Goal: Task Accomplishment & Management: Use online tool/utility

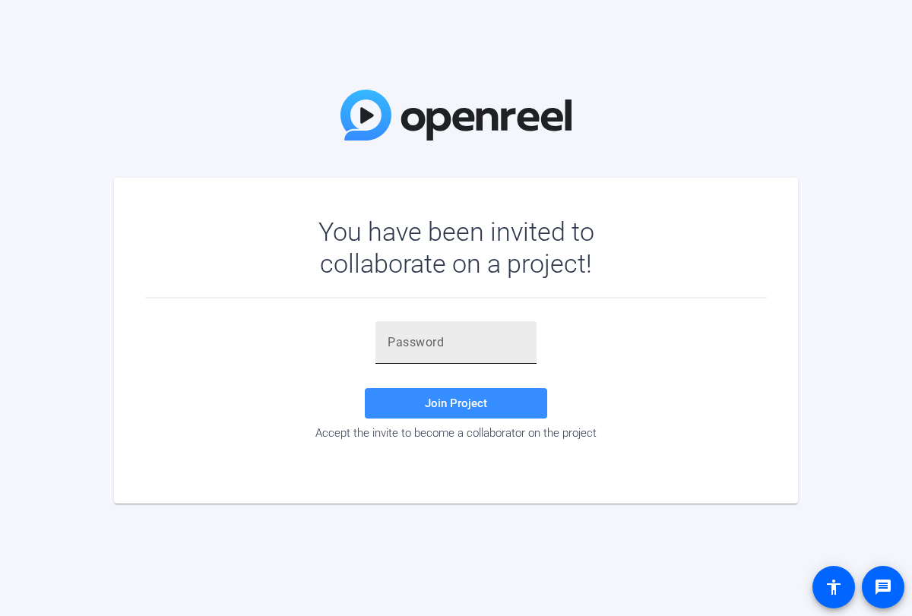
click at [399, 337] on input "text" at bounding box center [456, 343] width 137 height 18
paste input "[URL][EMAIL_ADDRESS][DOMAIN_NAME][DOMAIN_NAME]"
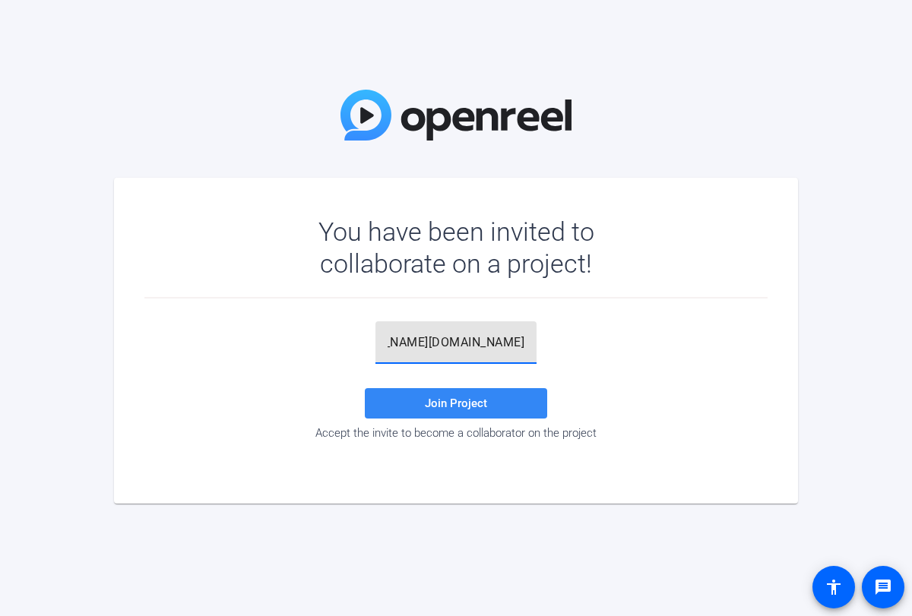
type input "[URL][EMAIL_ADDRESS][DOMAIN_NAME][DOMAIN_NAME]"
click at [486, 409] on span "Join Project" at bounding box center [456, 404] width 62 height 14
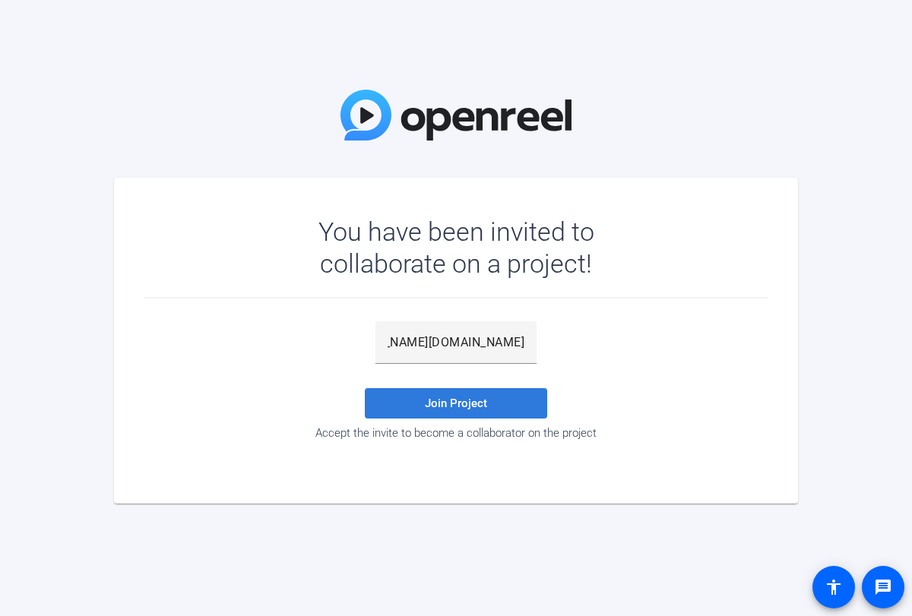
scroll to position [0, 0]
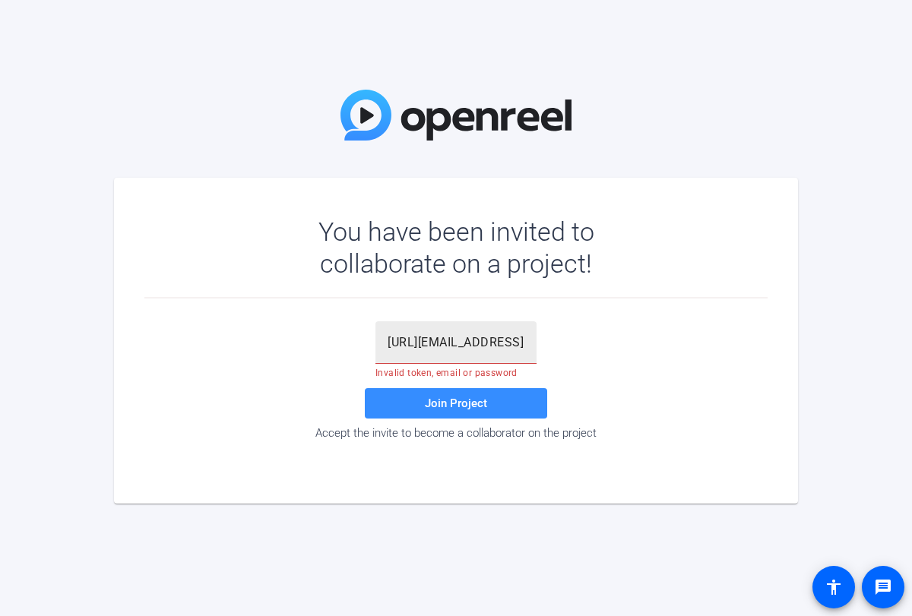
click at [486, 356] on div "[URL][EMAIL_ADDRESS][DOMAIN_NAME][DOMAIN_NAME]" at bounding box center [456, 342] width 137 height 43
click at [487, 350] on input "[URL][EMAIL_ADDRESS][DOMAIN_NAME][DOMAIN_NAME]" at bounding box center [456, 343] width 137 height 18
click at [491, 343] on input "[URL][EMAIL_ADDRESS][DOMAIN_NAME][DOMAIN_NAME]" at bounding box center [456, 343] width 137 height 18
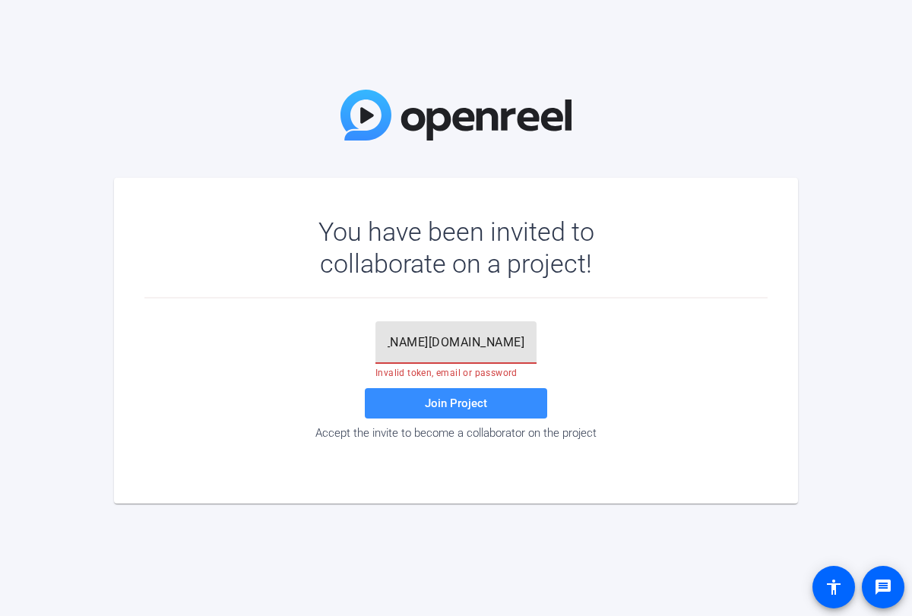
click at [491, 343] on input "[URL][EMAIL_ADDRESS][DOMAIN_NAME][DOMAIN_NAME]" at bounding box center [456, 343] width 137 height 18
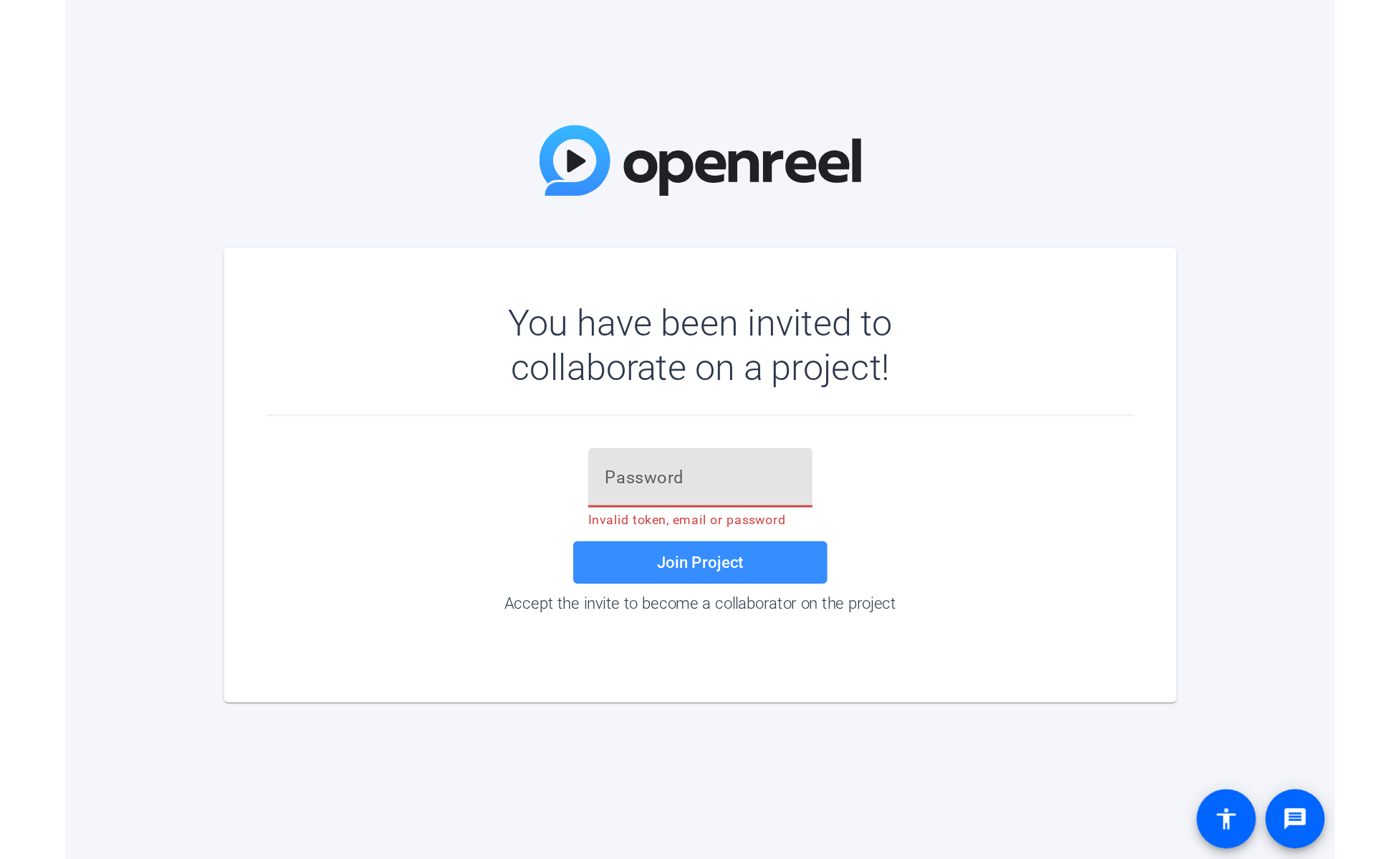
scroll to position [0, 0]
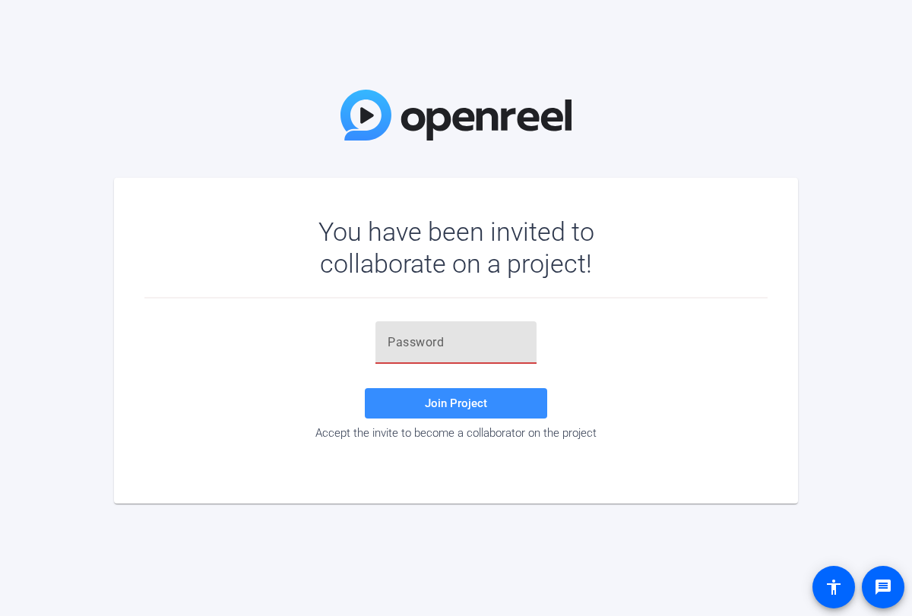
paste input "PmUaLy"
type input "PmUaLy"
click at [473, 419] on span at bounding box center [456, 403] width 182 height 36
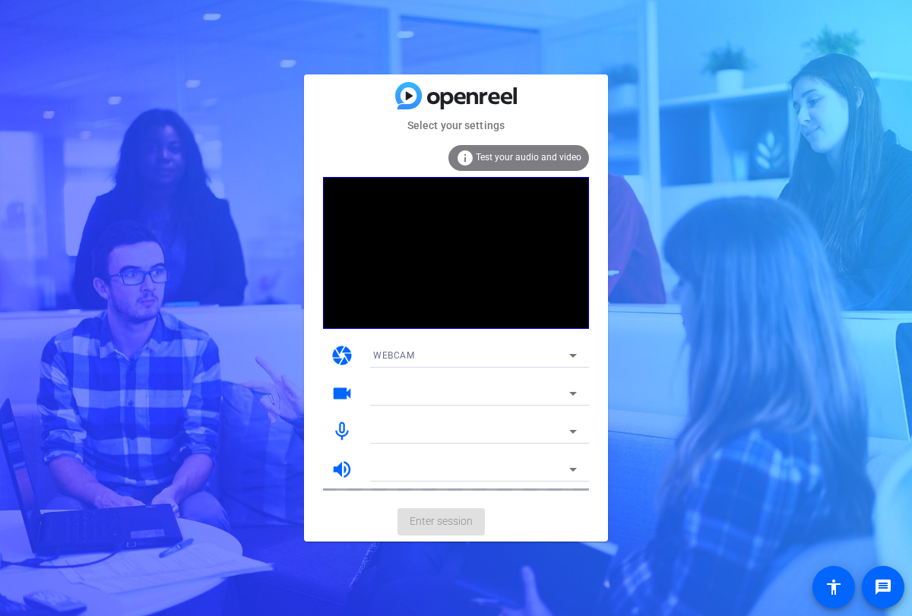
click at [477, 408] on div at bounding box center [475, 414] width 228 height 17
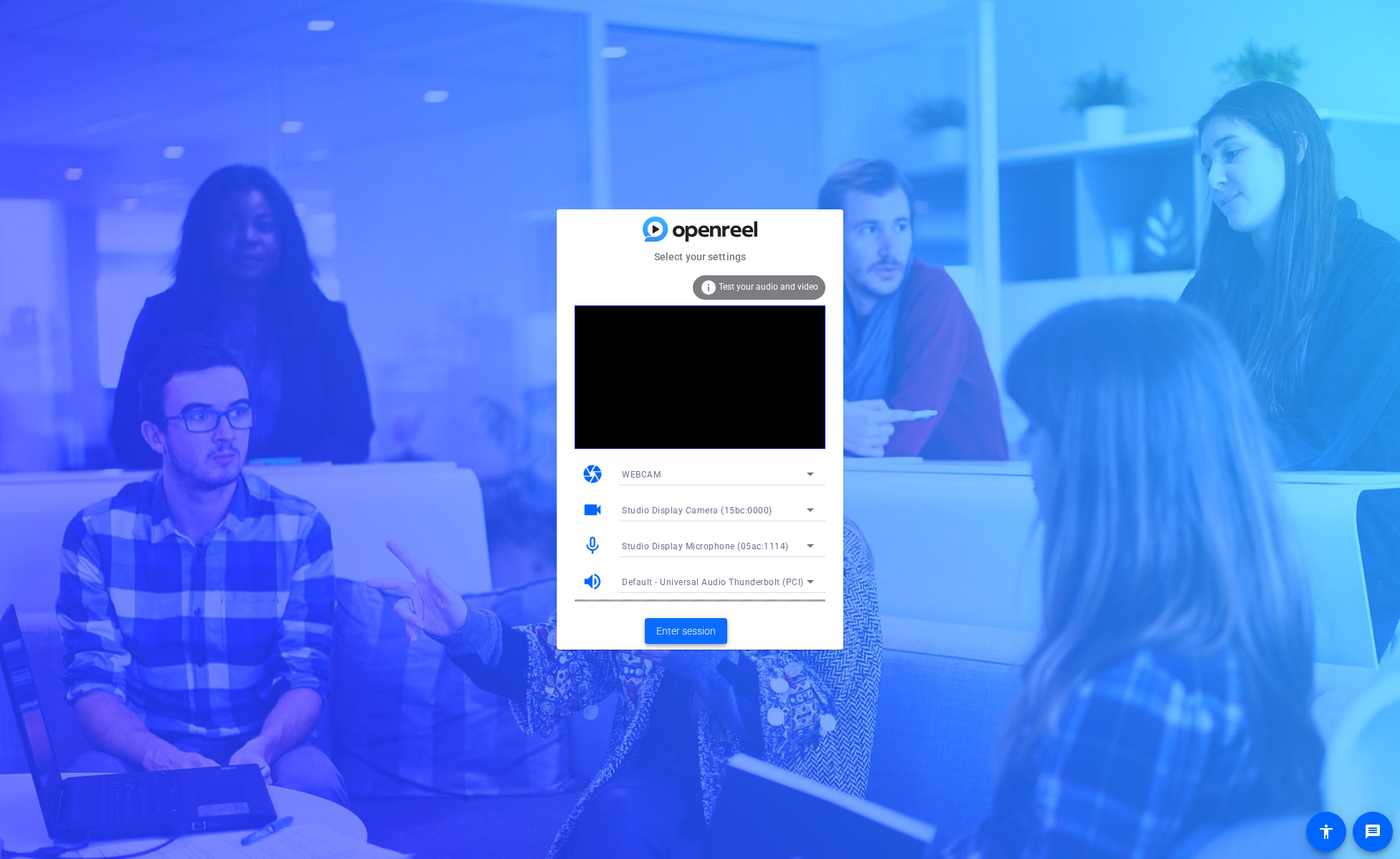
click at [700, 581] on span "Enter session" at bounding box center [685, 631] width 59 height 15
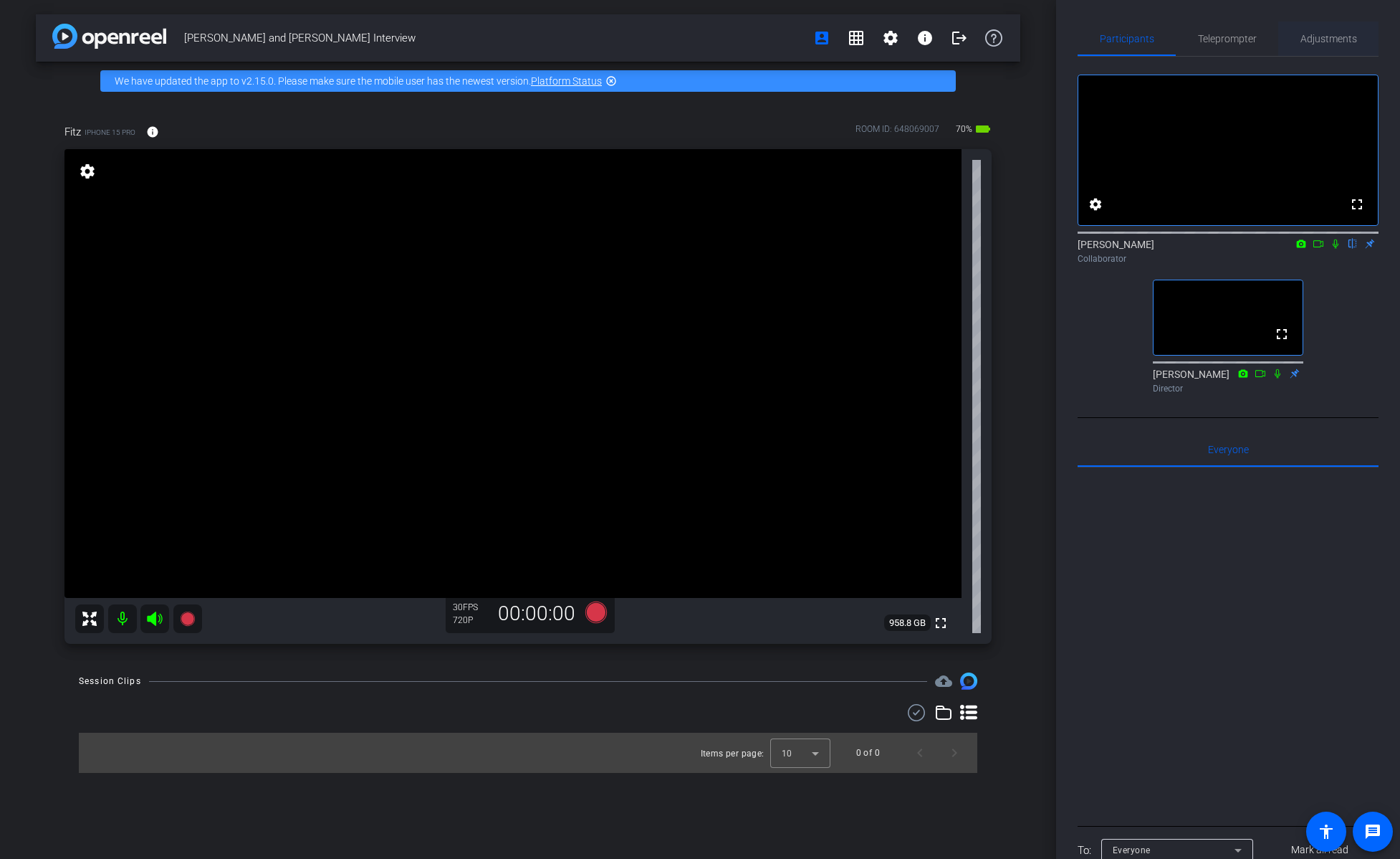
click at [859, 38] on span "Adjustments" at bounding box center [1328, 39] width 57 height 10
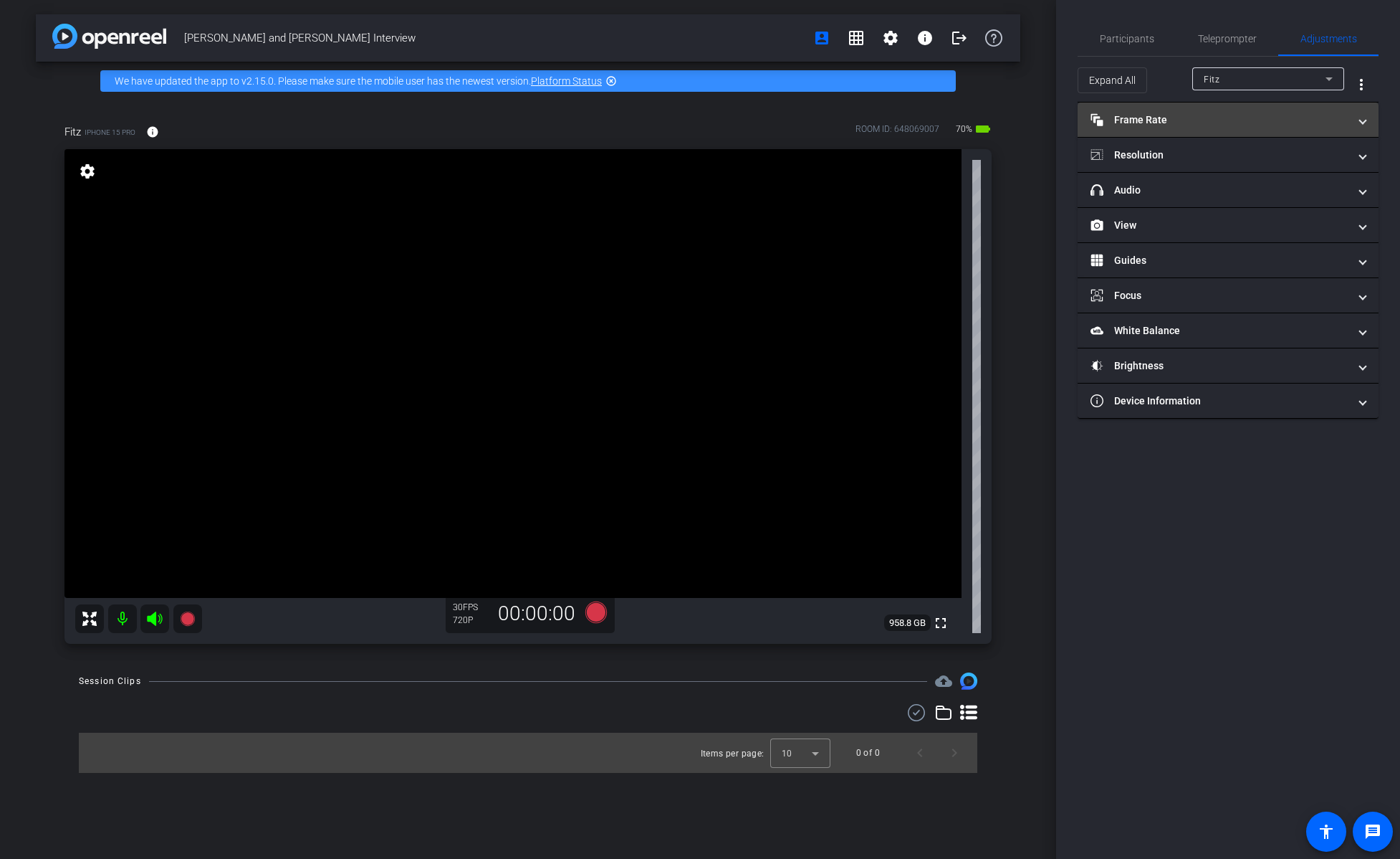
click at [859, 125] on mat-panel-title "Frame Rate Frame Rate" at bounding box center [1220, 120] width 258 height 15
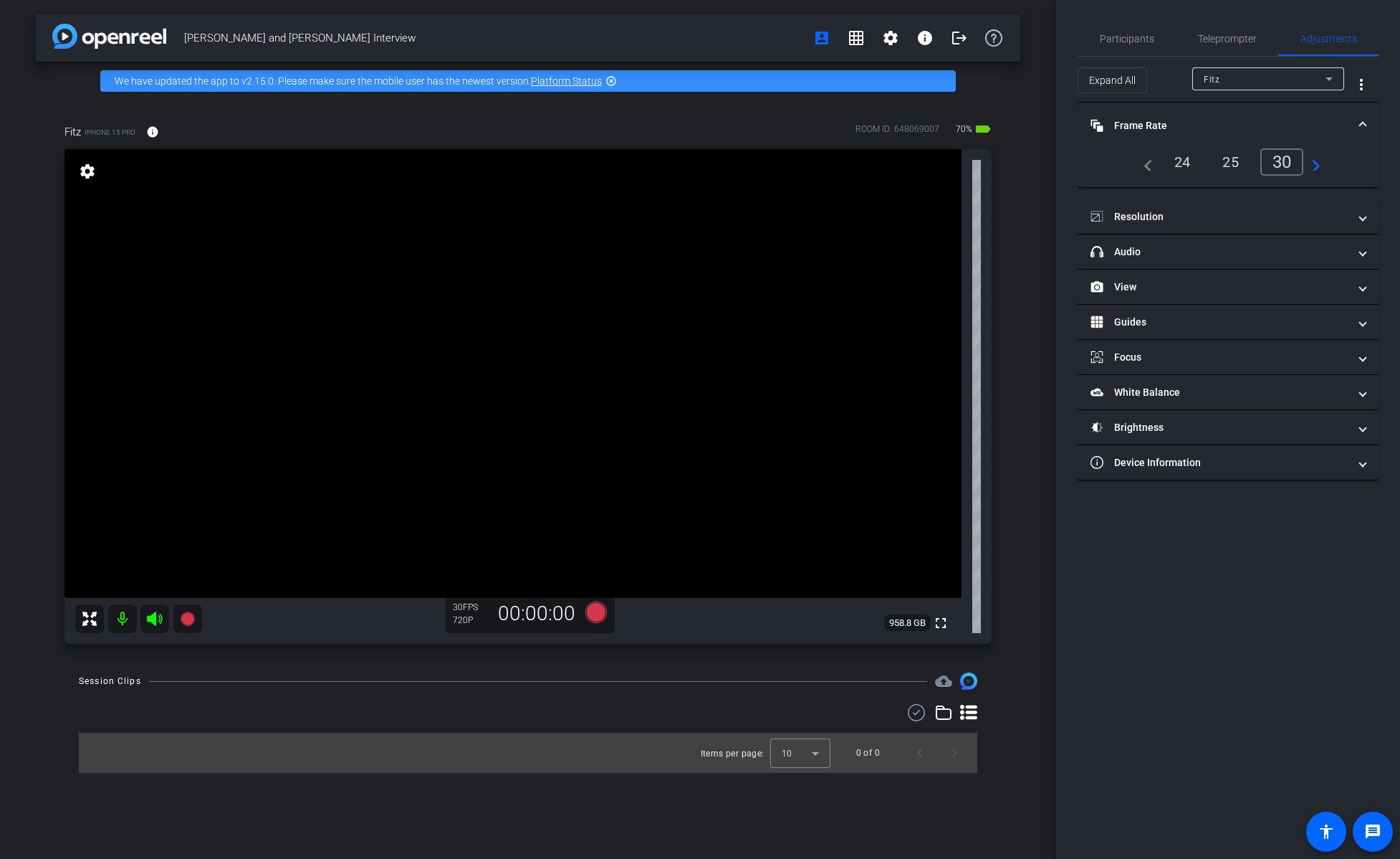
click at [859, 162] on mat-icon "navigate_before" at bounding box center [1145, 162] width 17 height 17
click at [859, 220] on mat-panel-title "Resolution" at bounding box center [1220, 217] width 258 height 15
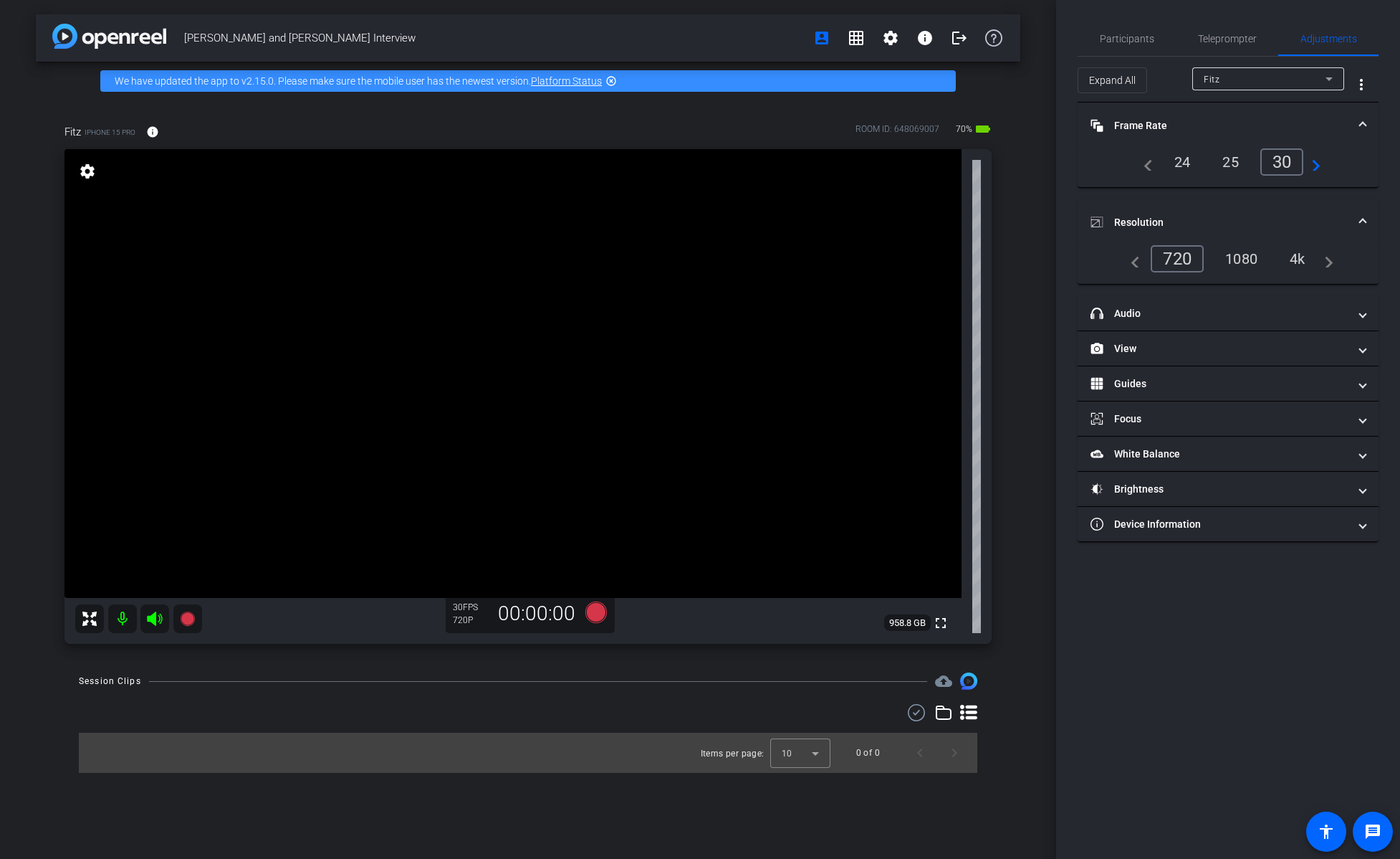
click at [859, 259] on div "4k" at bounding box center [1298, 258] width 38 height 25
click at [859, 316] on mat-panel-title "headphone icon Audio" at bounding box center [1220, 314] width 258 height 15
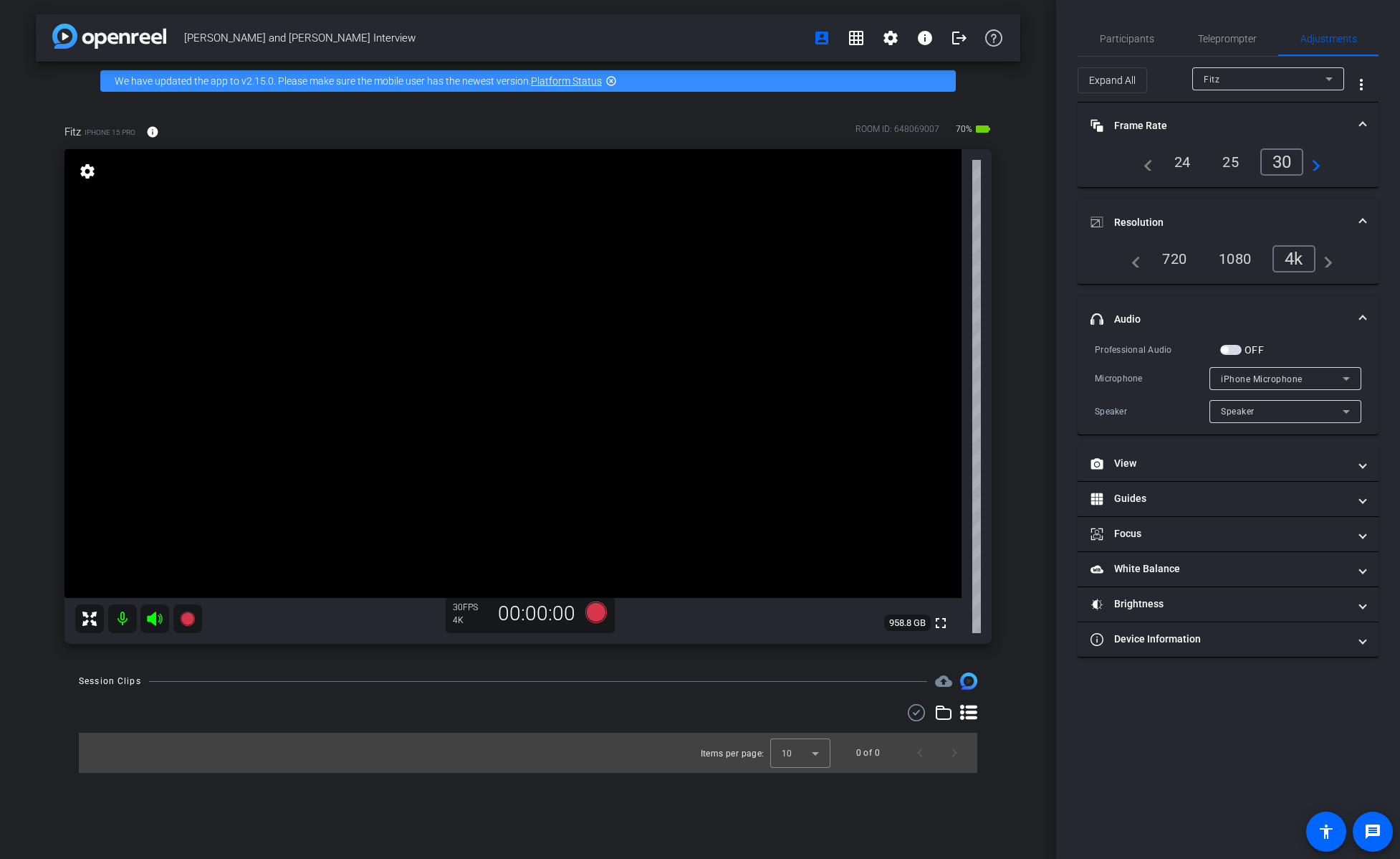
click at [859, 381] on span "iPhone Microphone" at bounding box center [1261, 379] width 82 height 10
click at [859, 381] on div at bounding box center [700, 429] width 1400 height 859
click at [859, 410] on span "Speaker" at bounding box center [1238, 411] width 34 height 10
click at [859, 381] on div at bounding box center [700, 429] width 1400 height 859
click at [859, 321] on mat-panel-title "headphone icon Audio" at bounding box center [1220, 320] width 258 height 15
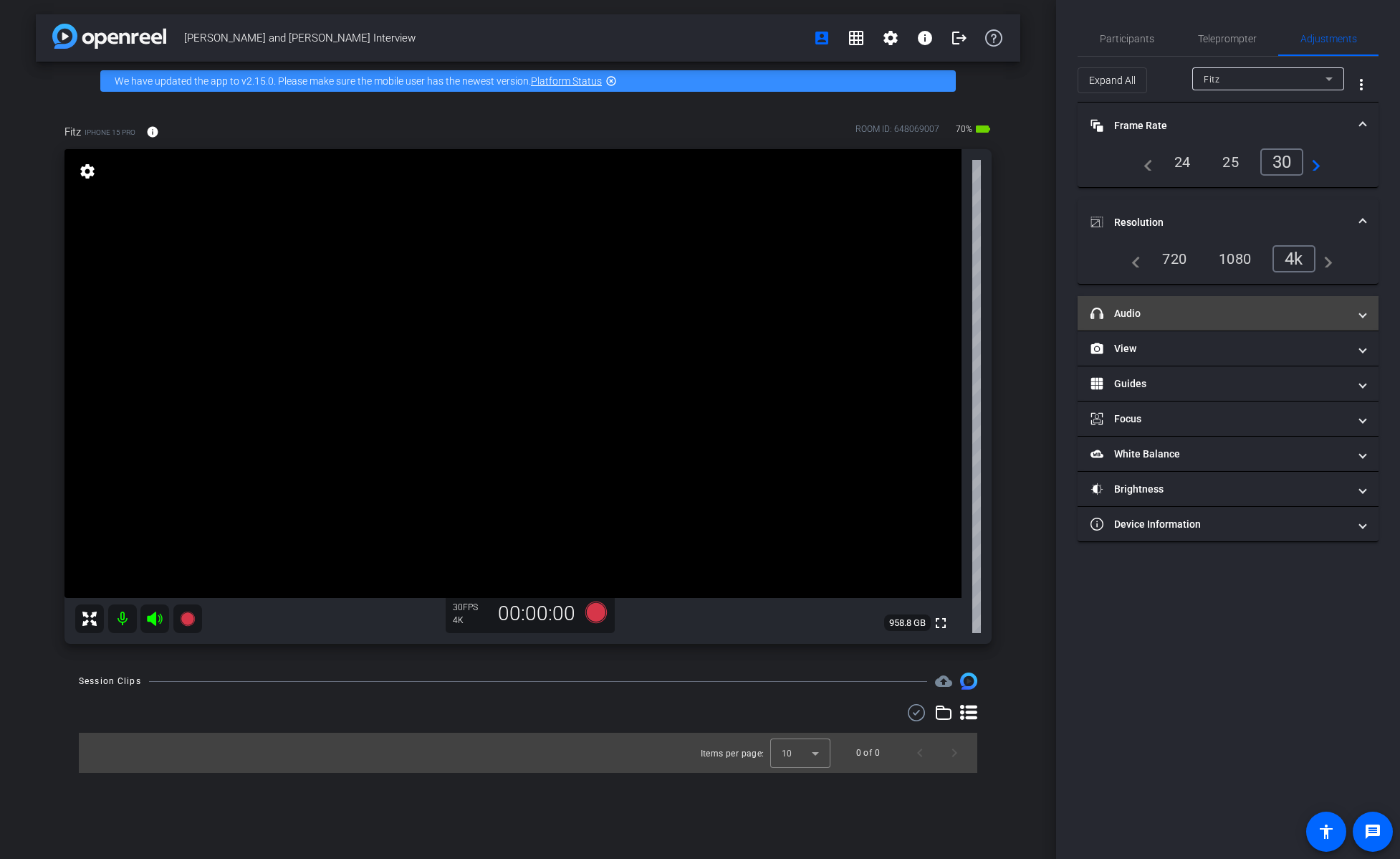
click at [859, 321] on mat-expansion-panel-header "headphone icon Audio" at bounding box center [1227, 313] width 301 height 34
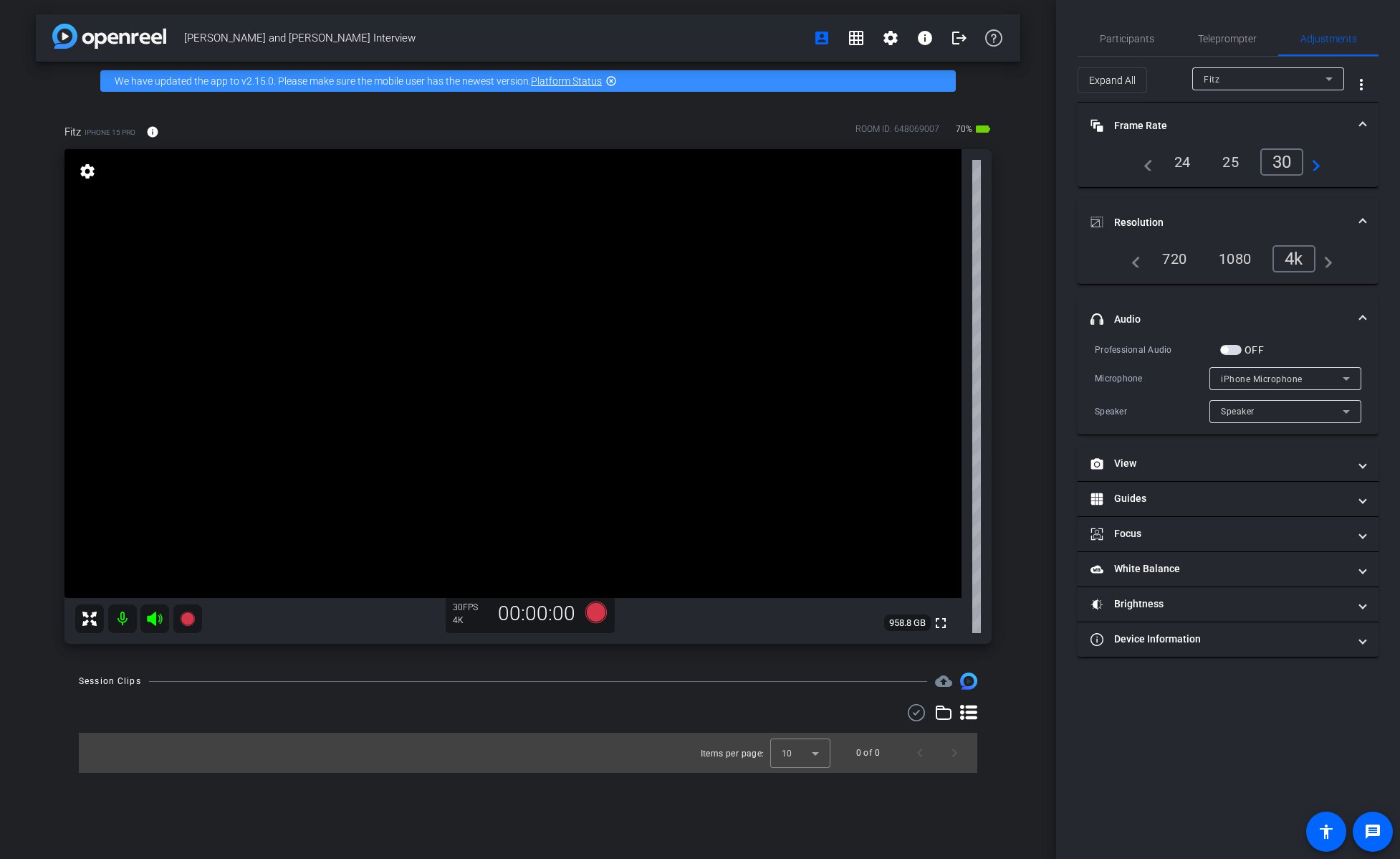
click at [859, 348] on span "button" at bounding box center [1230, 350] width 22 height 10
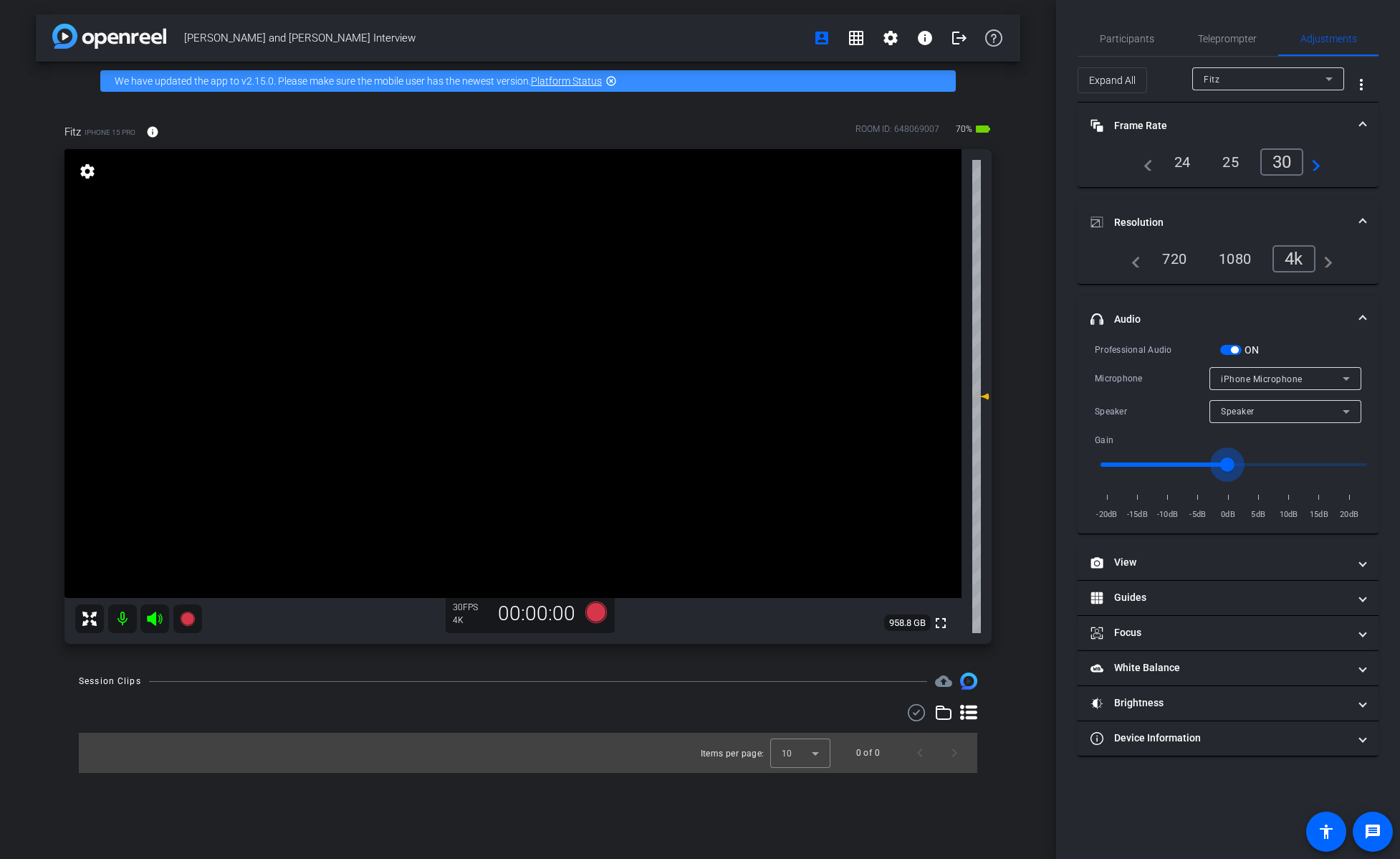
type input "-1"
click at [859, 465] on input "range" at bounding box center [1233, 464] width 297 height 31
click at [859, 346] on span "button" at bounding box center [1235, 350] width 8 height 8
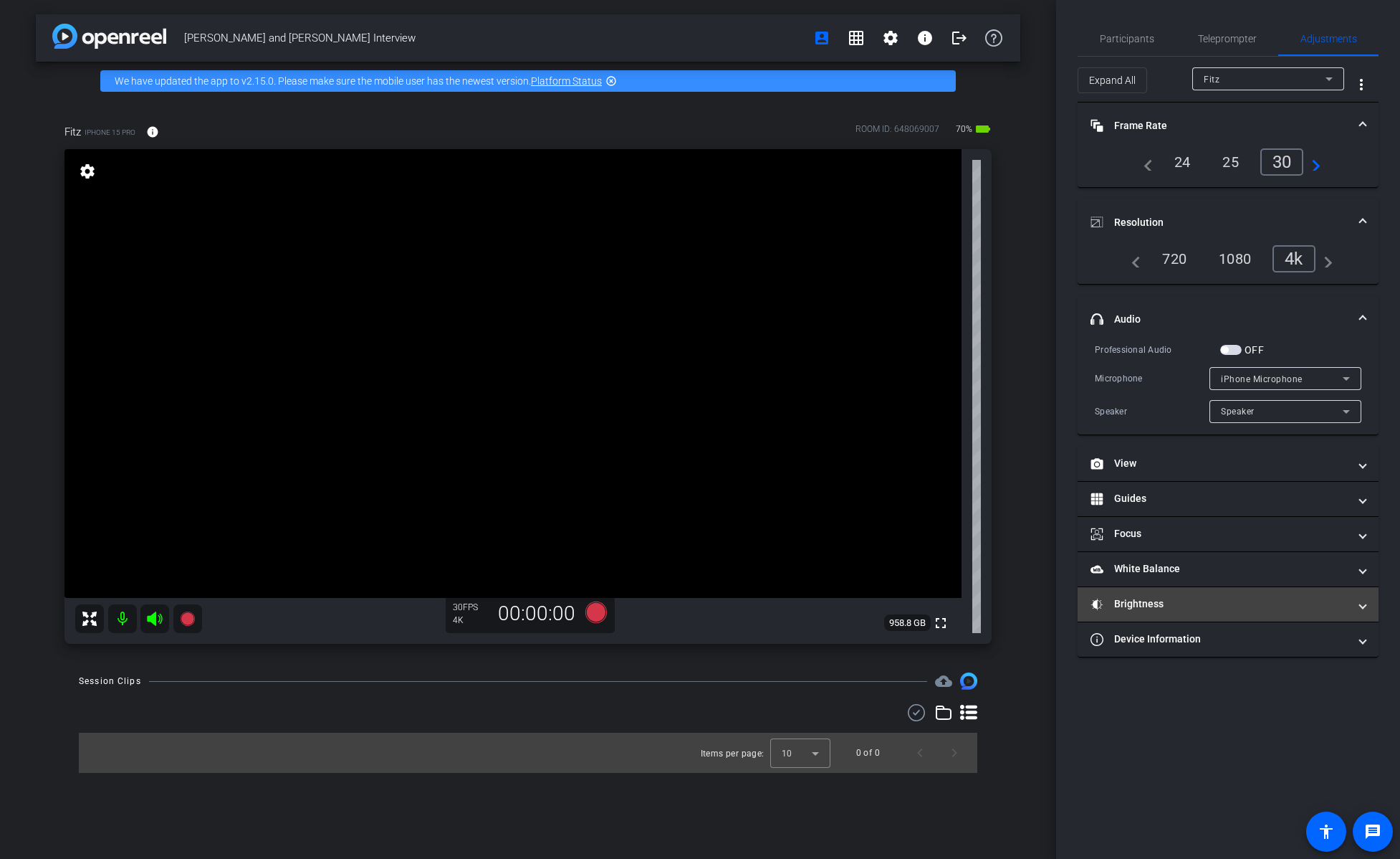
click at [859, 581] on mat-panel-title "Brightness" at bounding box center [1220, 603] width 258 height 15
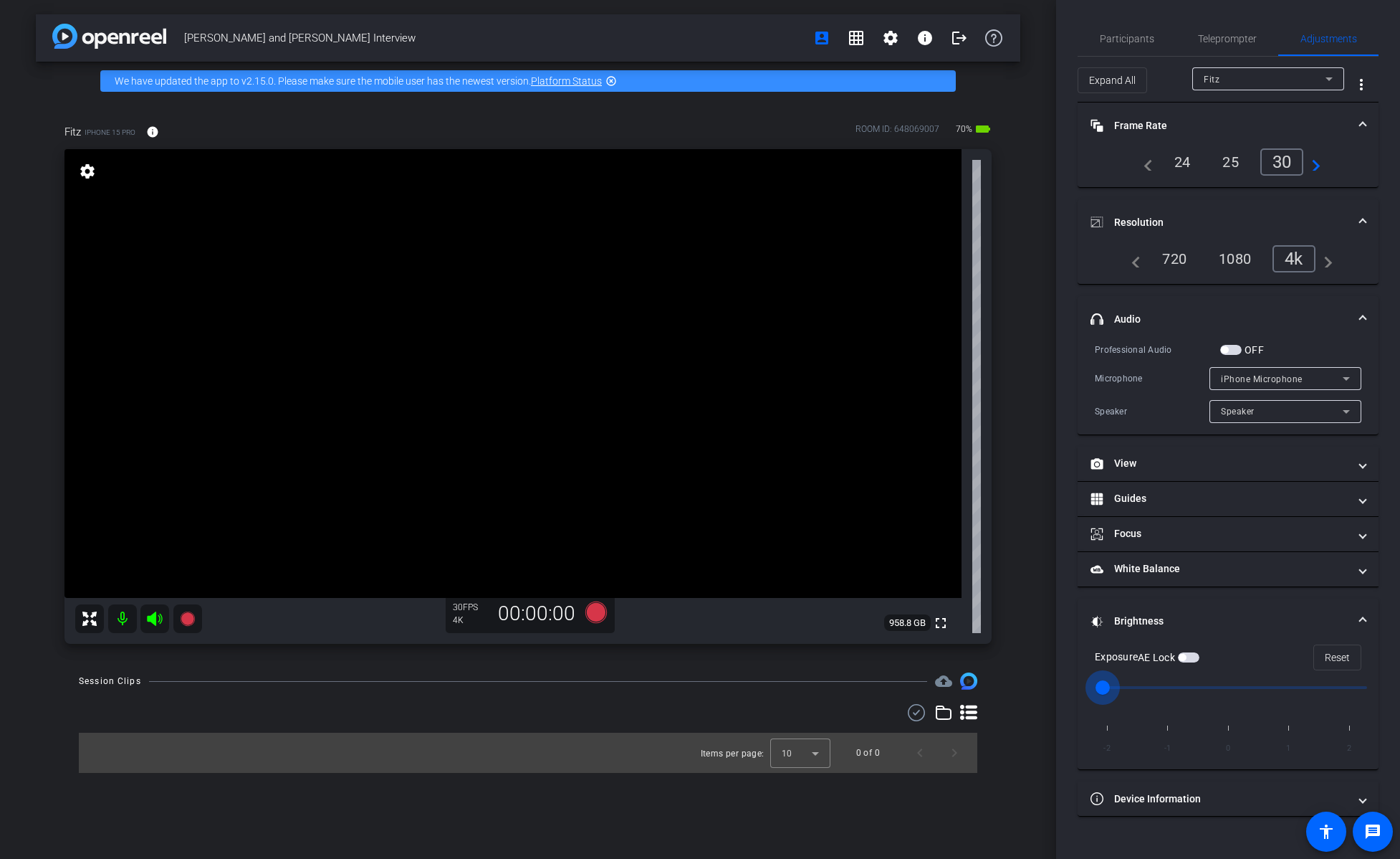
drag, startPoint x: 1228, startPoint y: 686, endPoint x: 1110, endPoint y: 686, distance: 118.0
click at [859, 581] on input "range" at bounding box center [1233, 686] width 297 height 31
drag, startPoint x: 1112, startPoint y: 686, endPoint x: 1211, endPoint y: 684, distance: 99.0
type input "0"
click at [859, 581] on input "range" at bounding box center [1233, 686] width 297 height 31
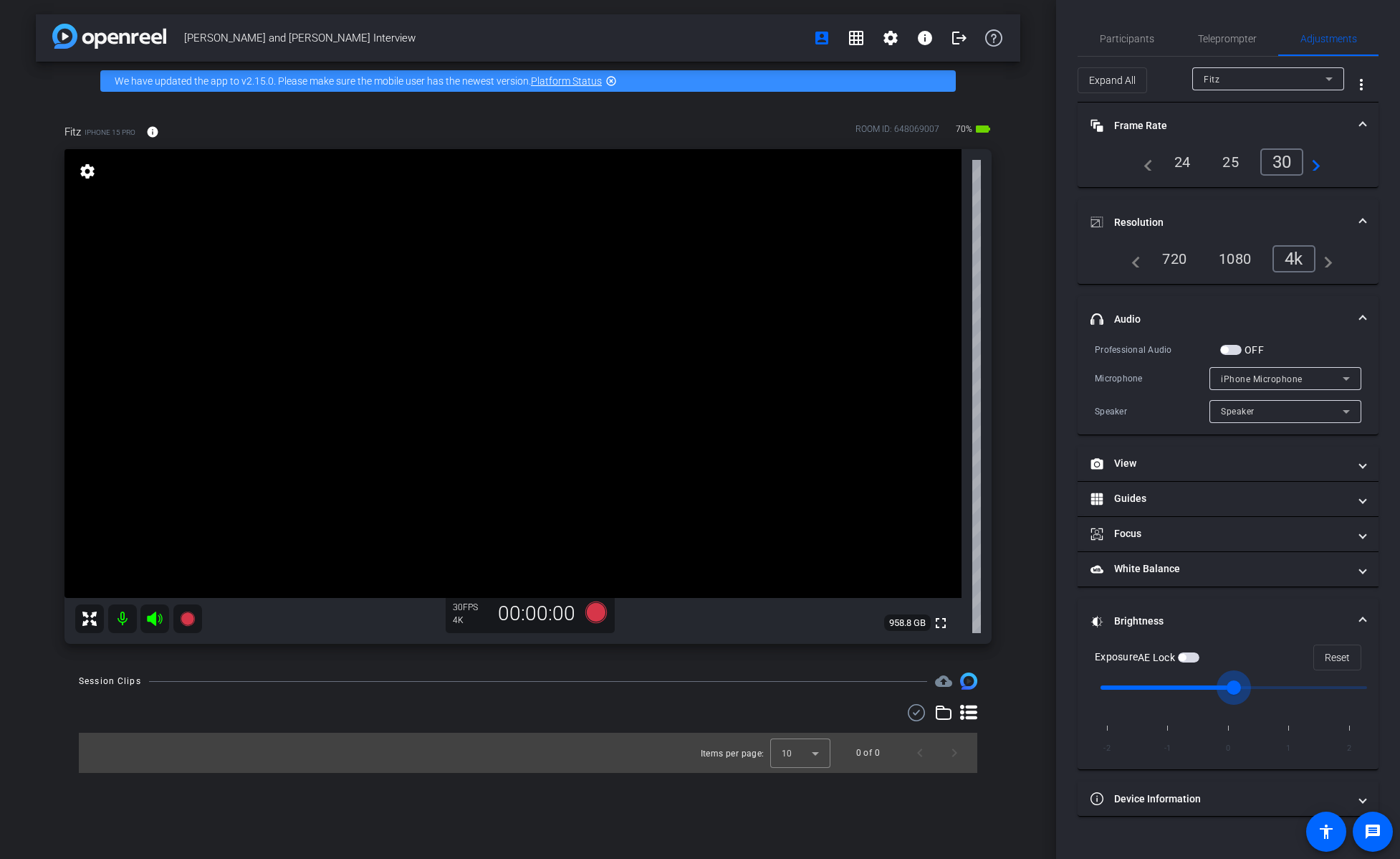
drag, startPoint x: 1235, startPoint y: 685, endPoint x: 1226, endPoint y: 687, distance: 9.2
click at [859, 581] on input "range" at bounding box center [1233, 686] width 297 height 31
click at [859, 581] on mat-panel-title "Brightness" at bounding box center [1220, 621] width 258 height 15
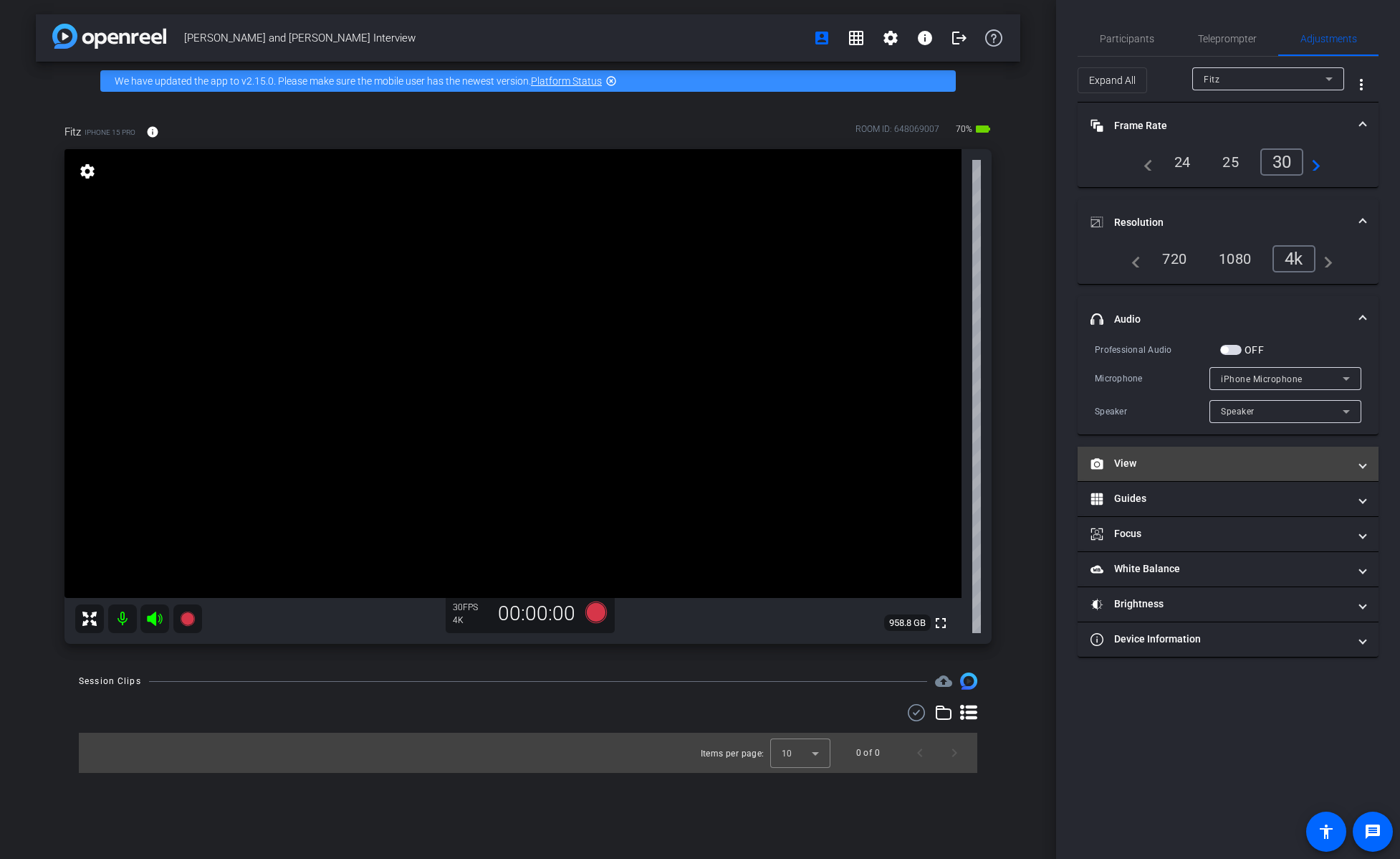
click at [859, 455] on mat-panel-title "View" at bounding box center [1220, 463] width 258 height 15
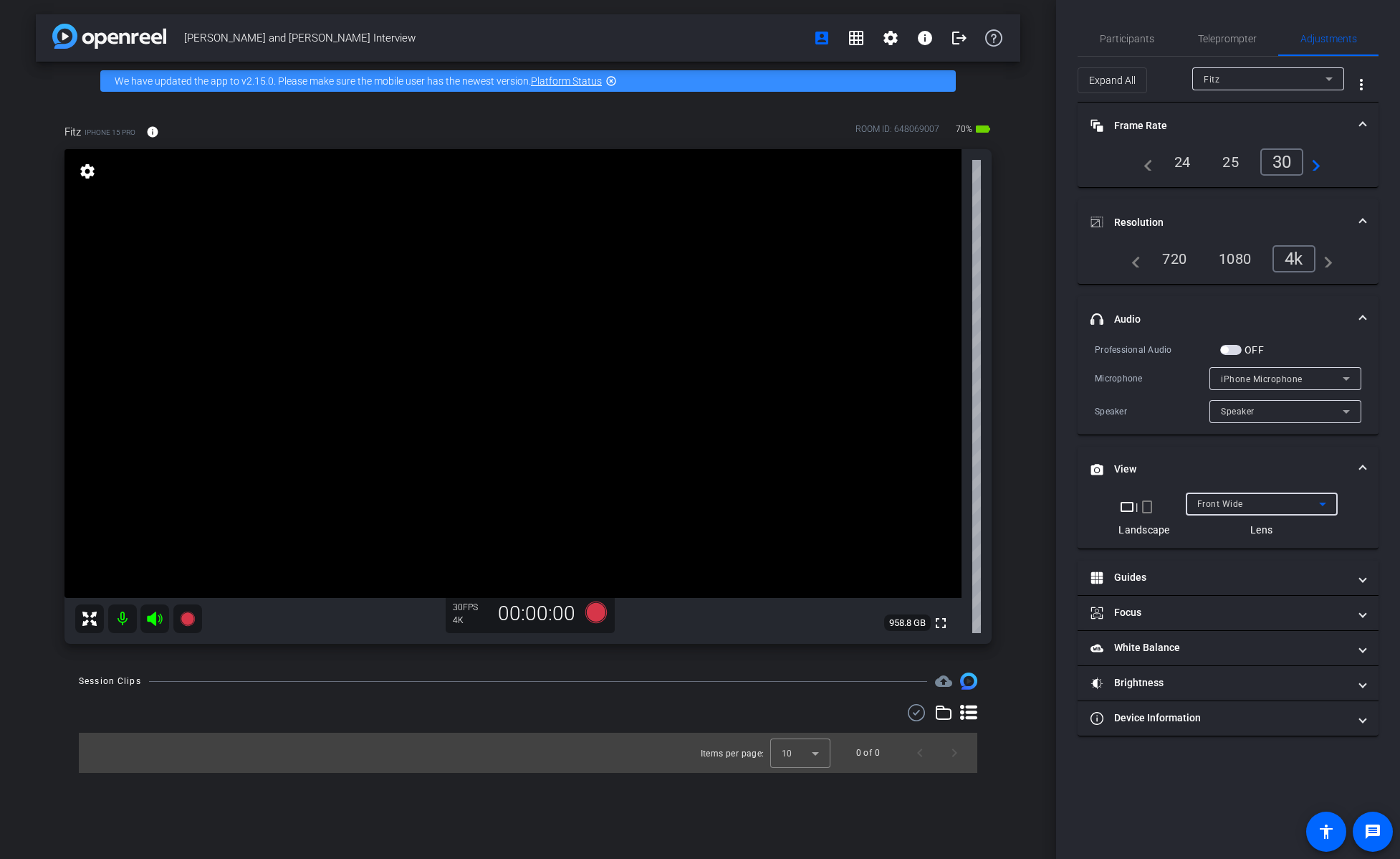
click at [859, 504] on span "Front Wide" at bounding box center [1220, 504] width 46 height 10
click at [859, 581] on span "Back Ultra Wide" at bounding box center [1230, 601] width 69 height 17
click at [859, 497] on div "Back Ultra Wide" at bounding box center [1258, 503] width 122 height 18
click at [859, 552] on span "Front Wide" at bounding box center [1219, 554] width 46 height 17
click at [859, 503] on div "Front Wide" at bounding box center [1258, 503] width 122 height 18
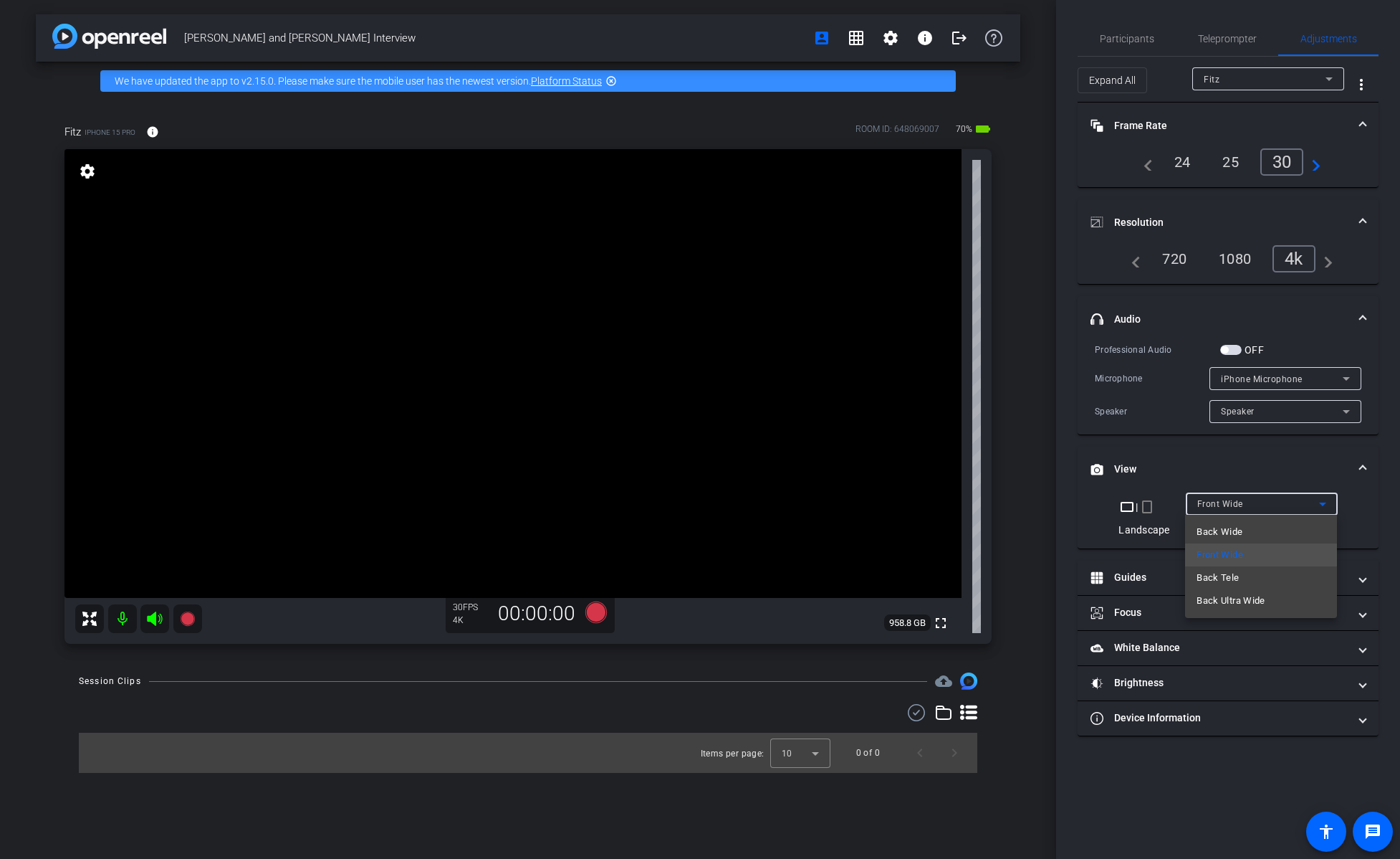
click at [859, 459] on div at bounding box center [700, 429] width 1400 height 859
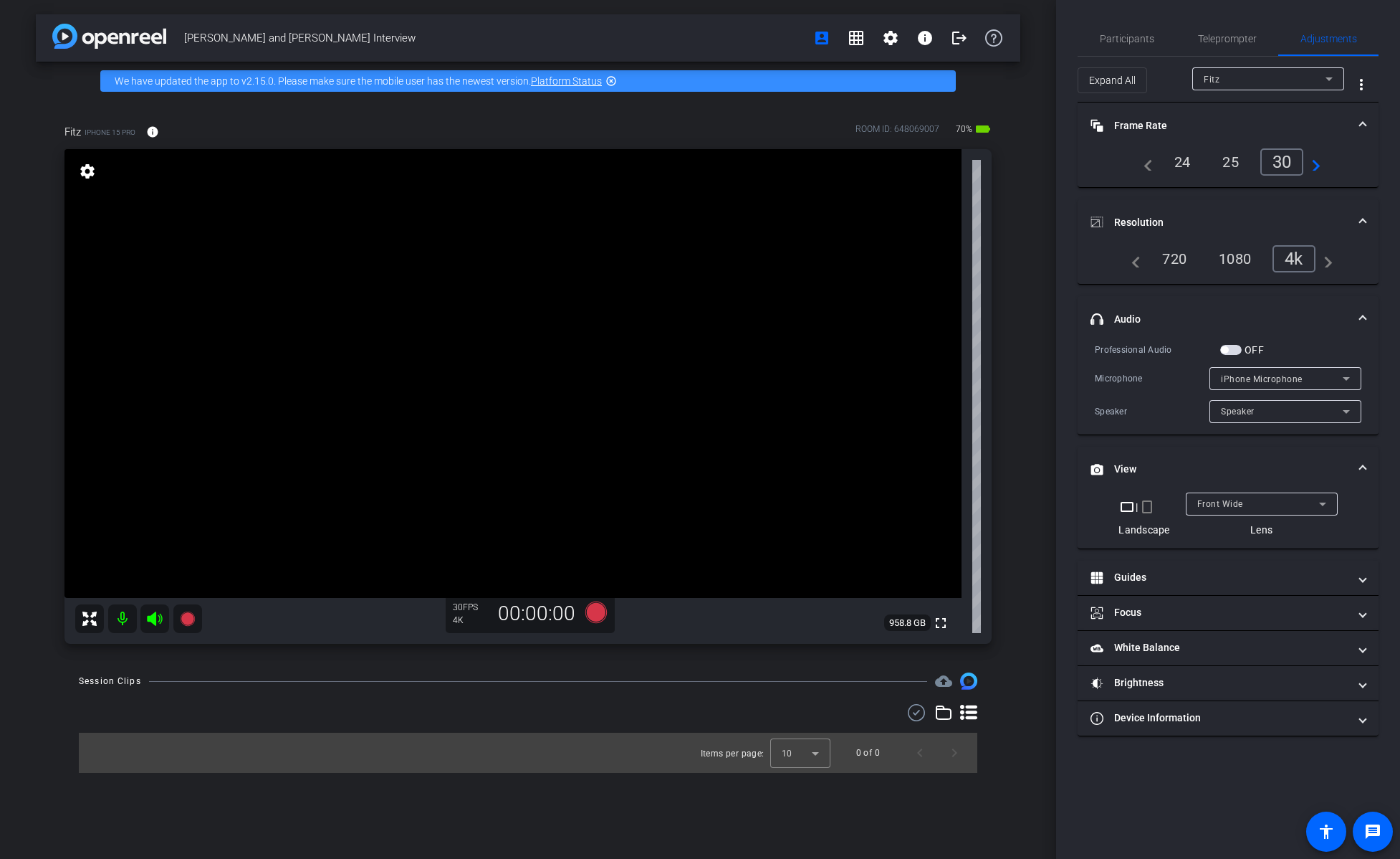
click at [859, 504] on mat-icon "crop_portrait" at bounding box center [1147, 506] width 17 height 17
click at [859, 506] on mat-icon "crop_landscape" at bounding box center [1134, 506] width 17 height 17
click at [859, 463] on mat-panel-title "View" at bounding box center [1220, 469] width 258 height 15
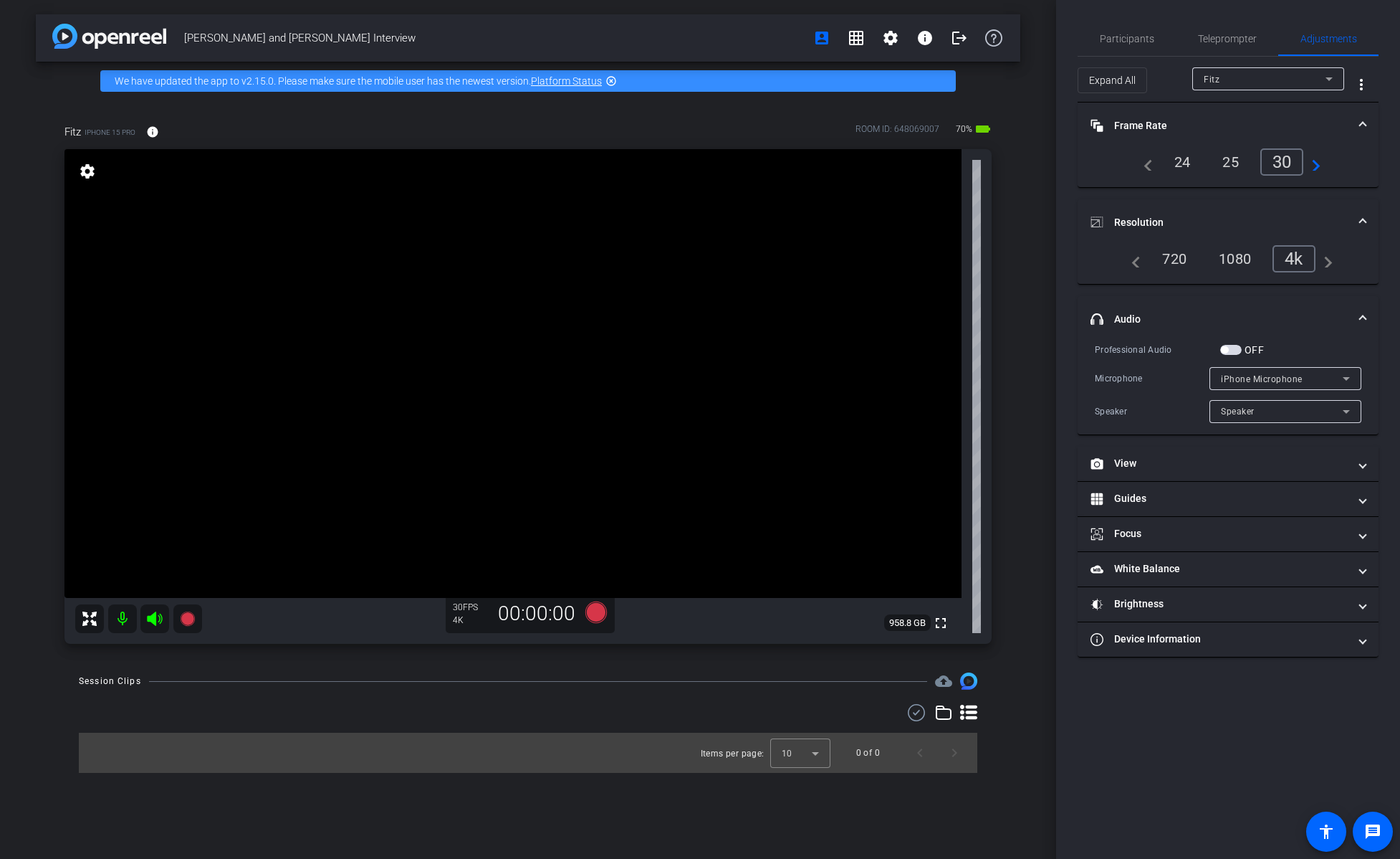
click at [859, 312] on mat-panel-title "headphone icon Audio" at bounding box center [1220, 320] width 258 height 15
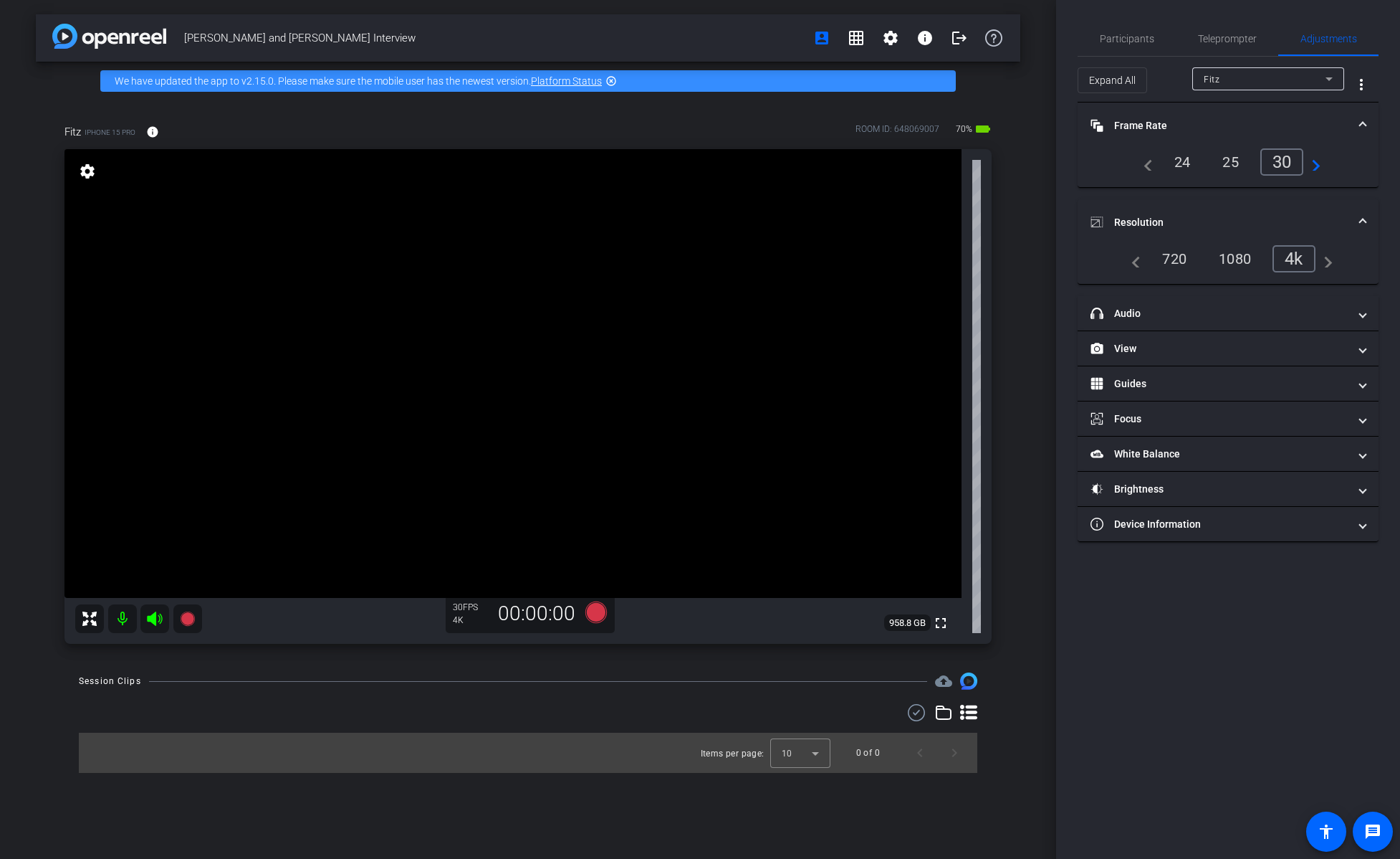
click at [859, 258] on div "720" at bounding box center [1174, 258] width 46 height 25
click at [859, 256] on div "1080" at bounding box center [1241, 258] width 54 height 25
click at [859, 263] on mat-icon "navigate_next" at bounding box center [1326, 258] width 17 height 17
click at [859, 255] on div "4k" at bounding box center [1298, 258] width 38 height 25
click at [597, 581] on icon at bounding box center [596, 612] width 22 height 22
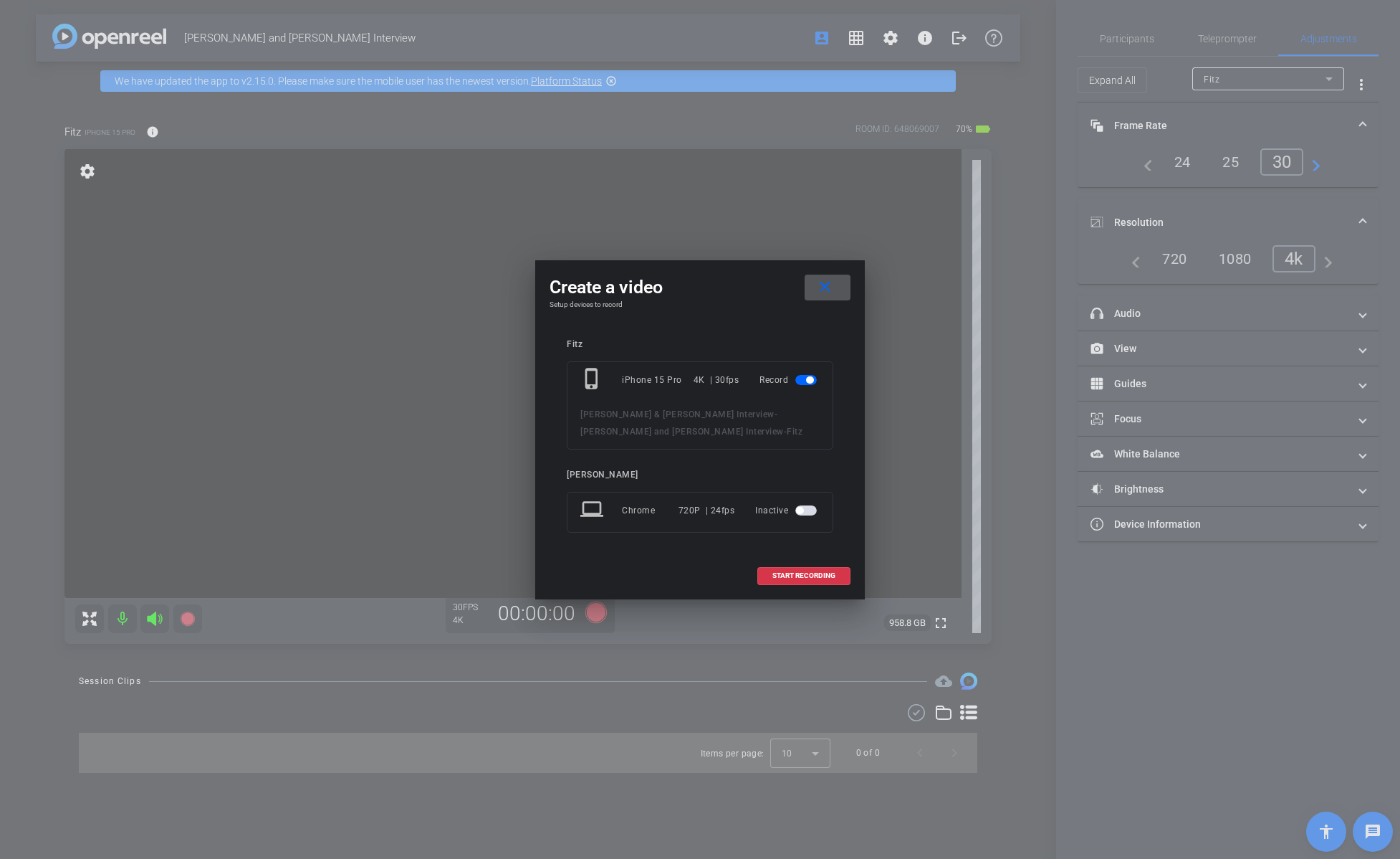
click at [796, 506] on span "button" at bounding box center [799, 510] width 8 height 8
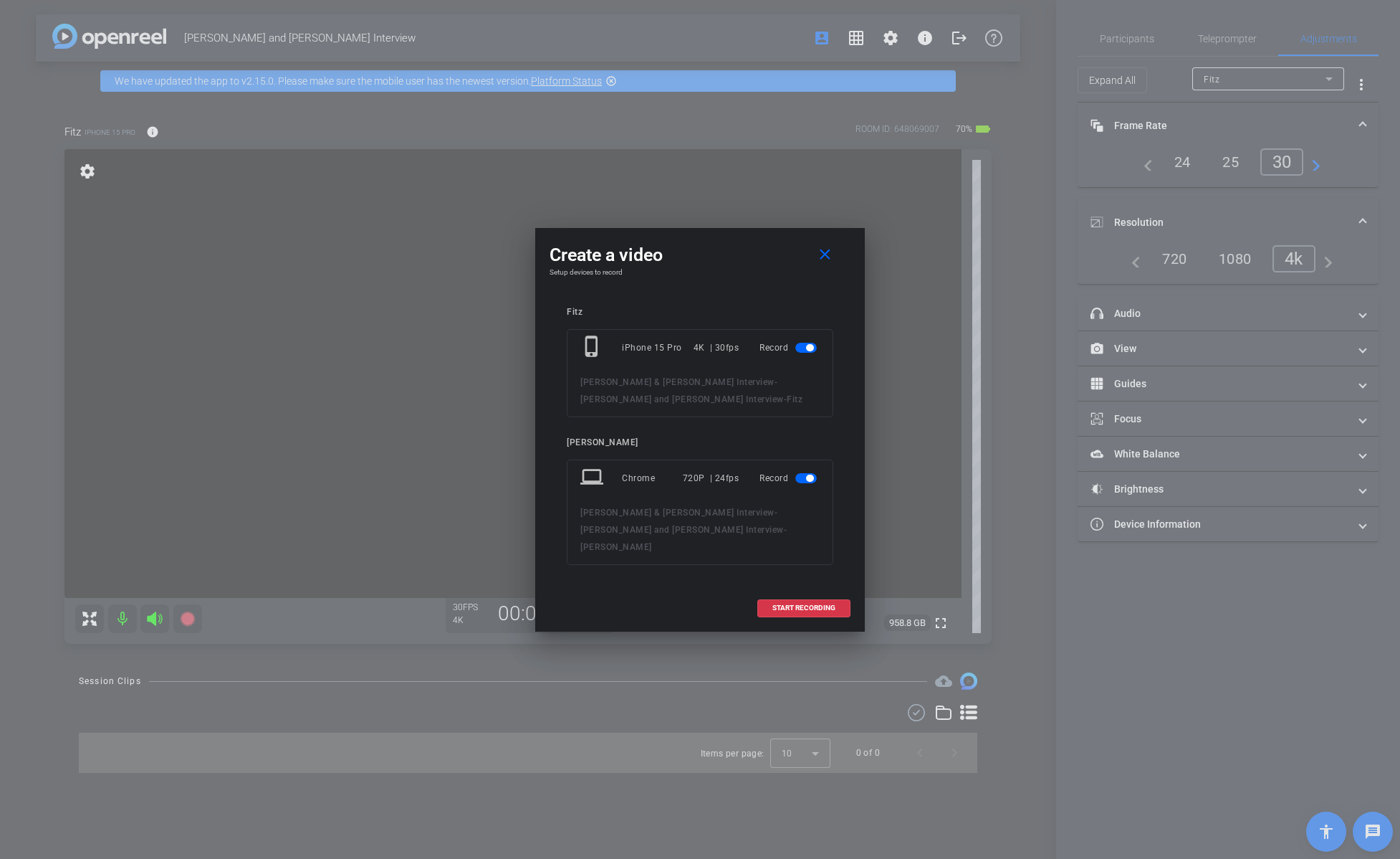
click at [806, 482] on span "button" at bounding box center [810, 478] width 8 height 8
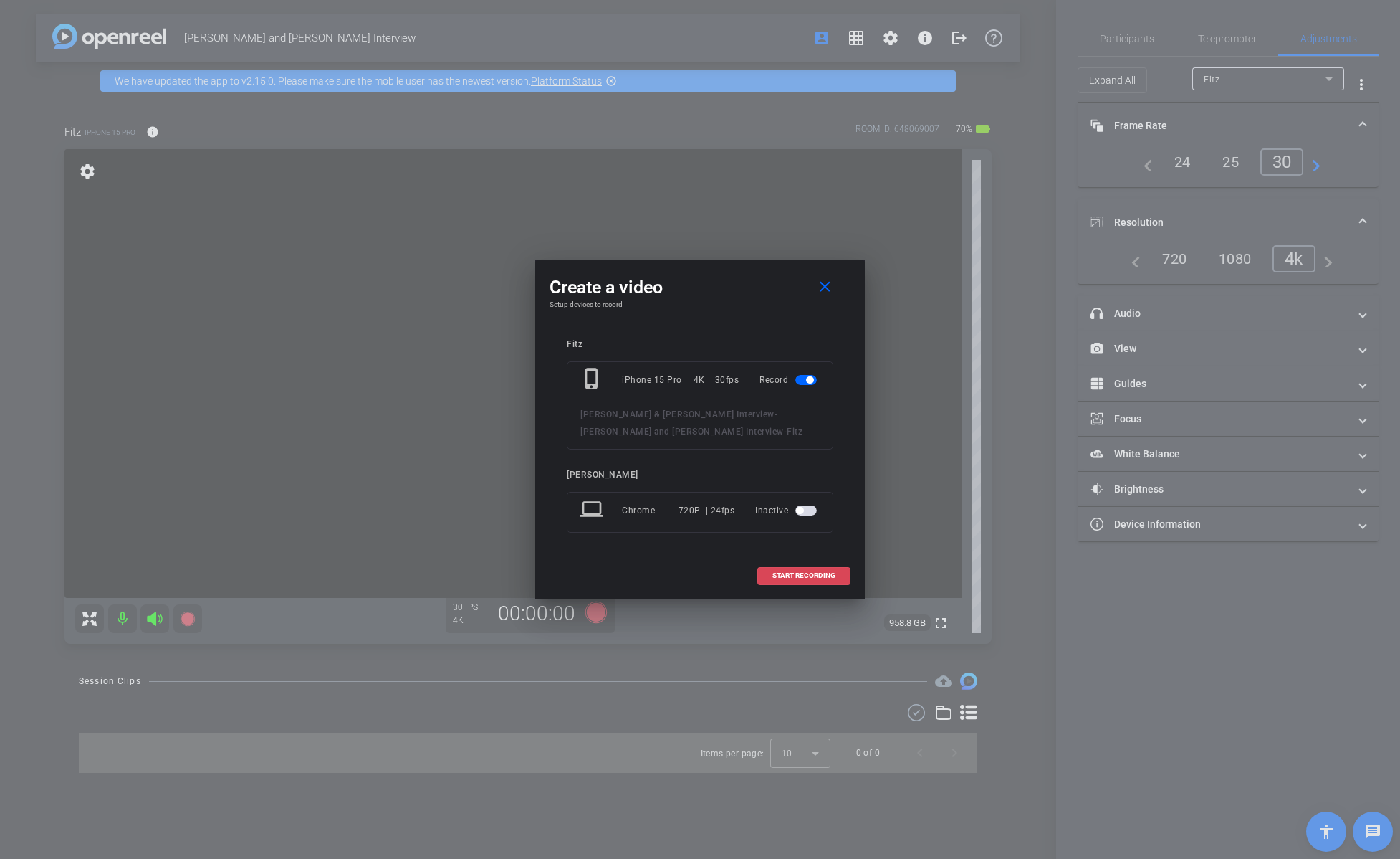
click at [809, 572] on span "START RECORDING" at bounding box center [803, 576] width 63 height 8
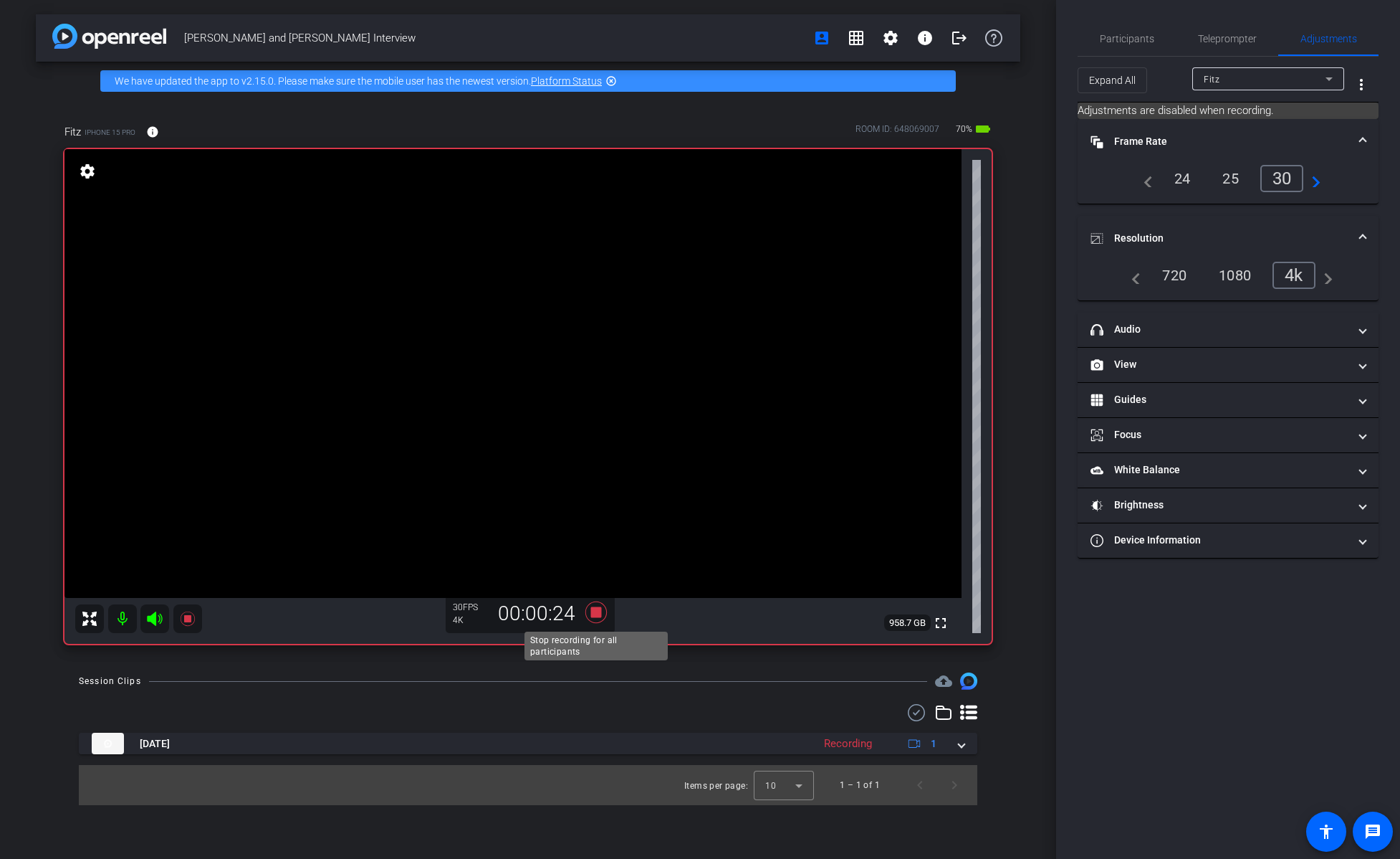
click at [597, 581] on icon at bounding box center [596, 612] width 22 height 22
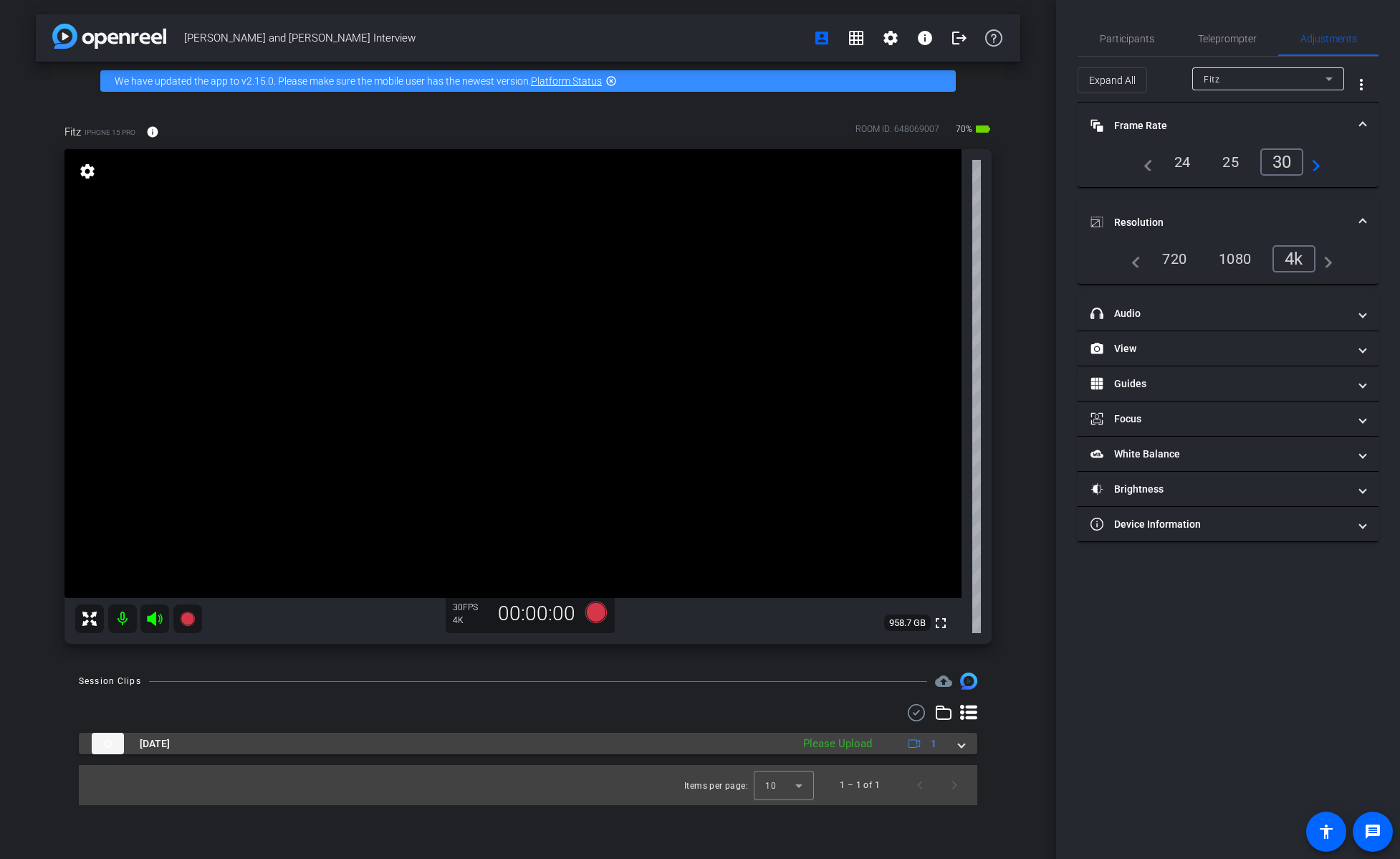
click at [859, 581] on span at bounding box center [962, 744] width 6 height 15
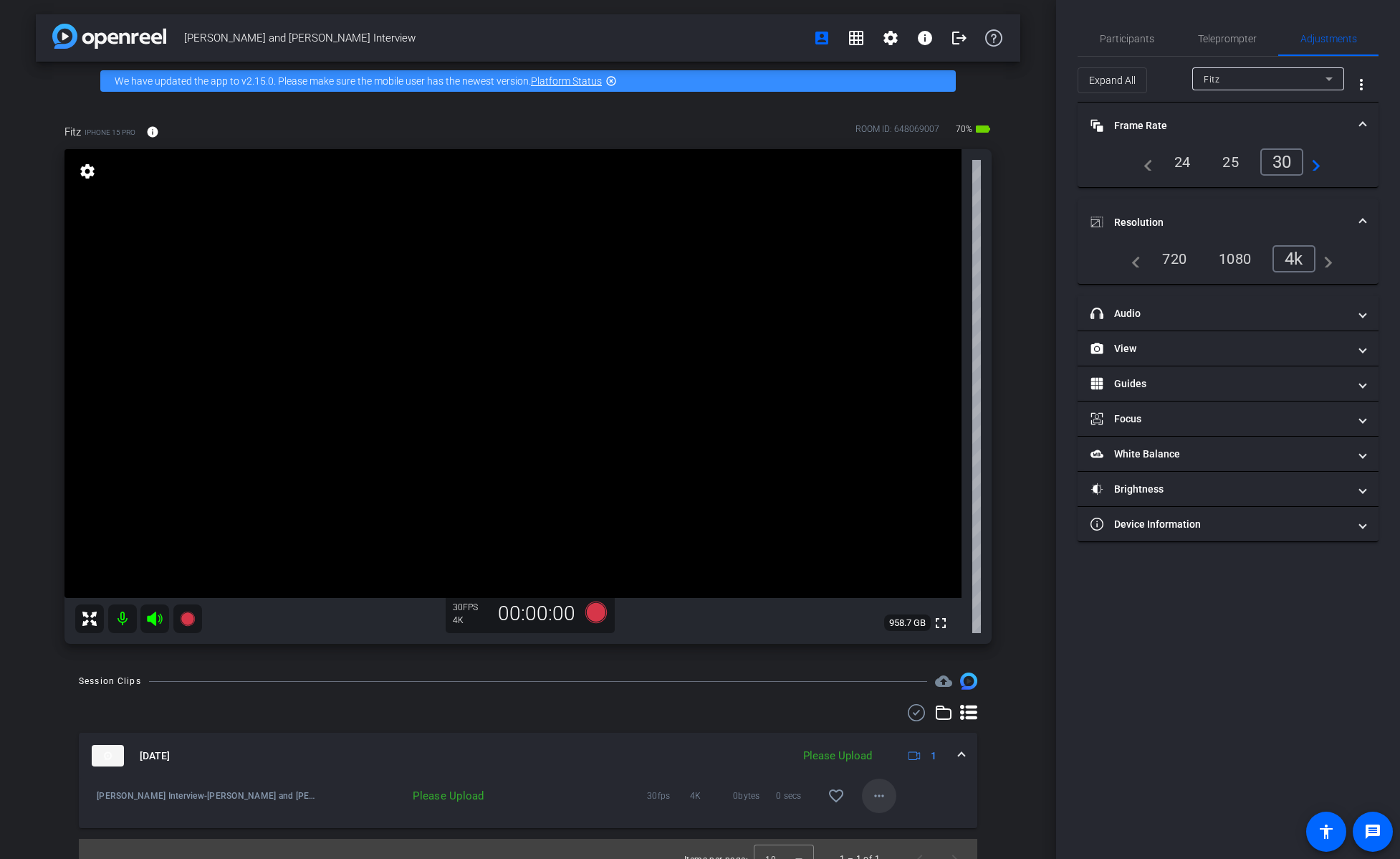
click at [859, 581] on mat-icon "more_horiz" at bounding box center [879, 796] width 17 height 17
click at [601, 581] on div at bounding box center [700, 429] width 1400 height 859
click at [844, 581] on div "Please Upload" at bounding box center [837, 755] width 83 height 16
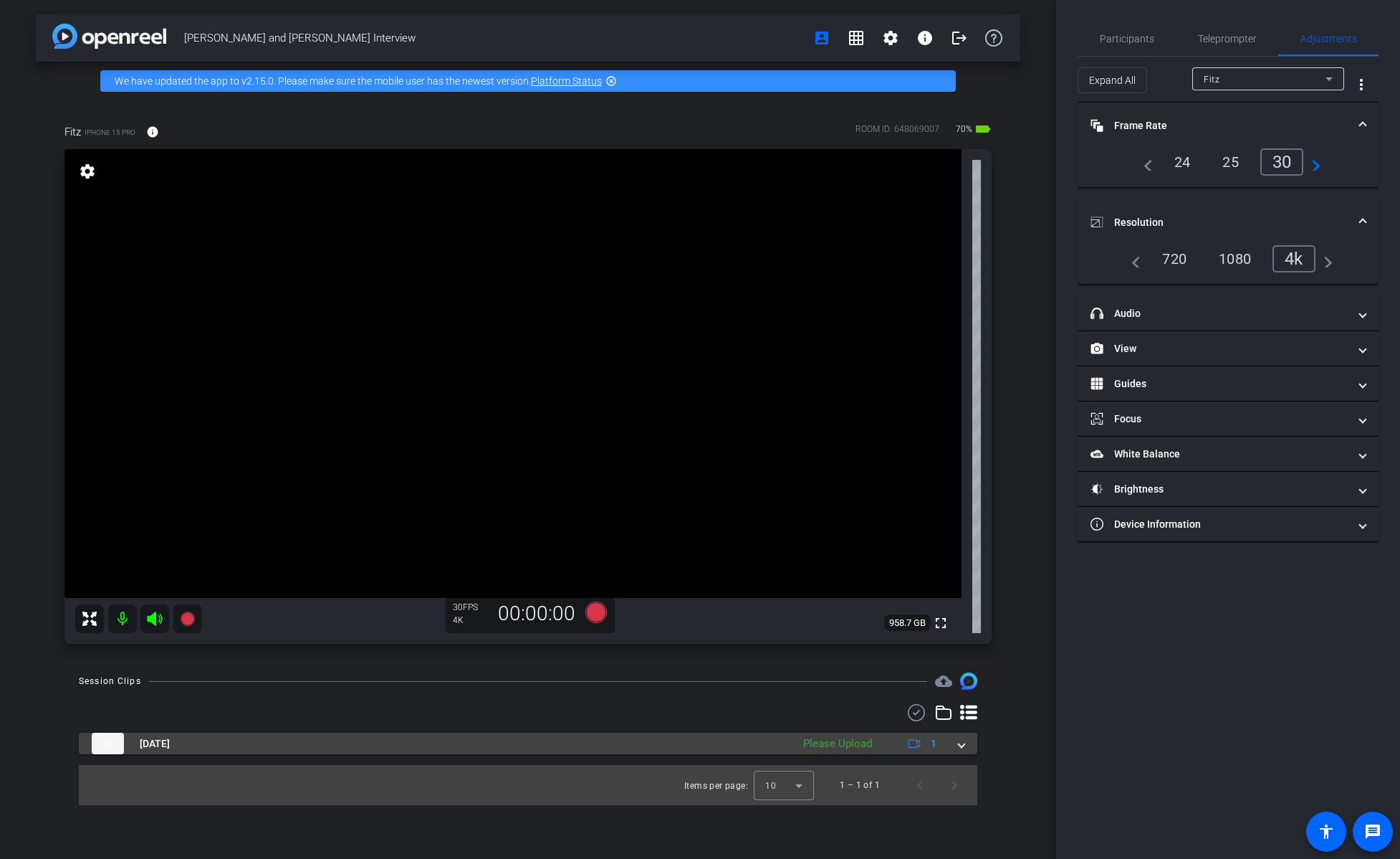
click at [859, 581] on span at bounding box center [962, 744] width 6 height 15
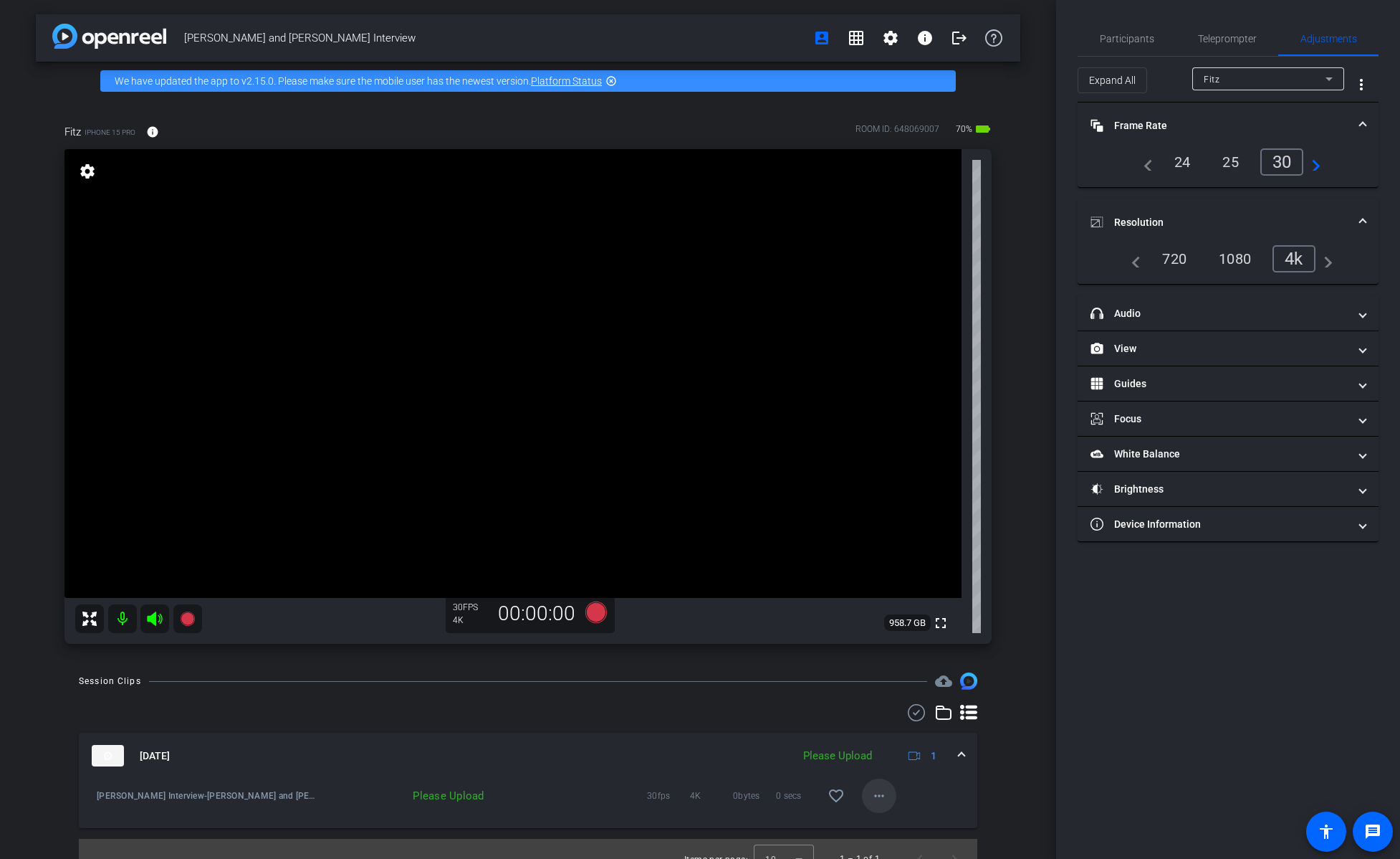
click at [859, 581] on mat-icon "more_horiz" at bounding box center [879, 796] width 17 height 17
click at [859, 581] on span "Upload" at bounding box center [901, 730] width 58 height 17
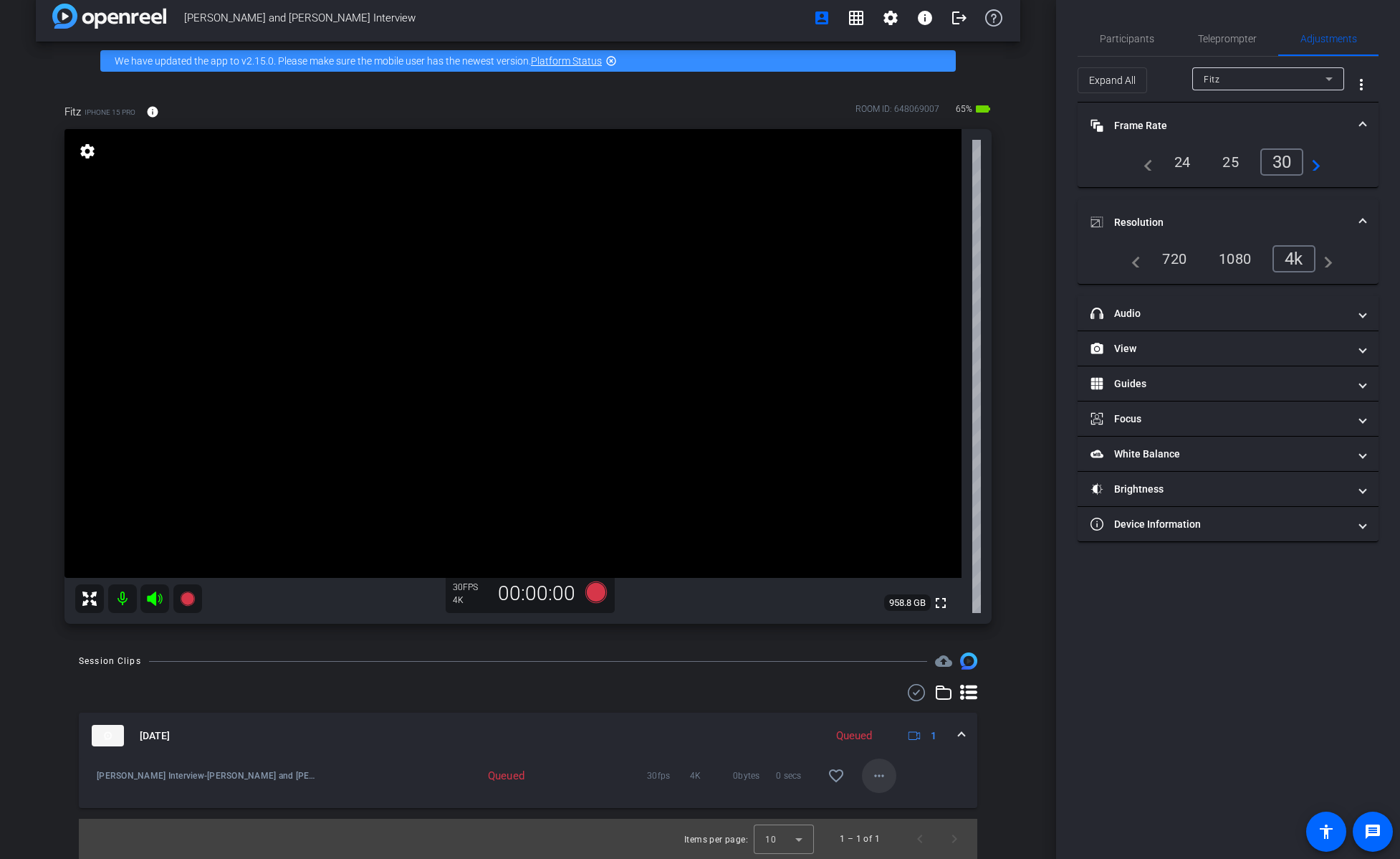
click at [859, 581] on mat-icon "more_horiz" at bounding box center [879, 775] width 17 height 17
click at [859, 581] on span "Download Original" at bounding box center [915, 638] width 86 height 17
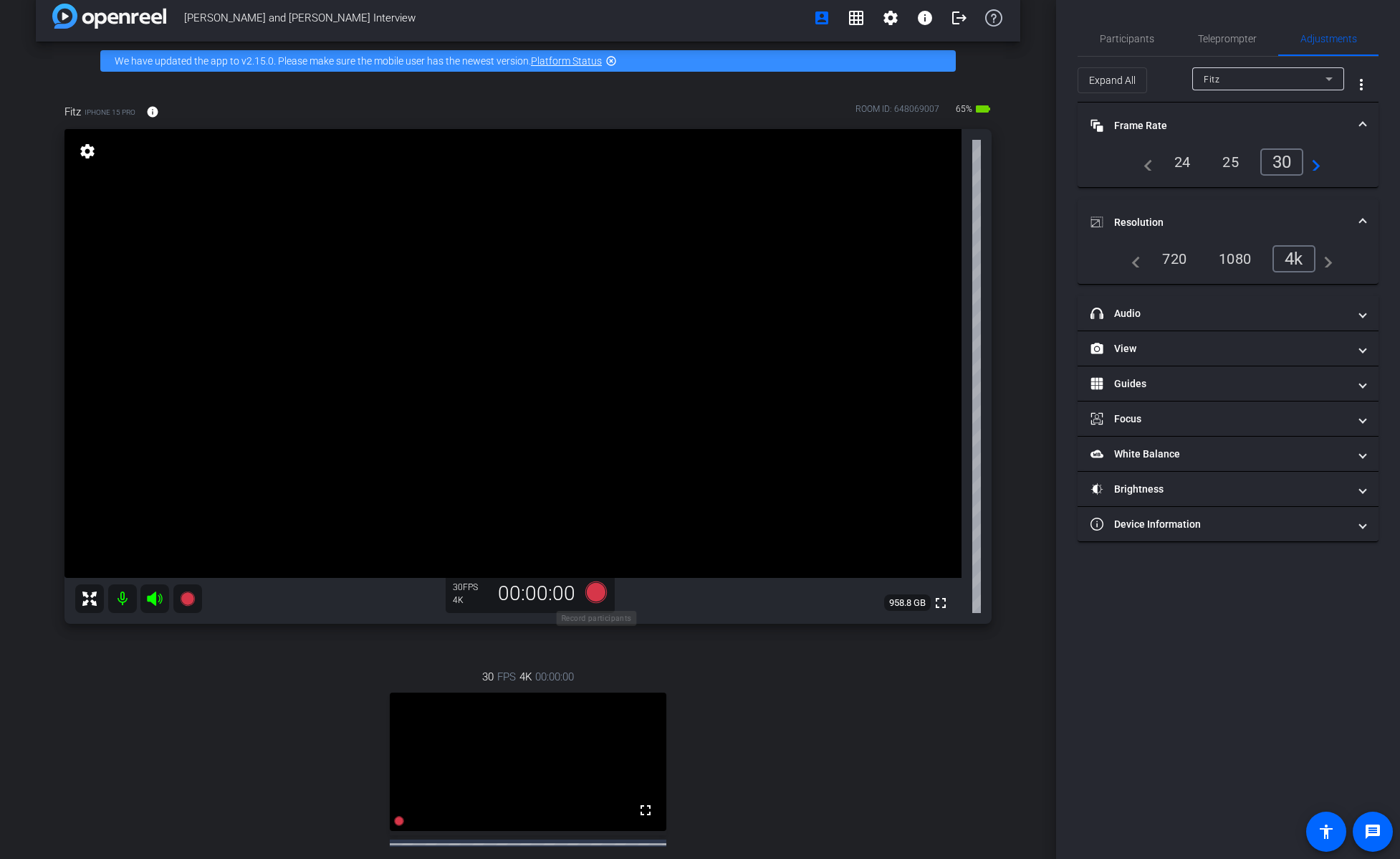
click at [592, 581] on icon at bounding box center [596, 591] width 22 height 22
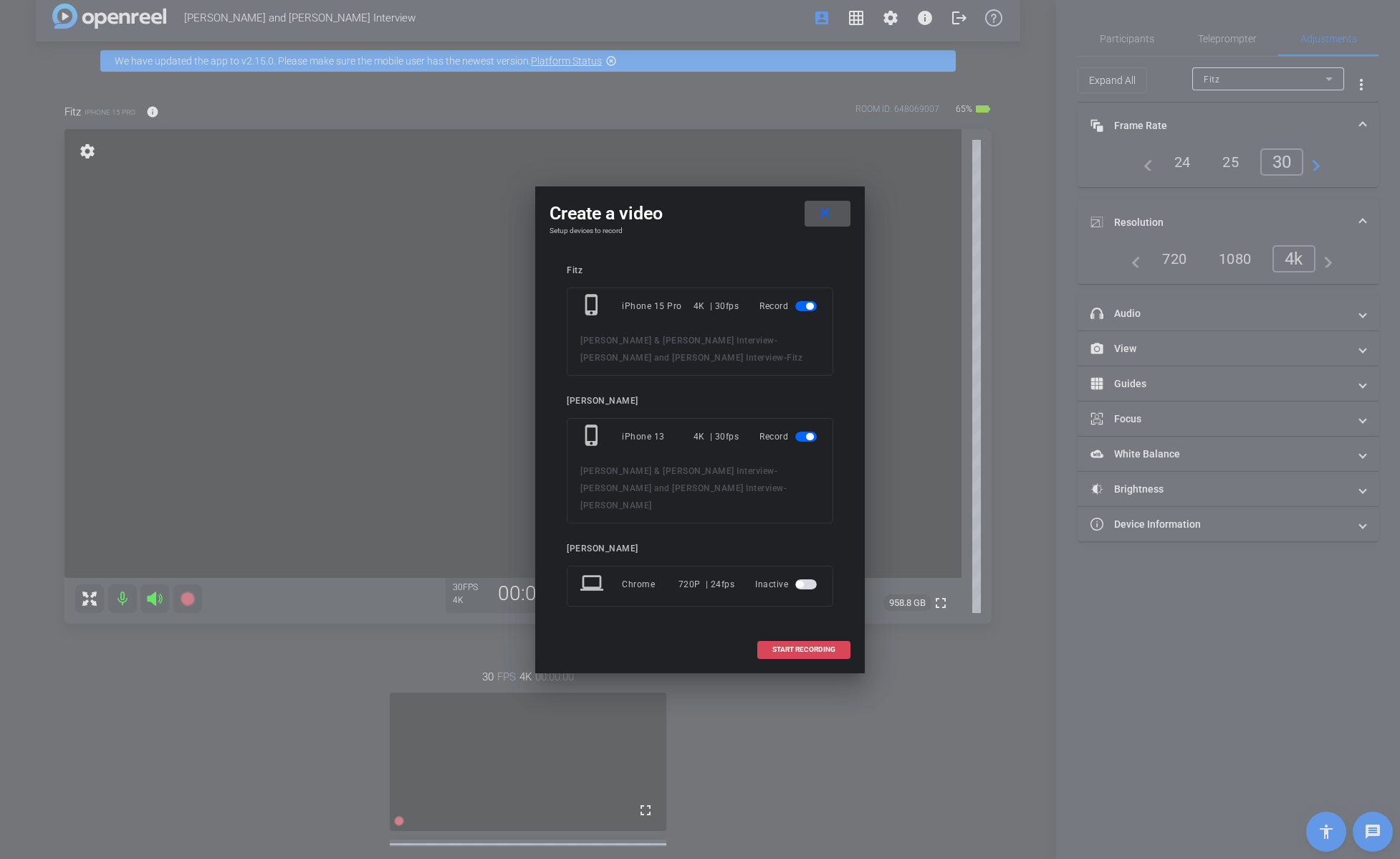
click at [786, 581] on span at bounding box center [803, 649] width 91 height 34
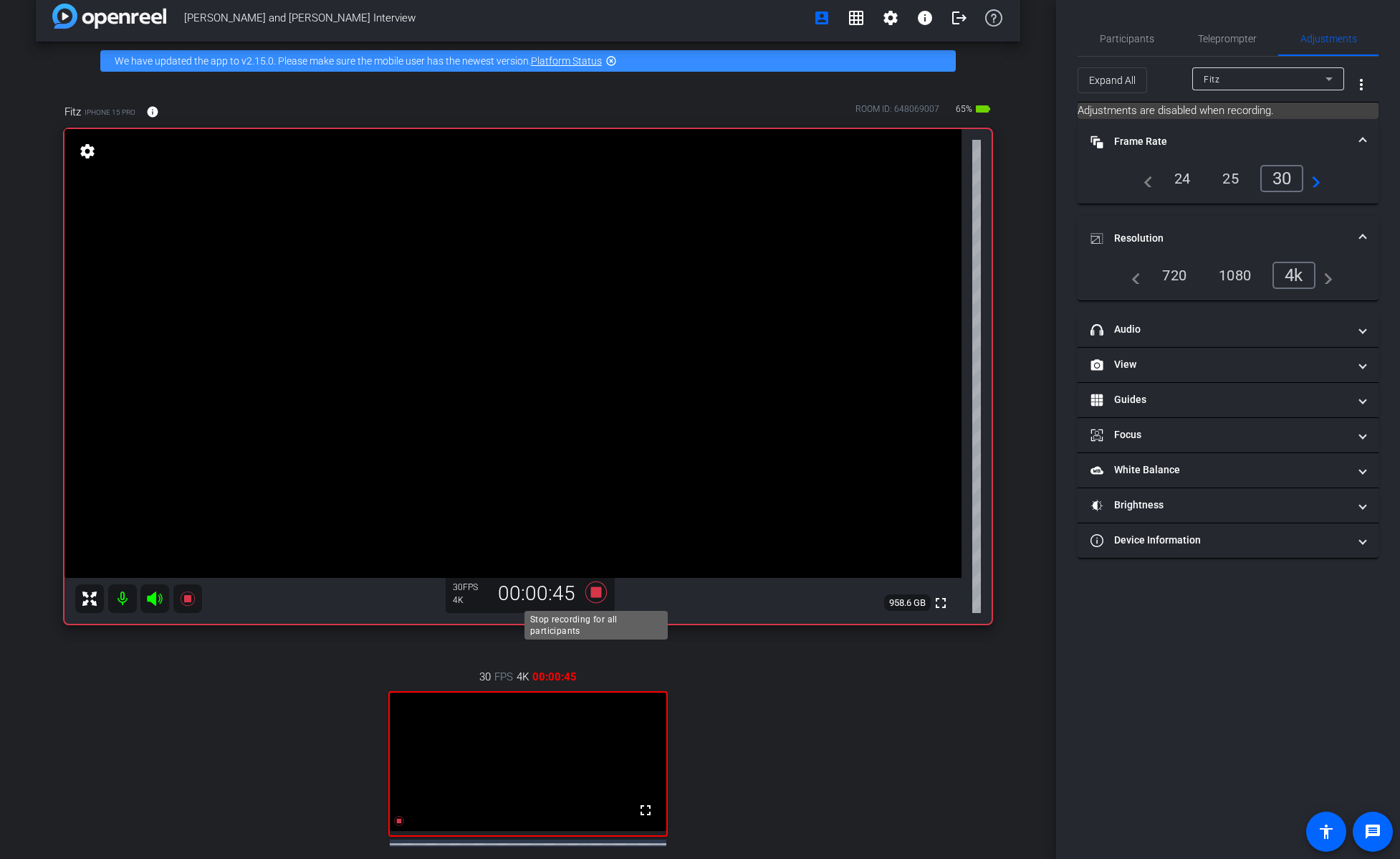
click at [599, 581] on icon at bounding box center [596, 591] width 22 height 22
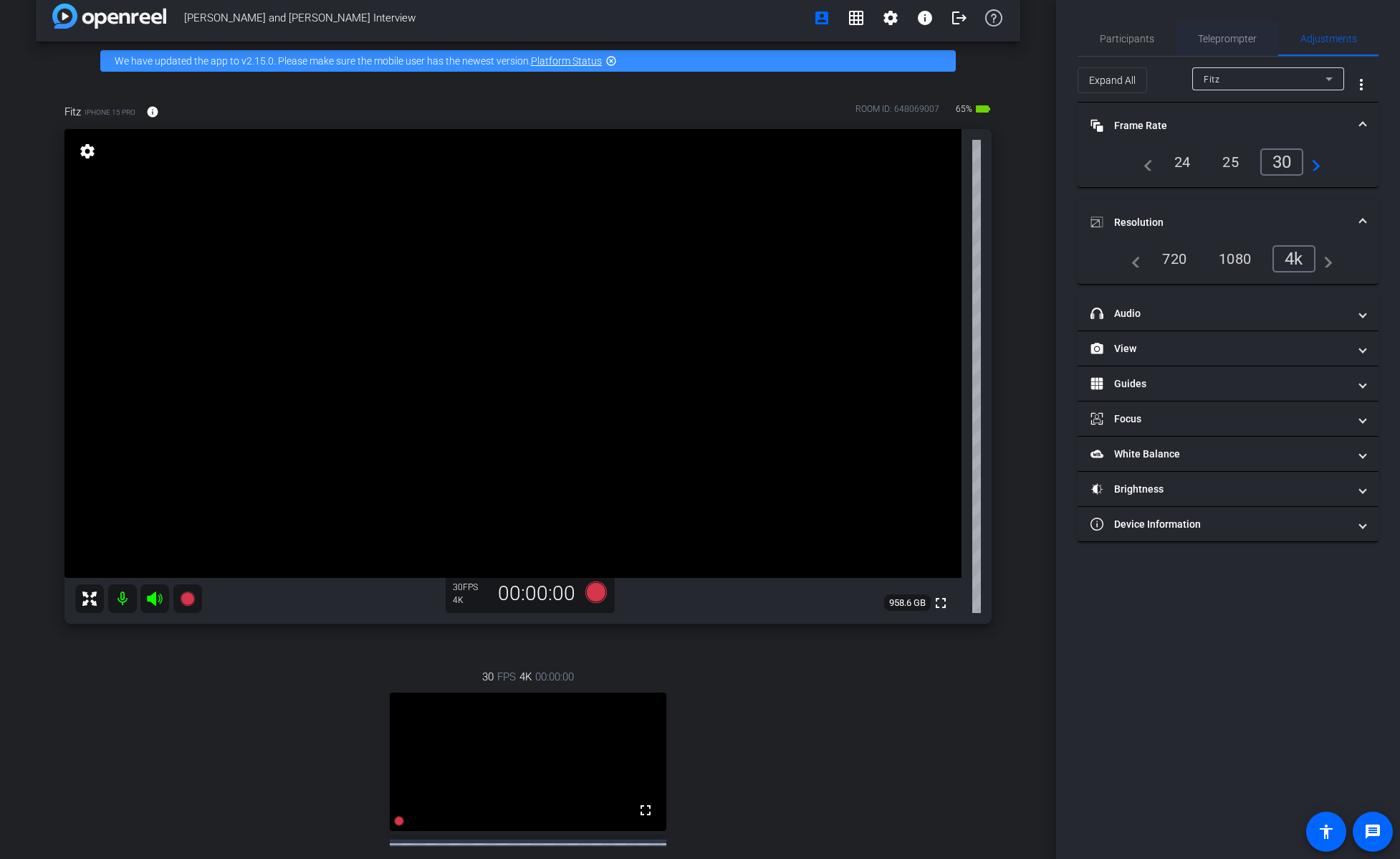
click at [859, 41] on span "Teleprompter" at bounding box center [1227, 39] width 58 height 10
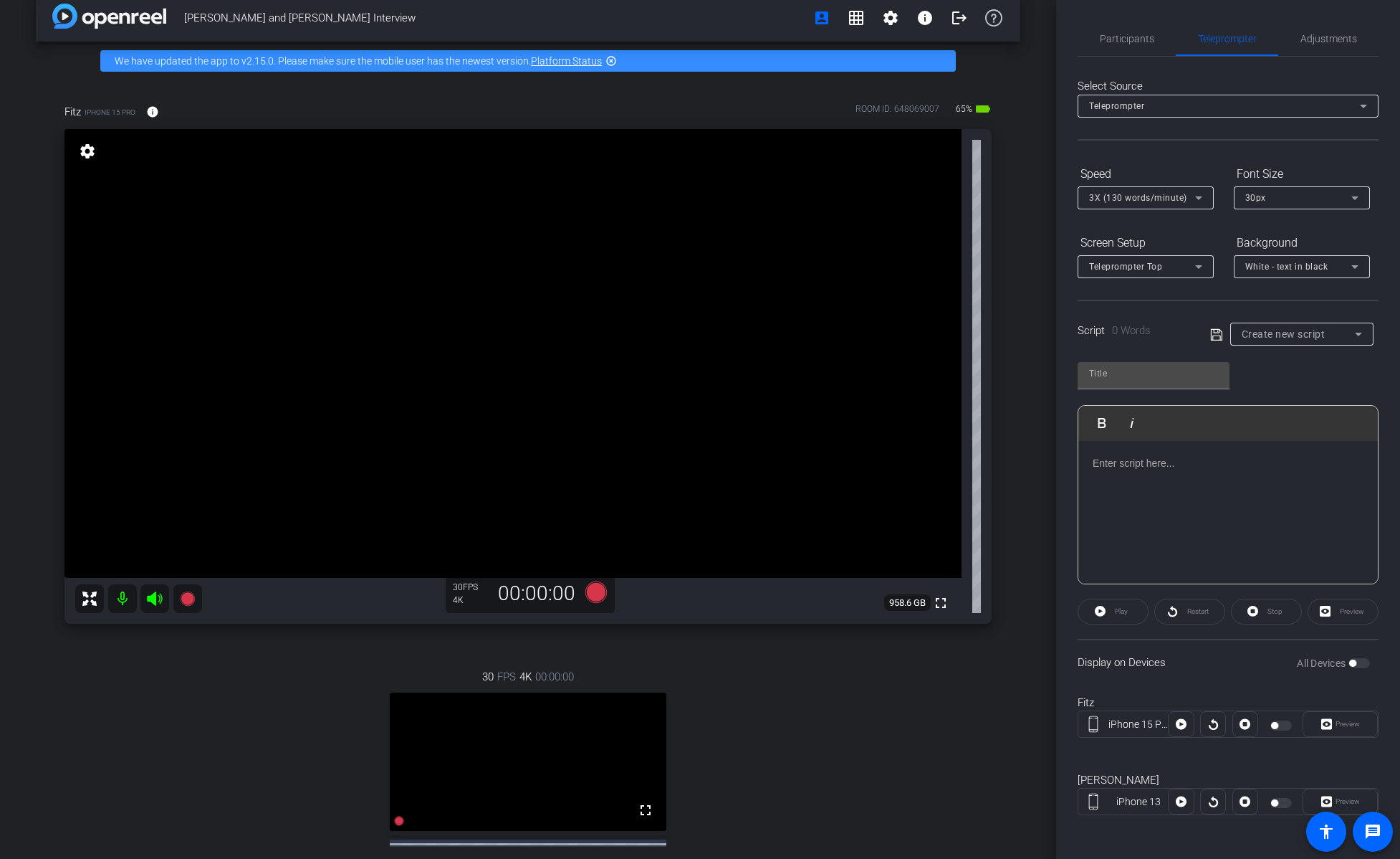
click at [859, 464] on p at bounding box center [1227, 463] width 271 height 16
click at [859, 581] on div "Preview" at bounding box center [1341, 721] width 75 height 25
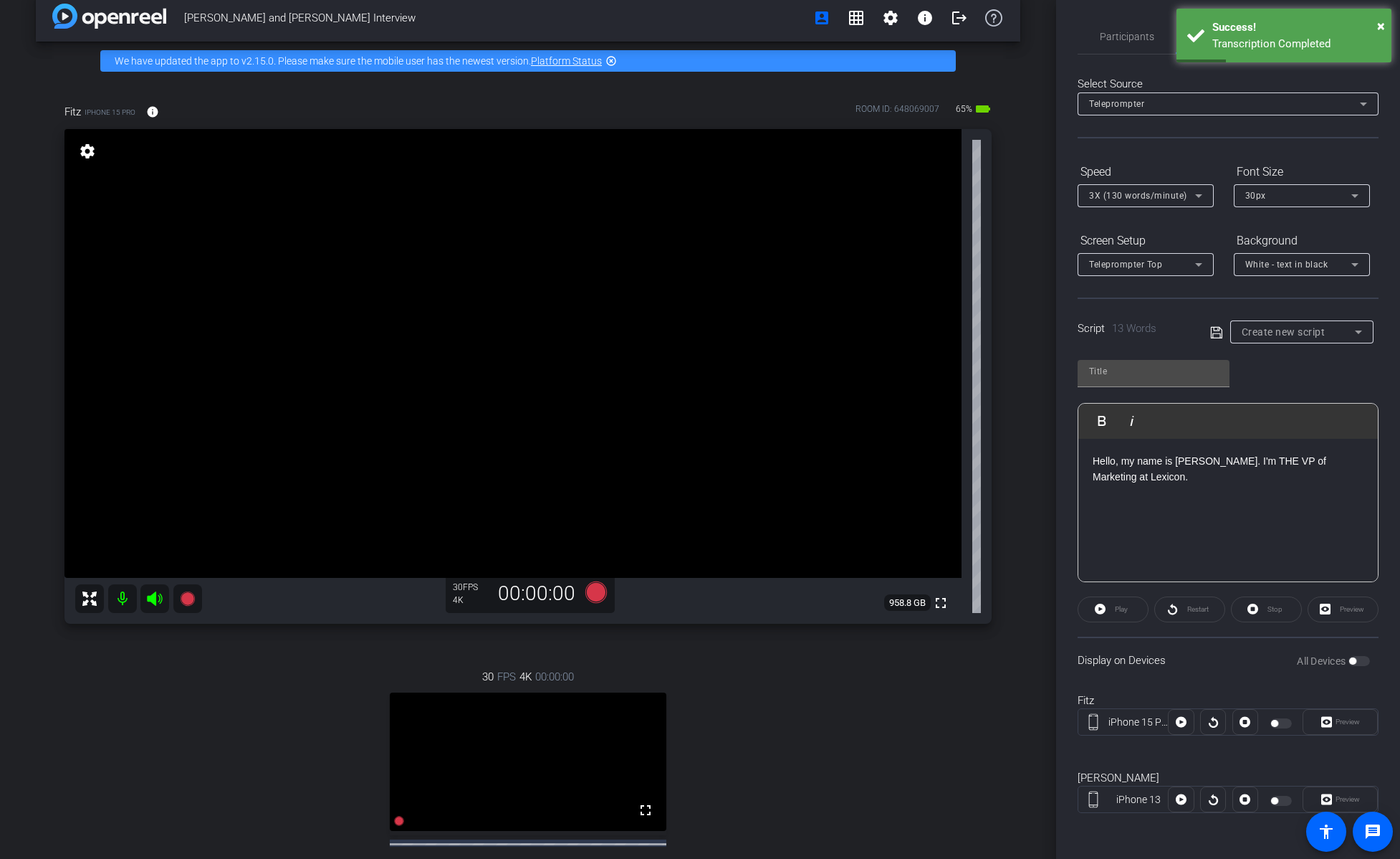
click at [859, 581] on div "Preview" at bounding box center [1341, 721] width 75 height 25
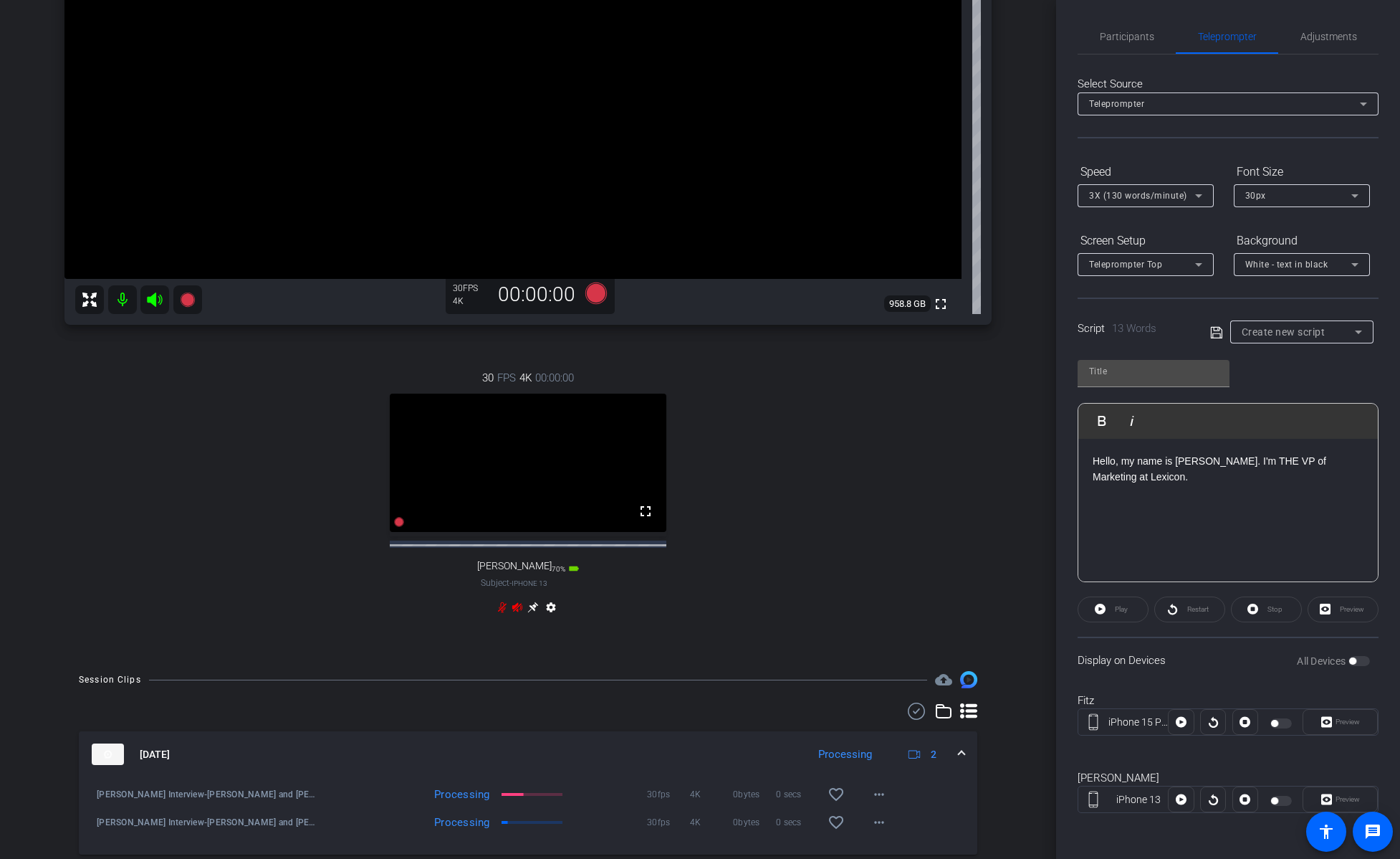
scroll to position [407, 0]
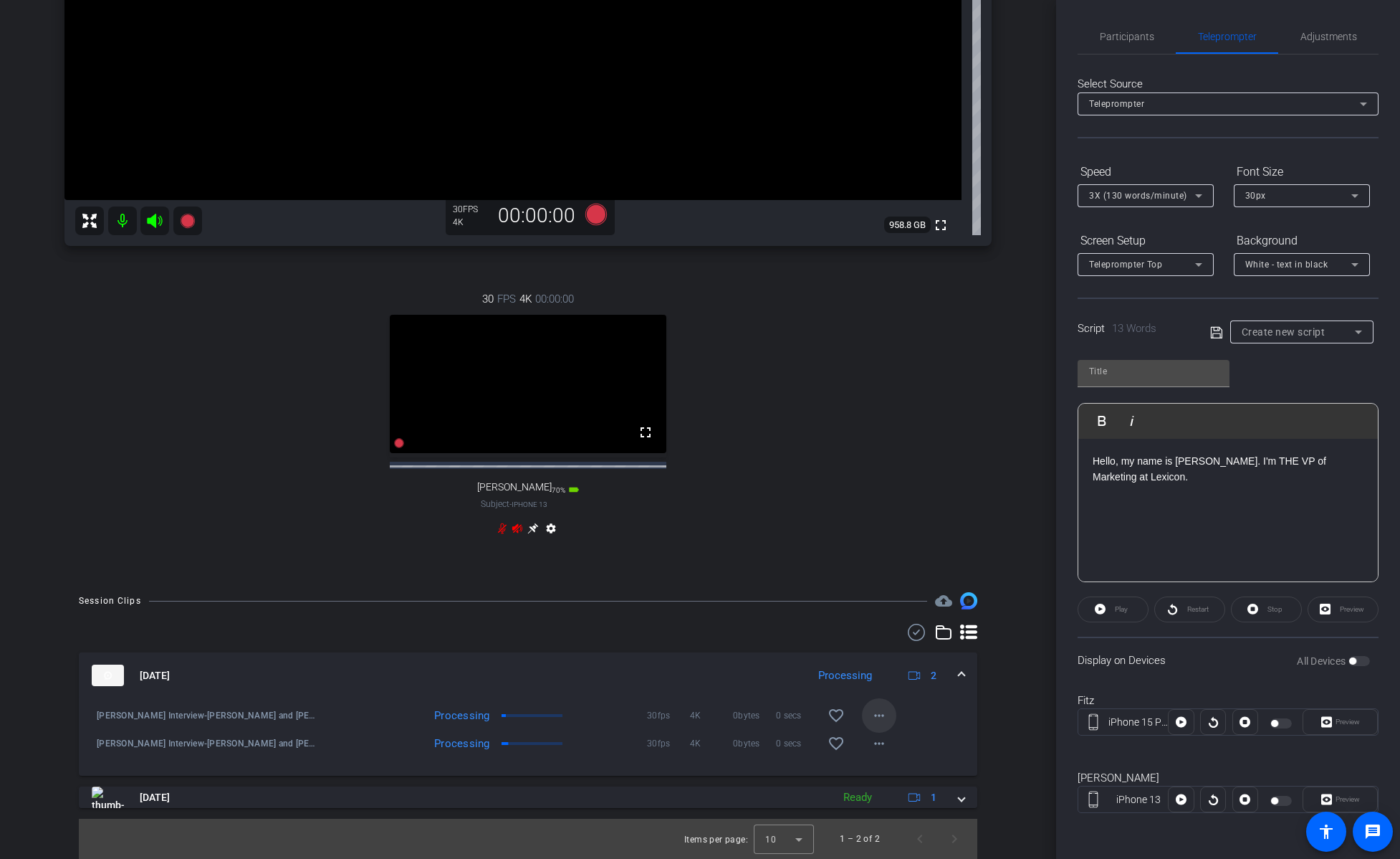
click at [859, 581] on mat-icon "more_horiz" at bounding box center [879, 715] width 17 height 17
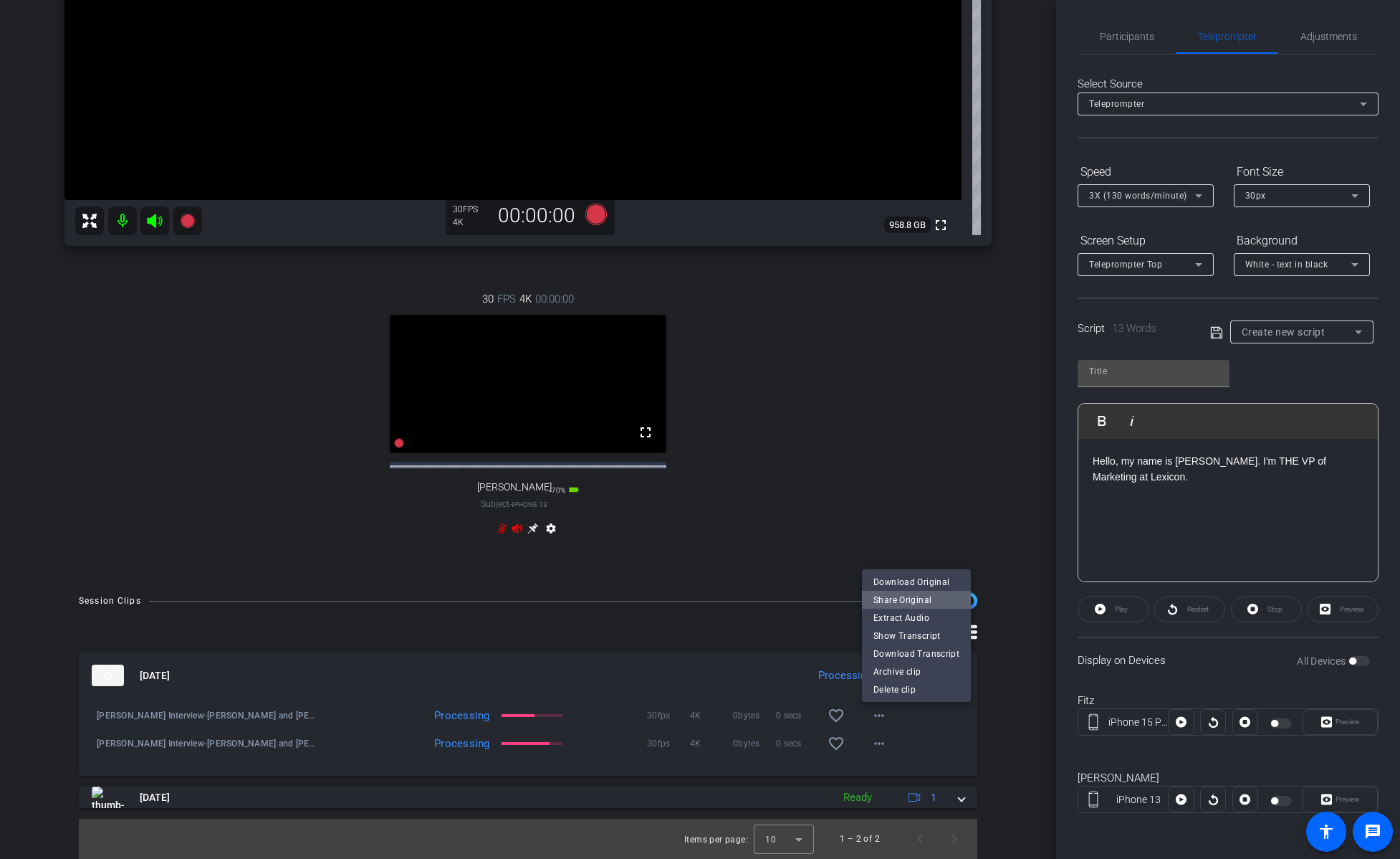
click at [859, 581] on span "Share Original" at bounding box center [915, 600] width 86 height 17
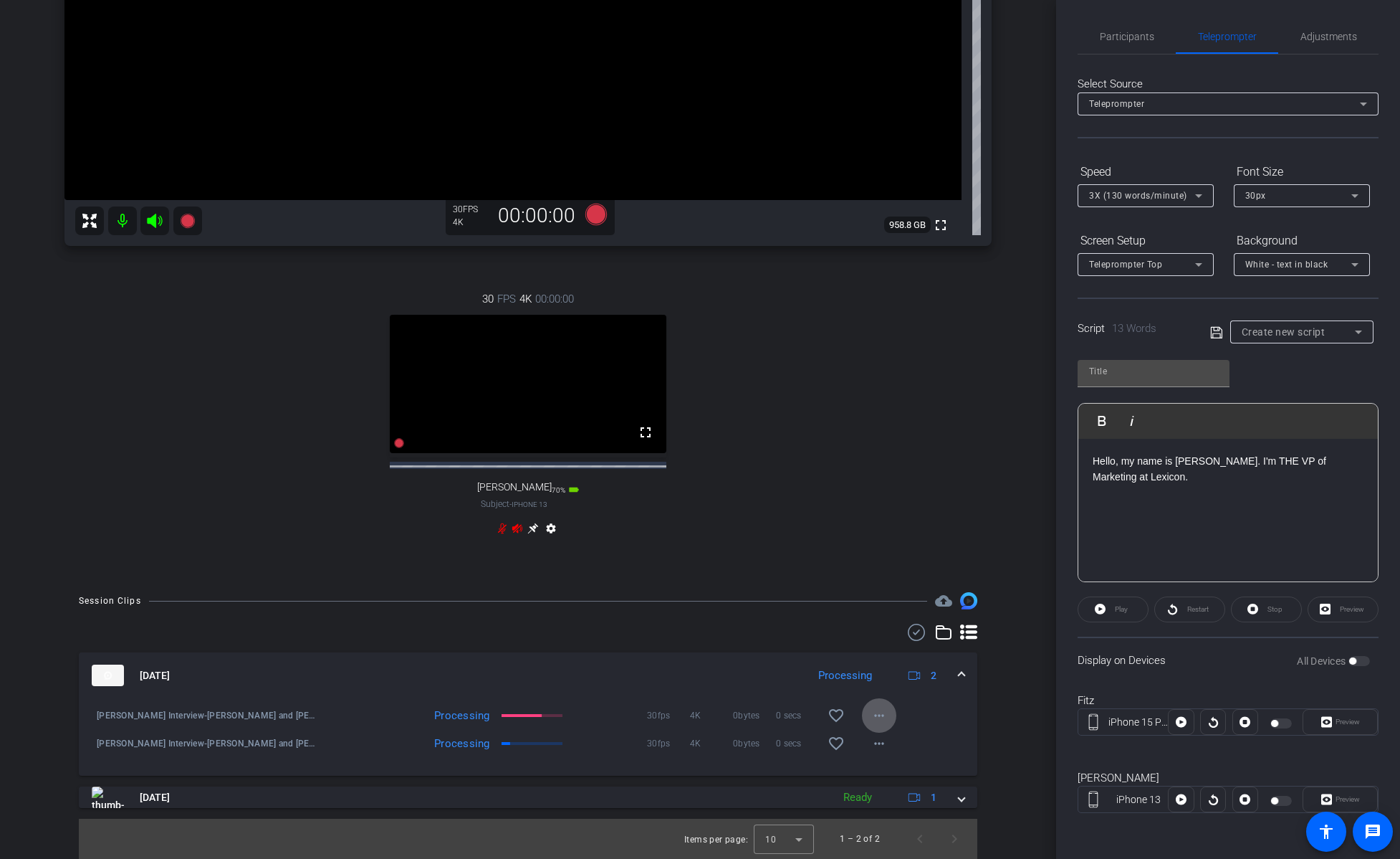
click at [859, 581] on mat-icon "more_horiz" at bounding box center [879, 715] width 17 height 17
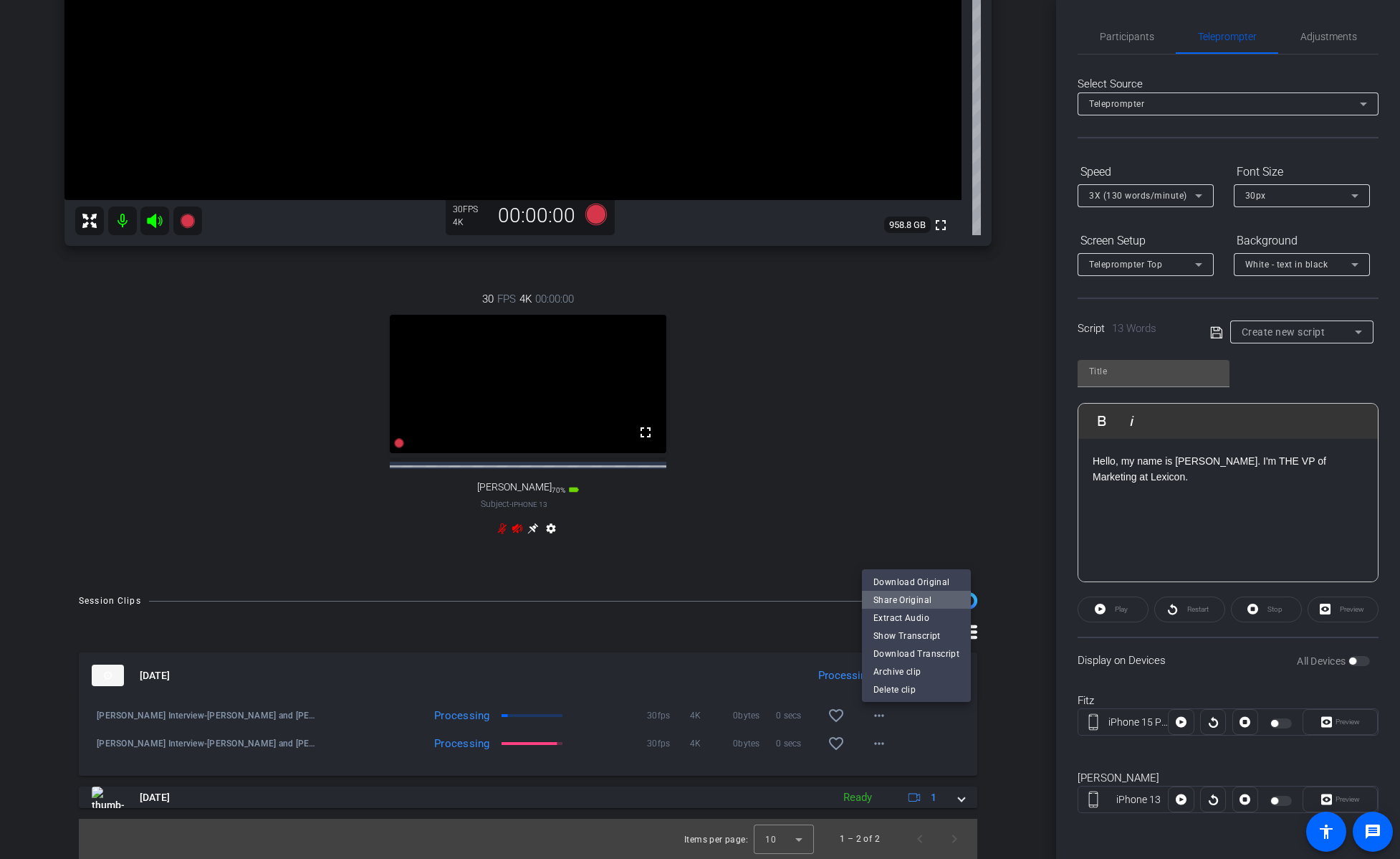
click at [859, 581] on span "Share Original" at bounding box center [915, 600] width 86 height 17
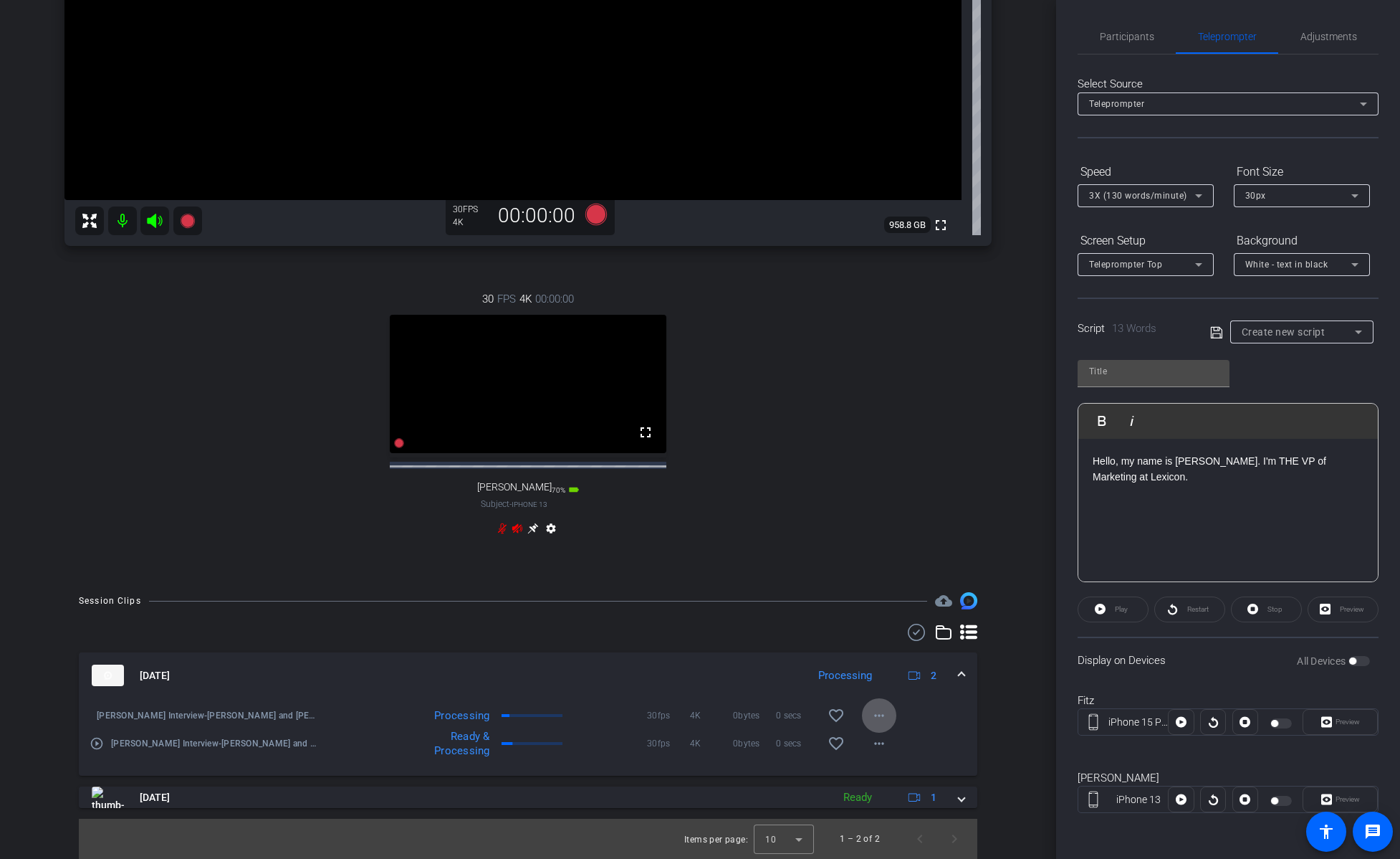
click at [859, 492] on div "Hello, my name is Bill Fitzgerald. I'm THE VP of Marketing at Lexicon." at bounding box center [1228, 510] width 300 height 143
click at [859, 581] on div "pete iPhone 13 Preview" at bounding box center [1227, 799] width 301 height 77
click at [859, 372] on input "text" at bounding box center [1153, 372] width 129 height 17
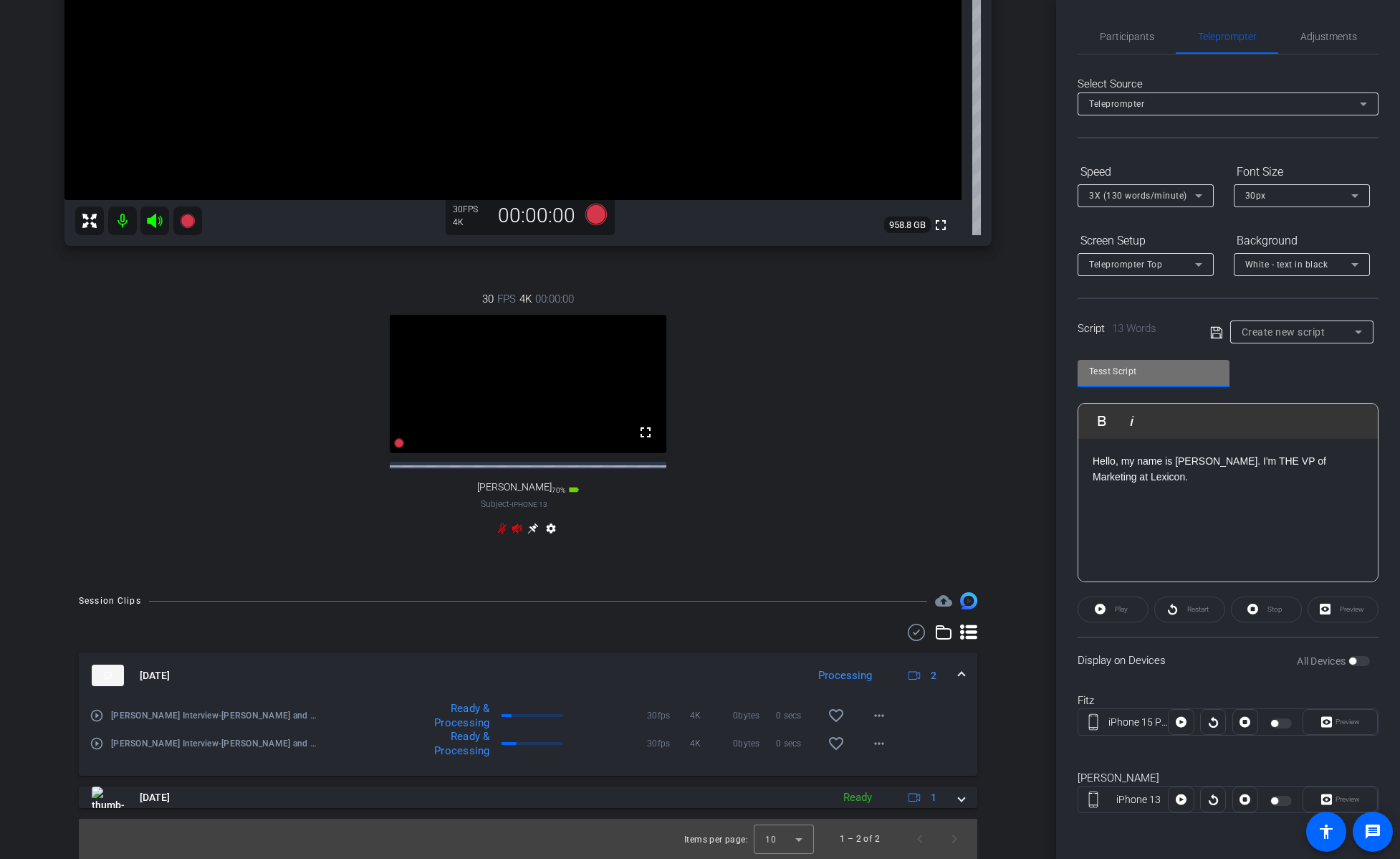
click at [859, 372] on input "Tesst Script" at bounding box center [1153, 372] width 129 height 17
drag, startPoint x: 1274, startPoint y: 457, endPoint x: 1259, endPoint y: 461, distance: 15.5
click at [859, 461] on p "Hello, my name is Bill Fitzgerald. I'm THE VP of Marketing at Lexicon." at bounding box center [1227, 469] width 271 height 32
type input "Script 1"
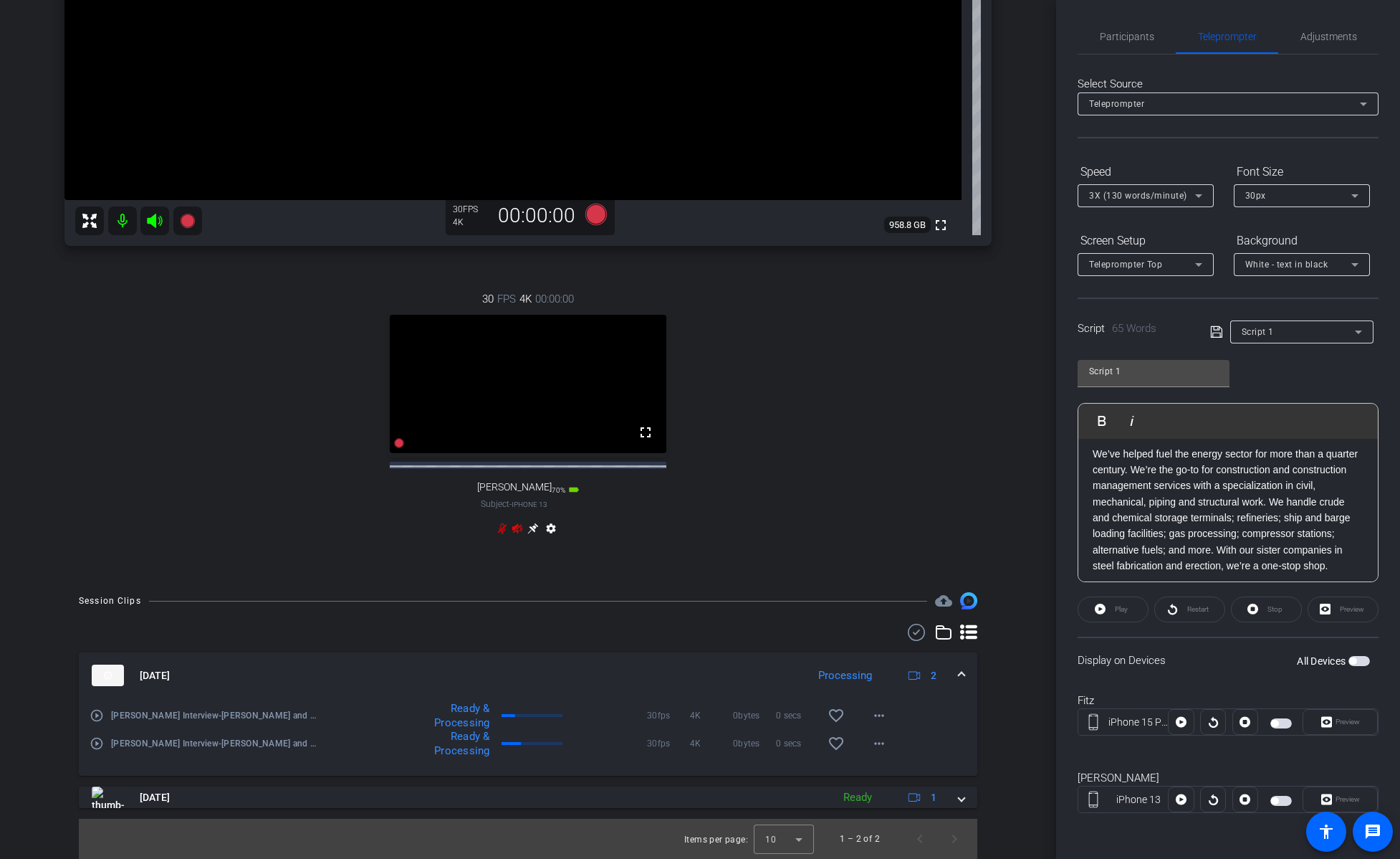
scroll to position [29, 0]
click at [859, 332] on div "Script 1" at bounding box center [1298, 331] width 113 height 18
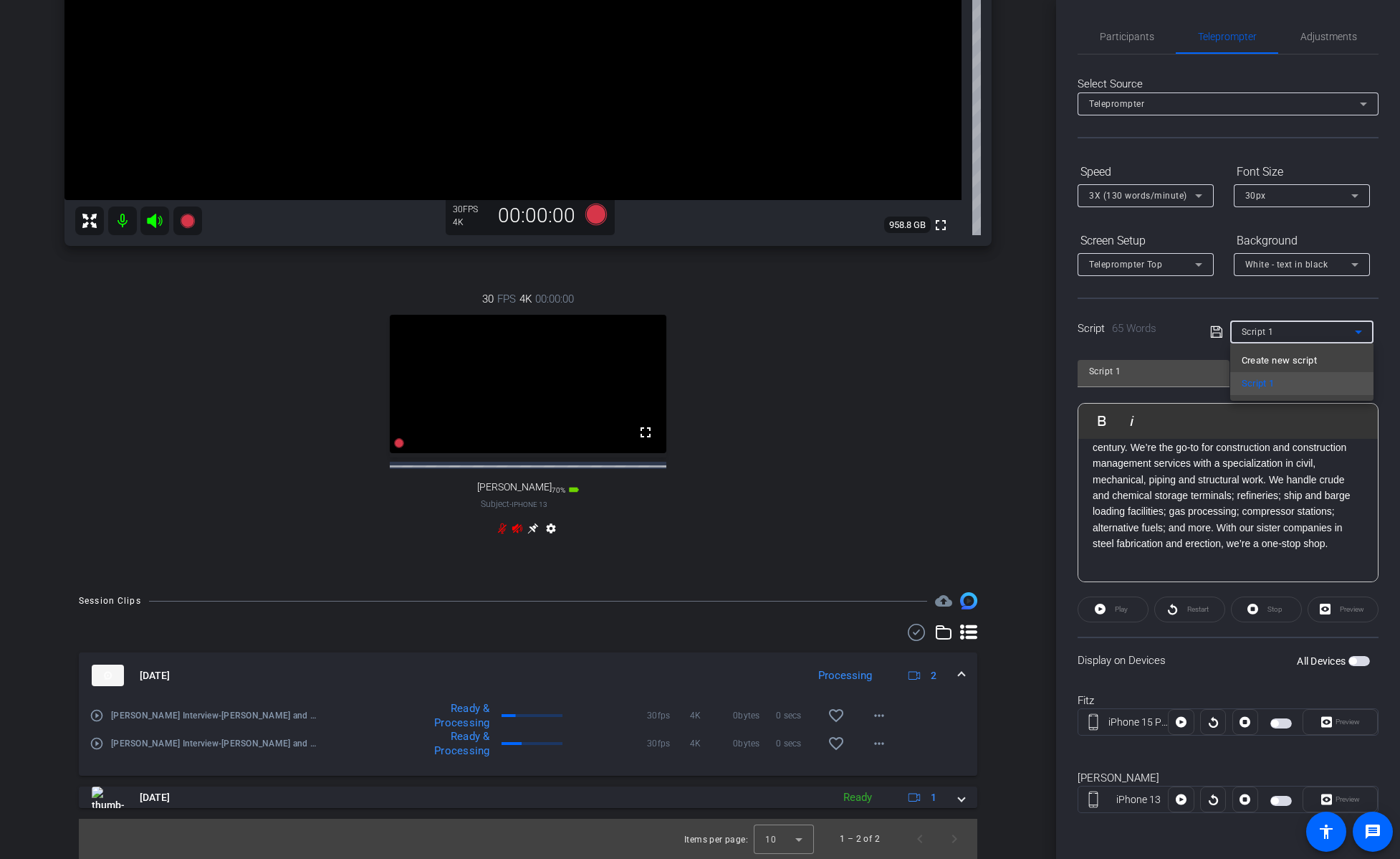
click at [859, 297] on div at bounding box center [700, 429] width 1400 height 859
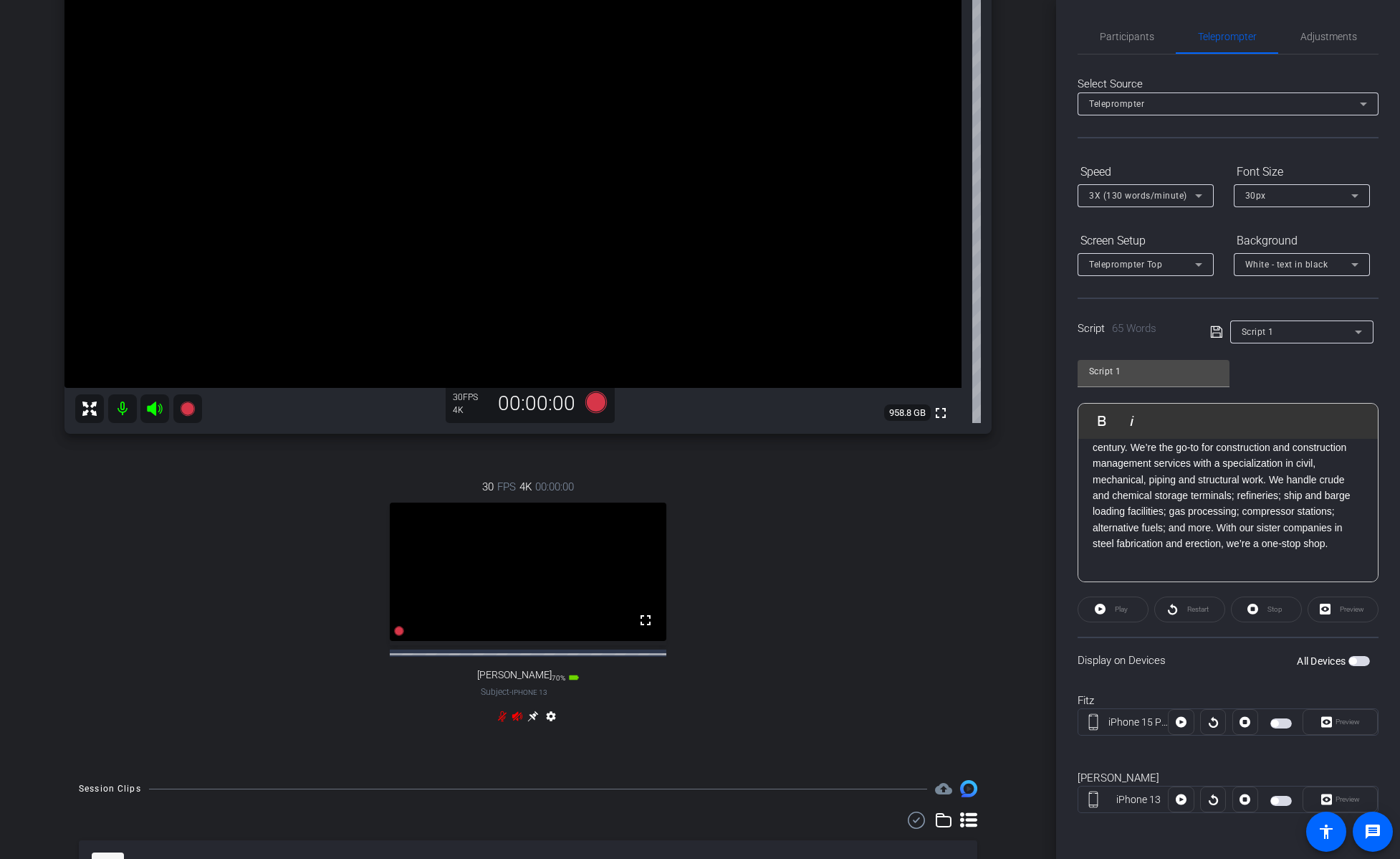
scroll to position [0, 0]
click at [859, 334] on div "Script 1" at bounding box center [1298, 331] width 113 height 18
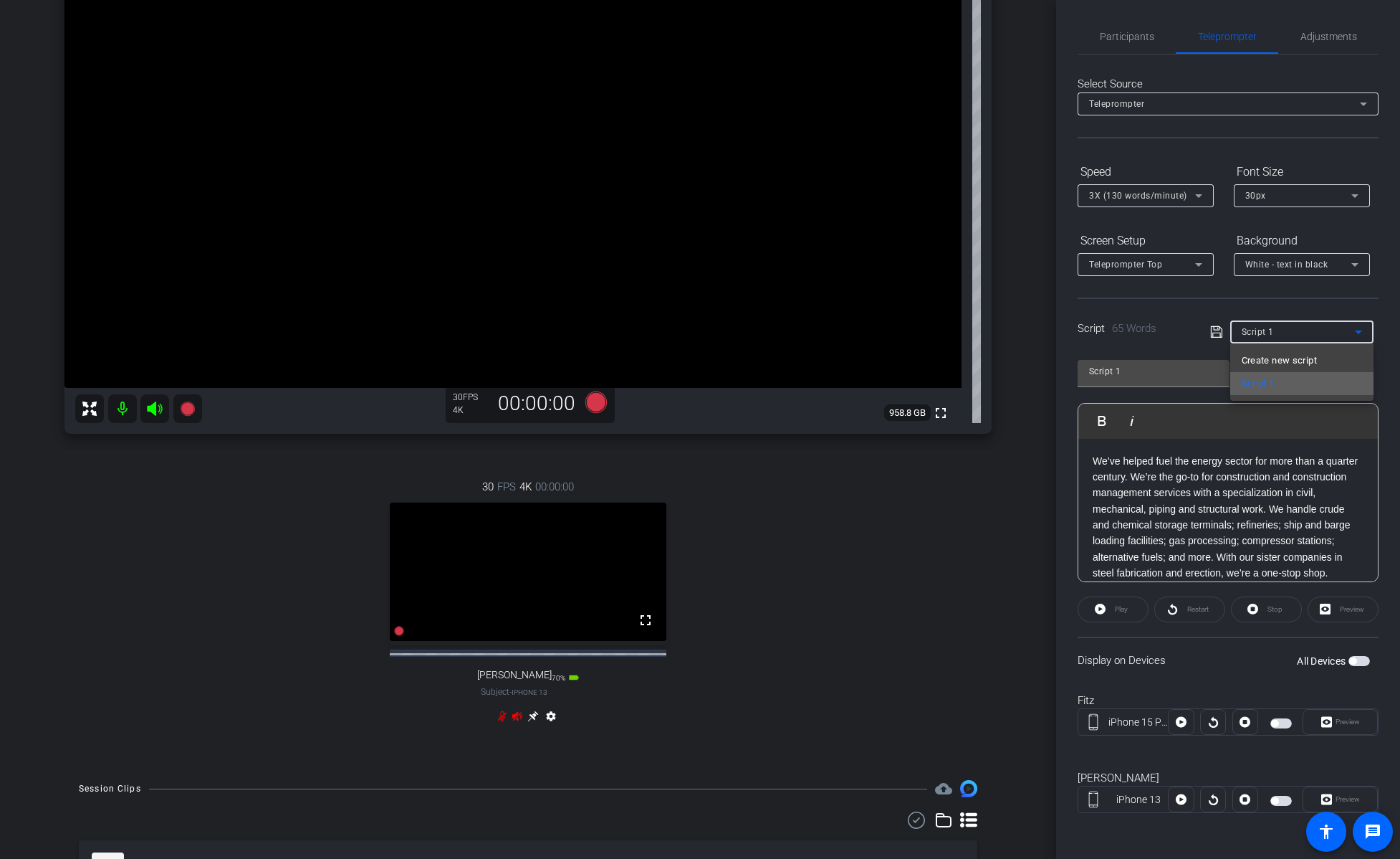
click at [859, 387] on span "Script 1" at bounding box center [1258, 383] width 33 height 17
drag, startPoint x: 1355, startPoint y: 660, endPoint x: 1342, endPoint y: 686, distance: 29.1
click at [859, 581] on openreel-capture-teleprompter "Speed 3X (130 words/minute) Font Size 30px Screen Setup Teleprompter Top Backgr…" at bounding box center [1227, 498] width 301 height 678
click at [859, 581] on div "Preview" at bounding box center [1341, 721] width 75 height 25
click at [859, 581] on span "button" at bounding box center [1353, 663] width 8 height 8
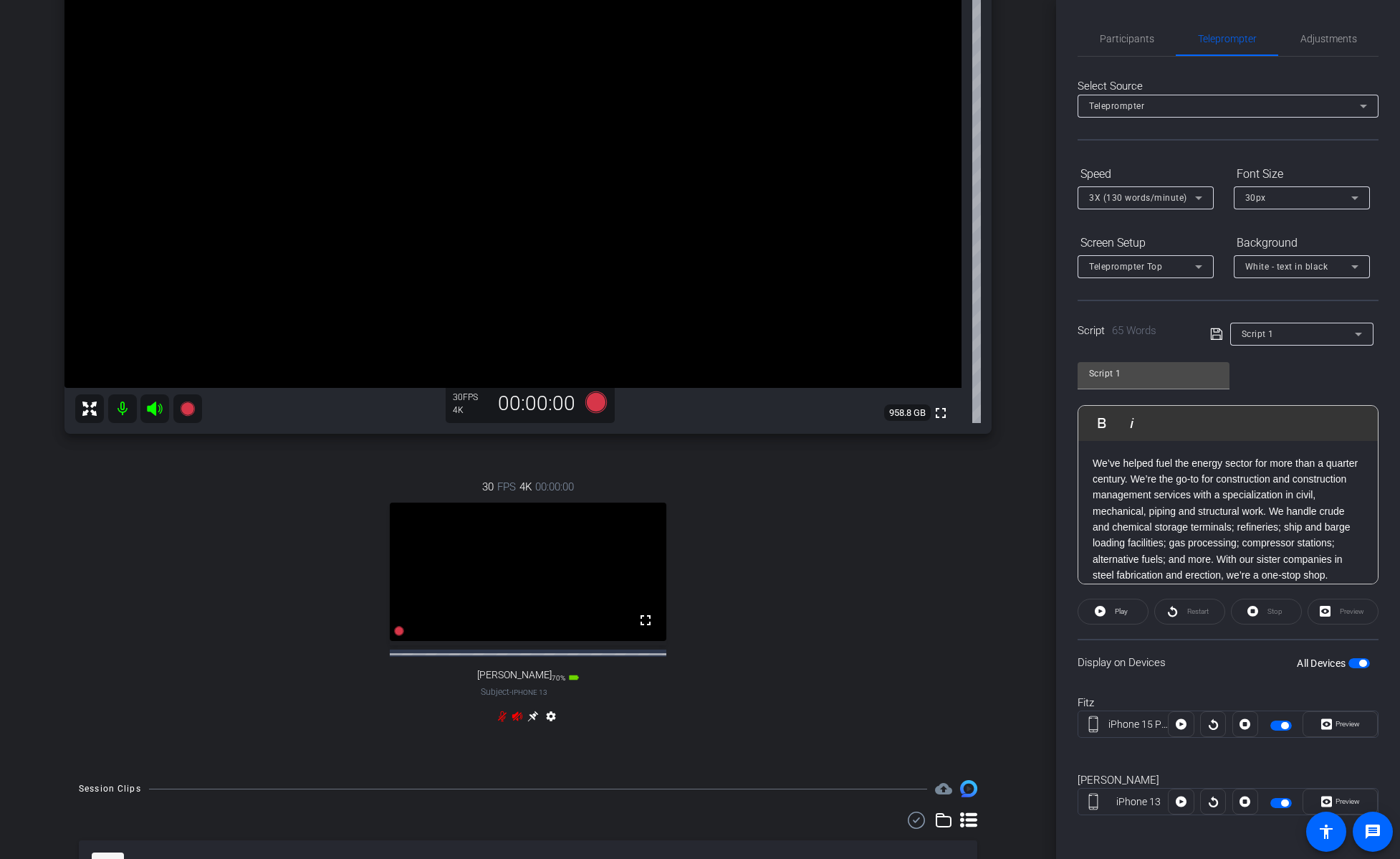
click at [859, 581] on div "Preview" at bounding box center [1342, 611] width 71 height 25
click at [859, 581] on span "Preview" at bounding box center [1348, 723] width 25 height 8
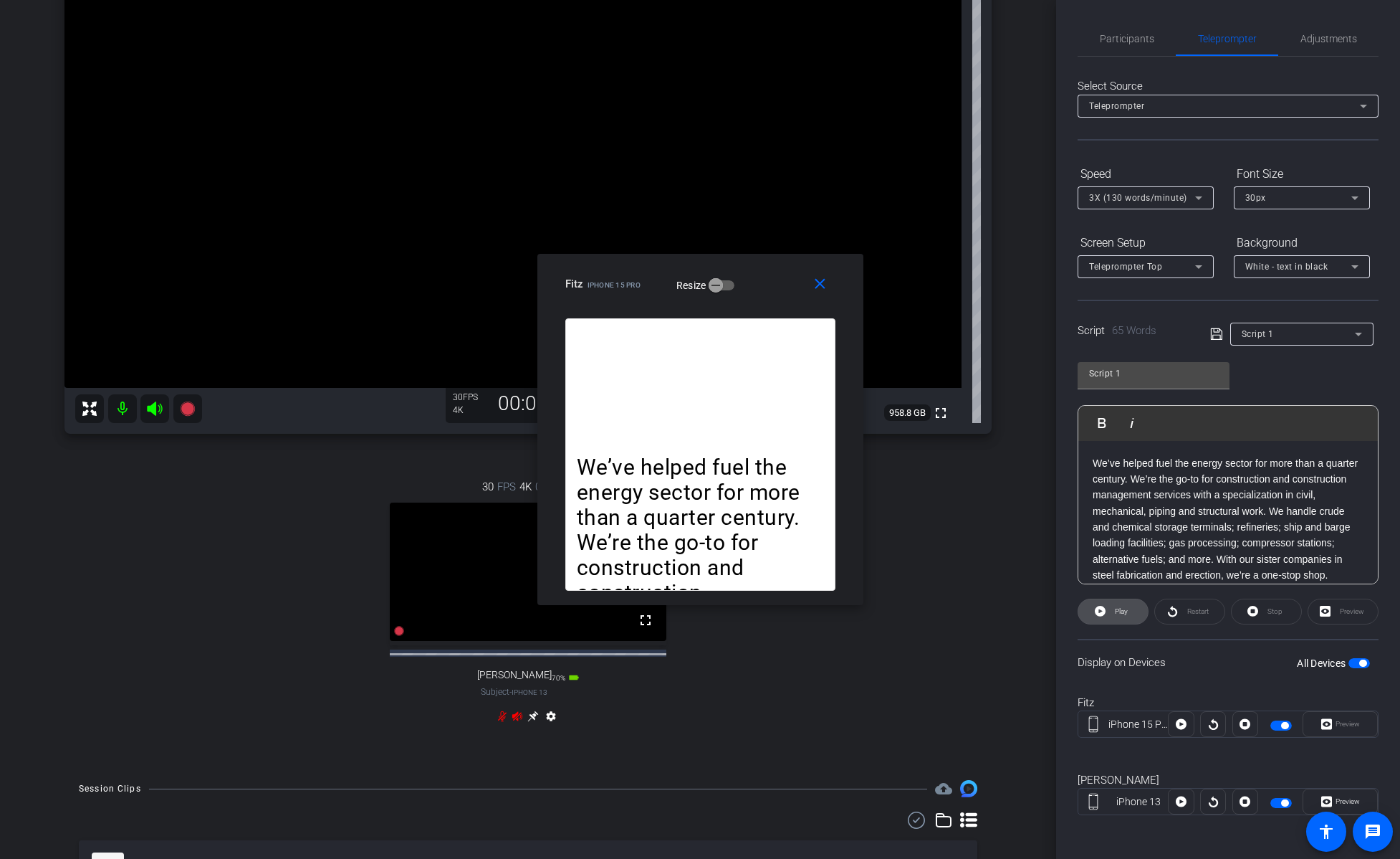
click at [859, 581] on span "Play" at bounding box center [1119, 611] width 16 height 20
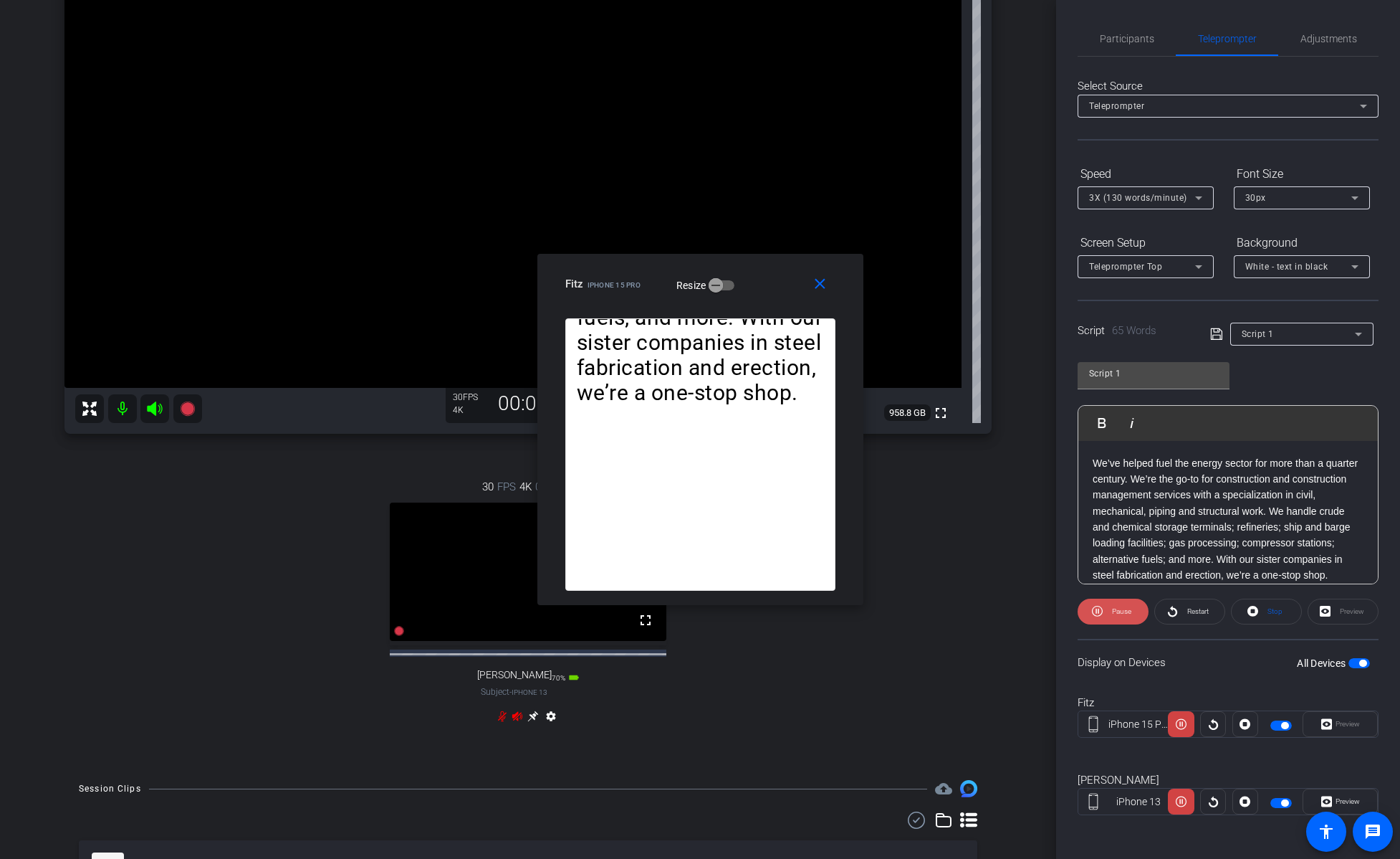
click at [859, 581] on span "Pause" at bounding box center [1120, 611] width 23 height 20
click at [820, 290] on mat-icon "close" at bounding box center [819, 284] width 18 height 18
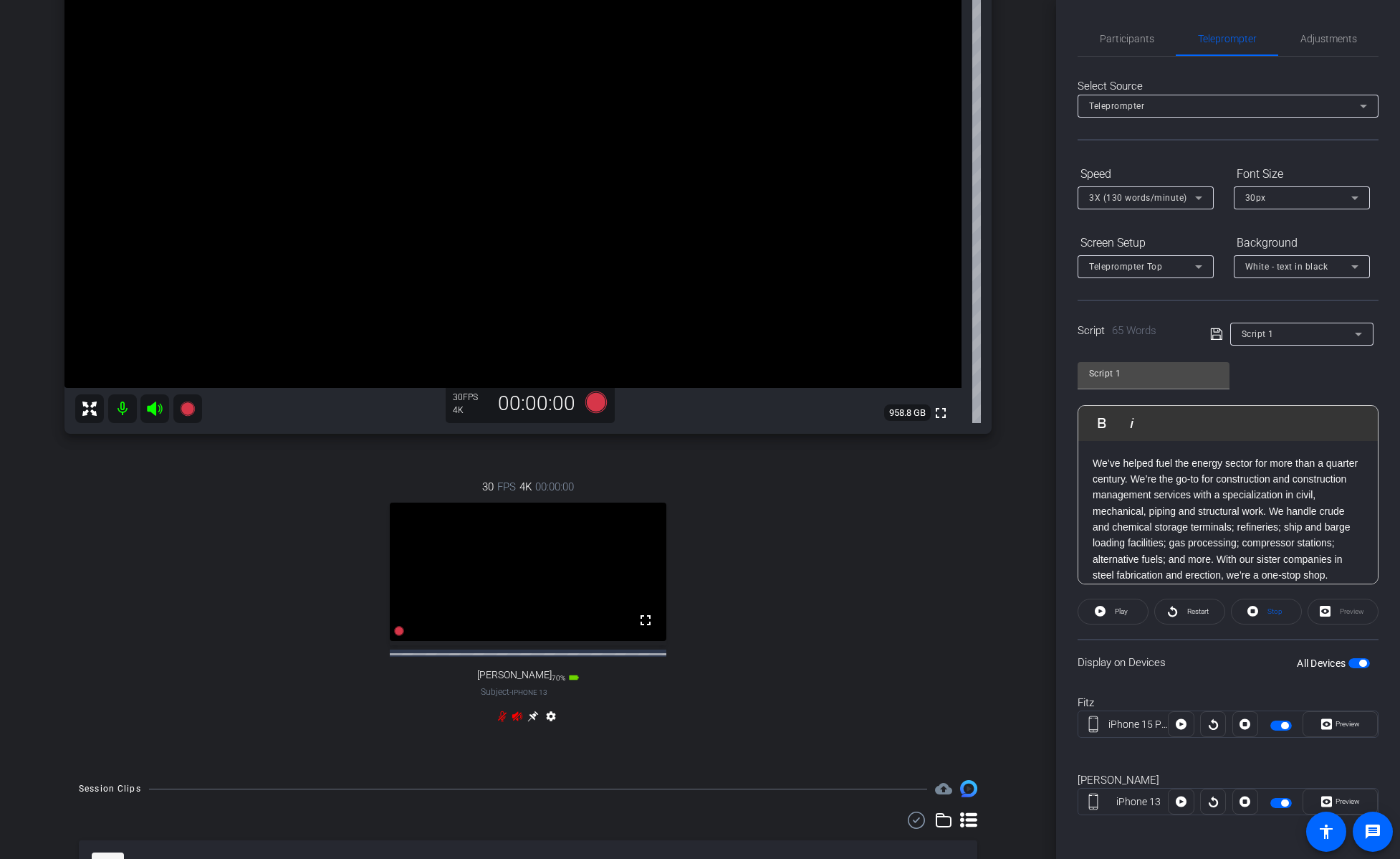
click at [859, 581] on span "button" at bounding box center [1285, 802] width 8 height 8
click at [859, 581] on span "button" at bounding box center [1281, 802] width 22 height 10
click at [859, 581] on div "pete iPhone 13 Preview" at bounding box center [1227, 801] width 301 height 77
click at [859, 37] on span "Adjustments" at bounding box center [1328, 36] width 57 height 10
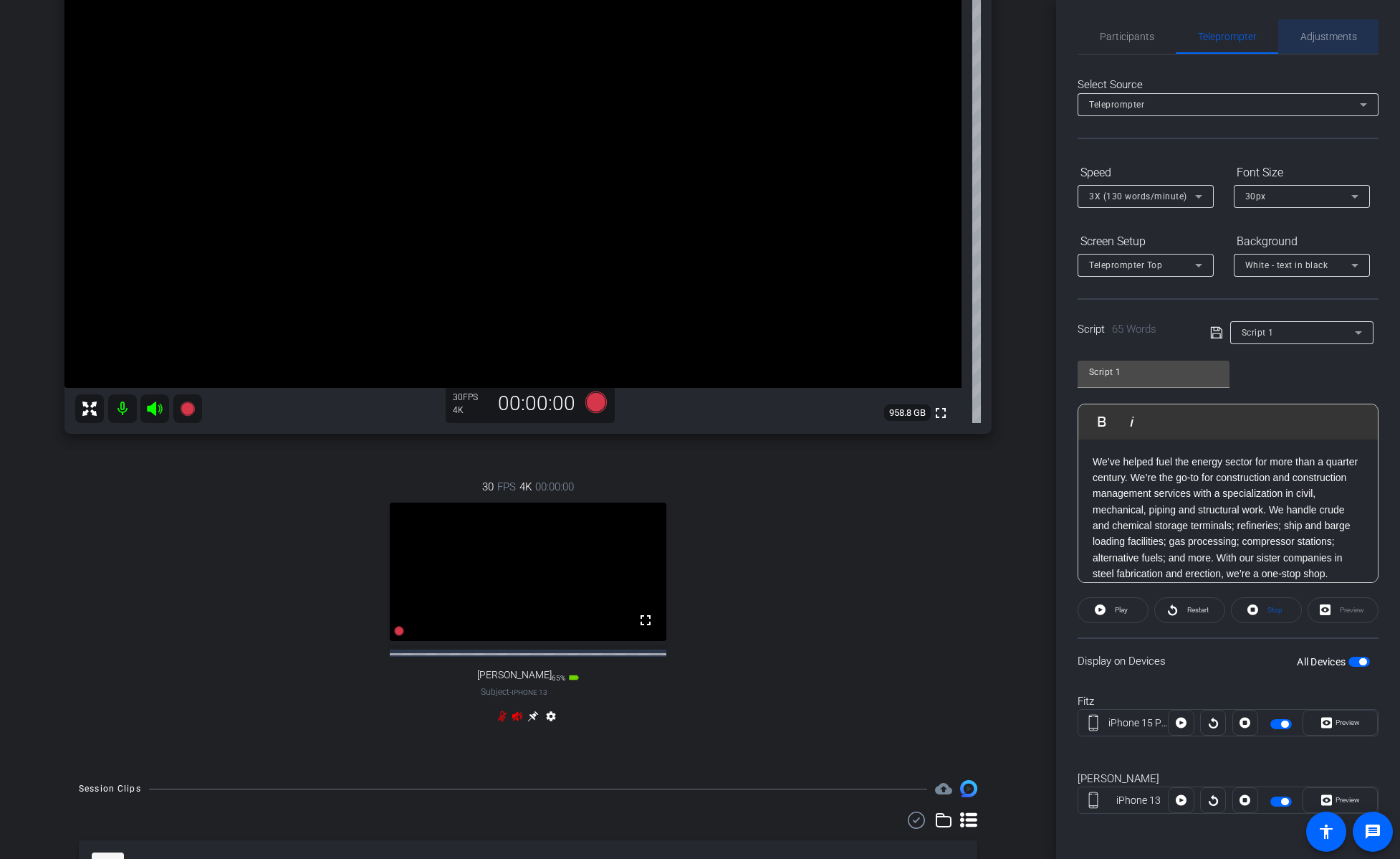
scroll to position [0, 0]
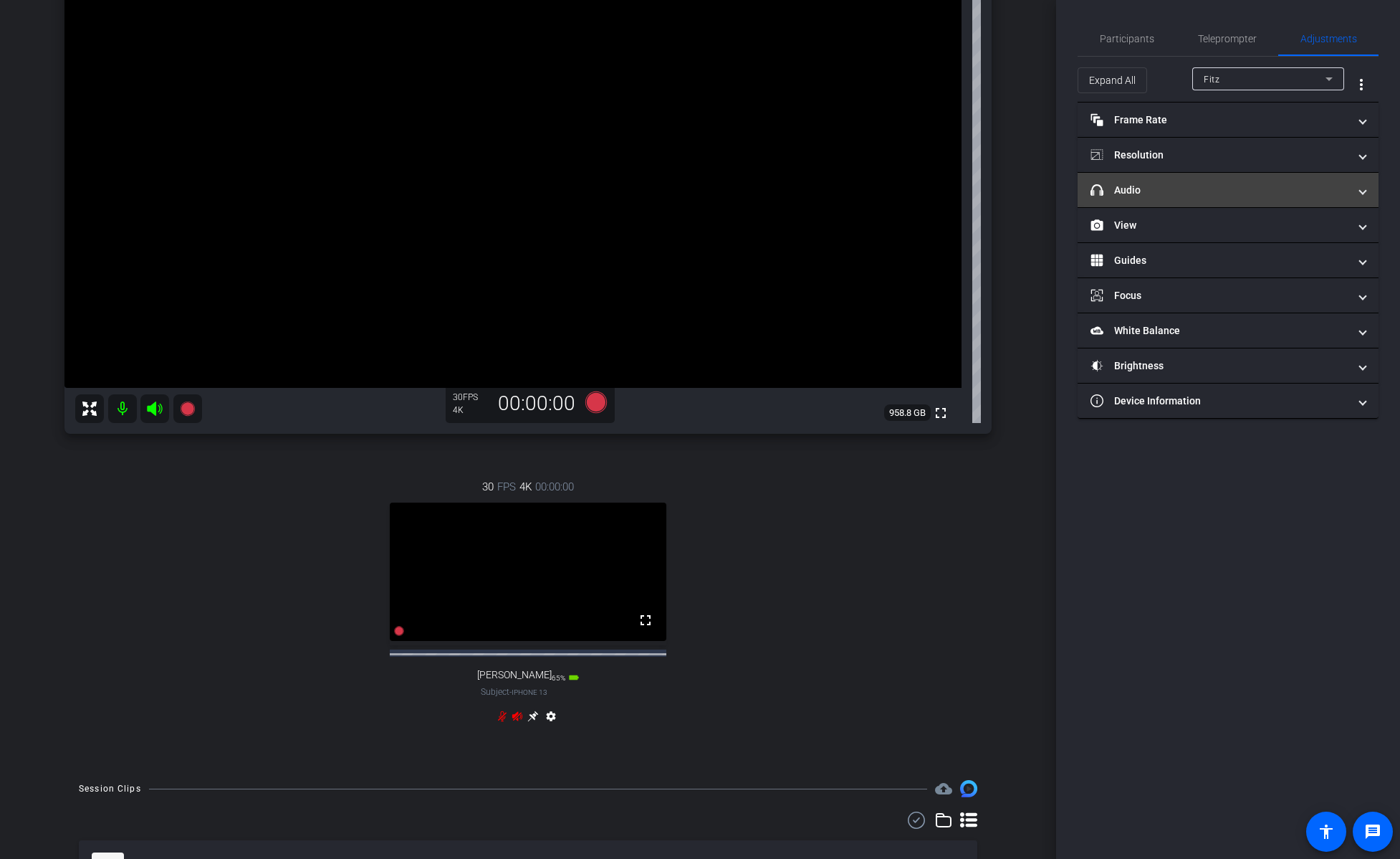
click at [859, 178] on mat-expansion-panel-header "headphone icon Audio" at bounding box center [1227, 190] width 301 height 34
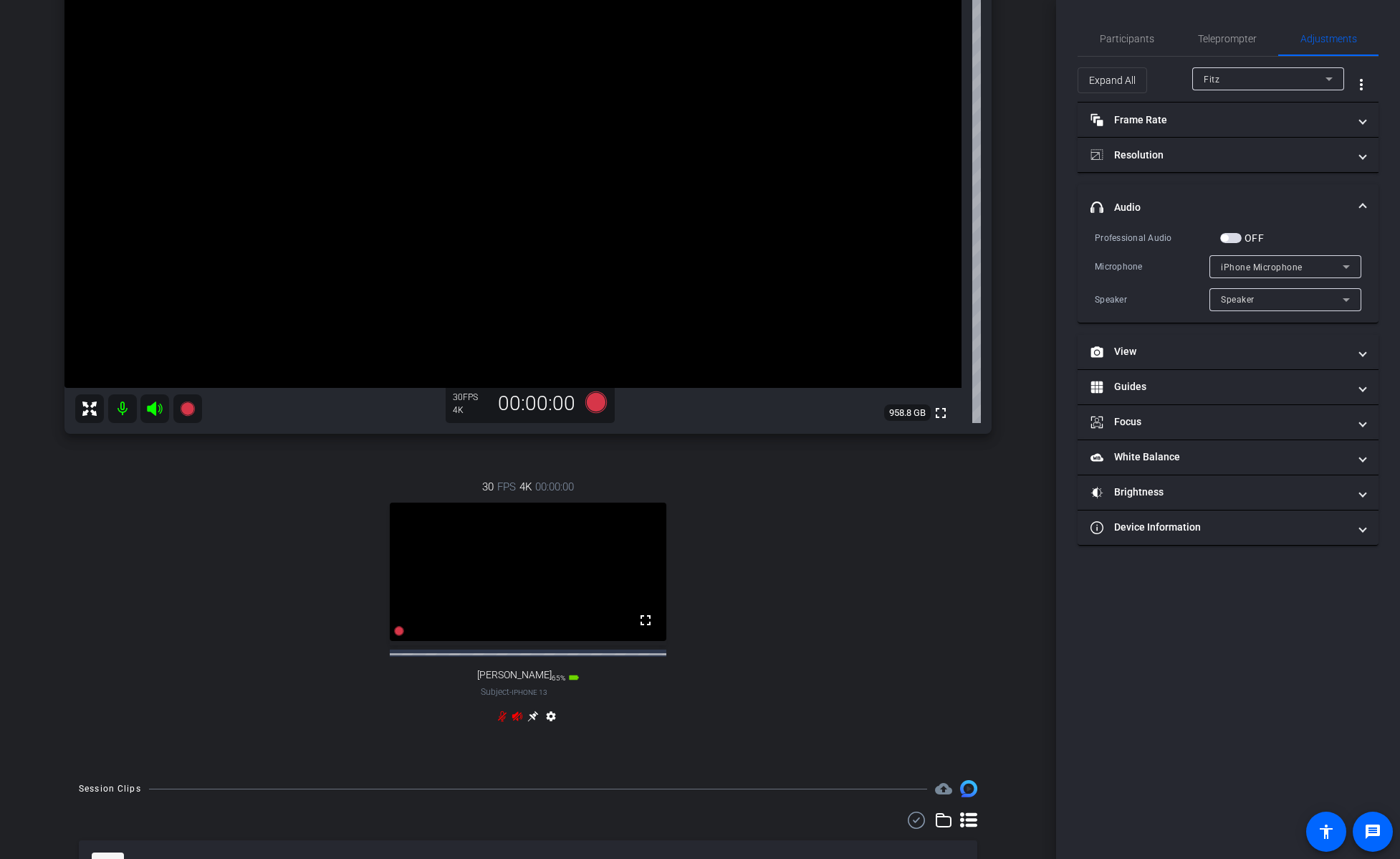
click at [859, 236] on span "button" at bounding box center [1230, 238] width 22 height 10
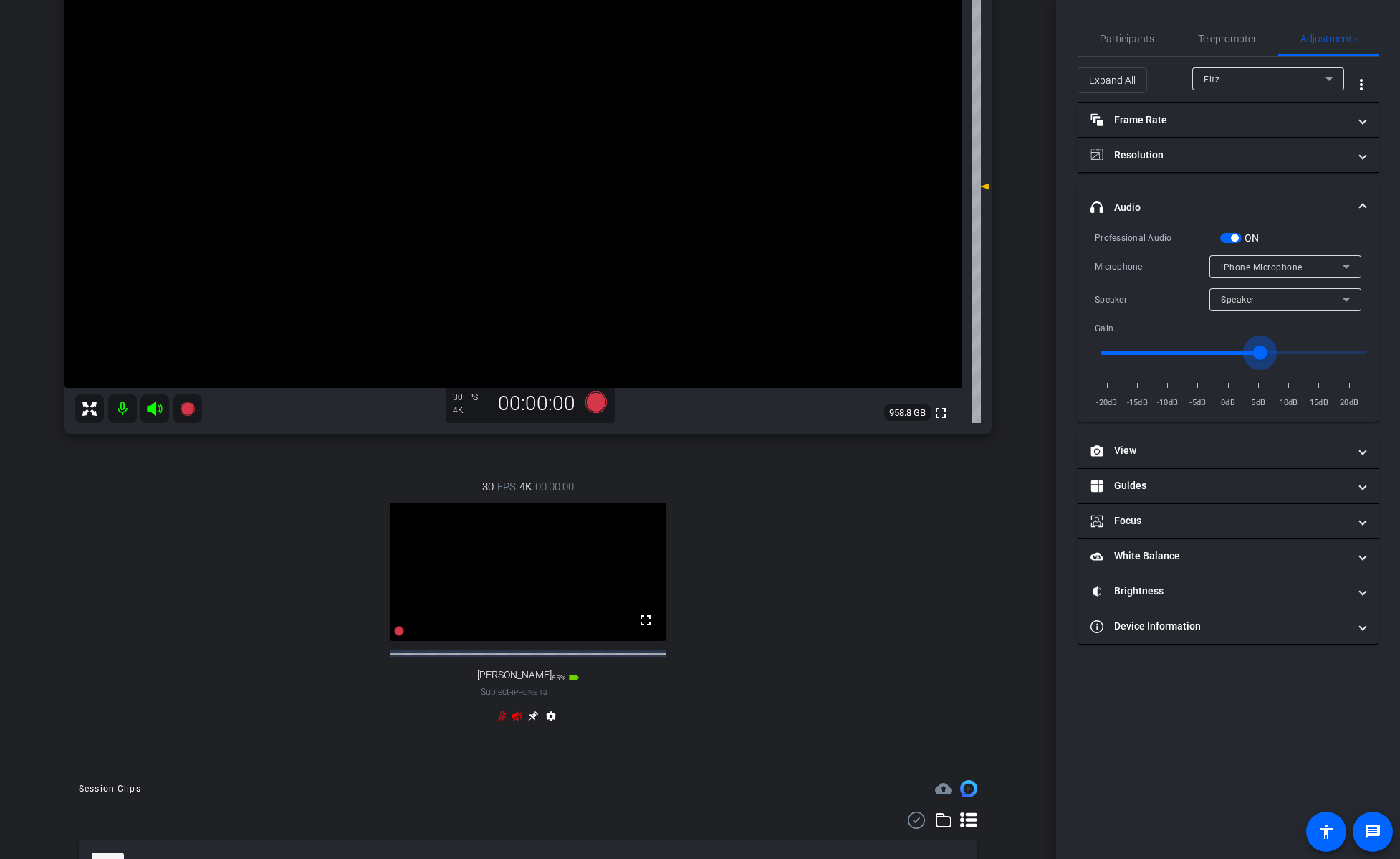
drag, startPoint x: 1235, startPoint y: 351, endPoint x: 1259, endPoint y: 349, distance: 24.1
click at [859, 349] on input "range" at bounding box center [1233, 352] width 297 height 31
click at [859, 350] on input "range" at bounding box center [1233, 352] width 297 height 31
type input "-1"
click at [859, 350] on input "range" at bounding box center [1233, 352] width 297 height 31
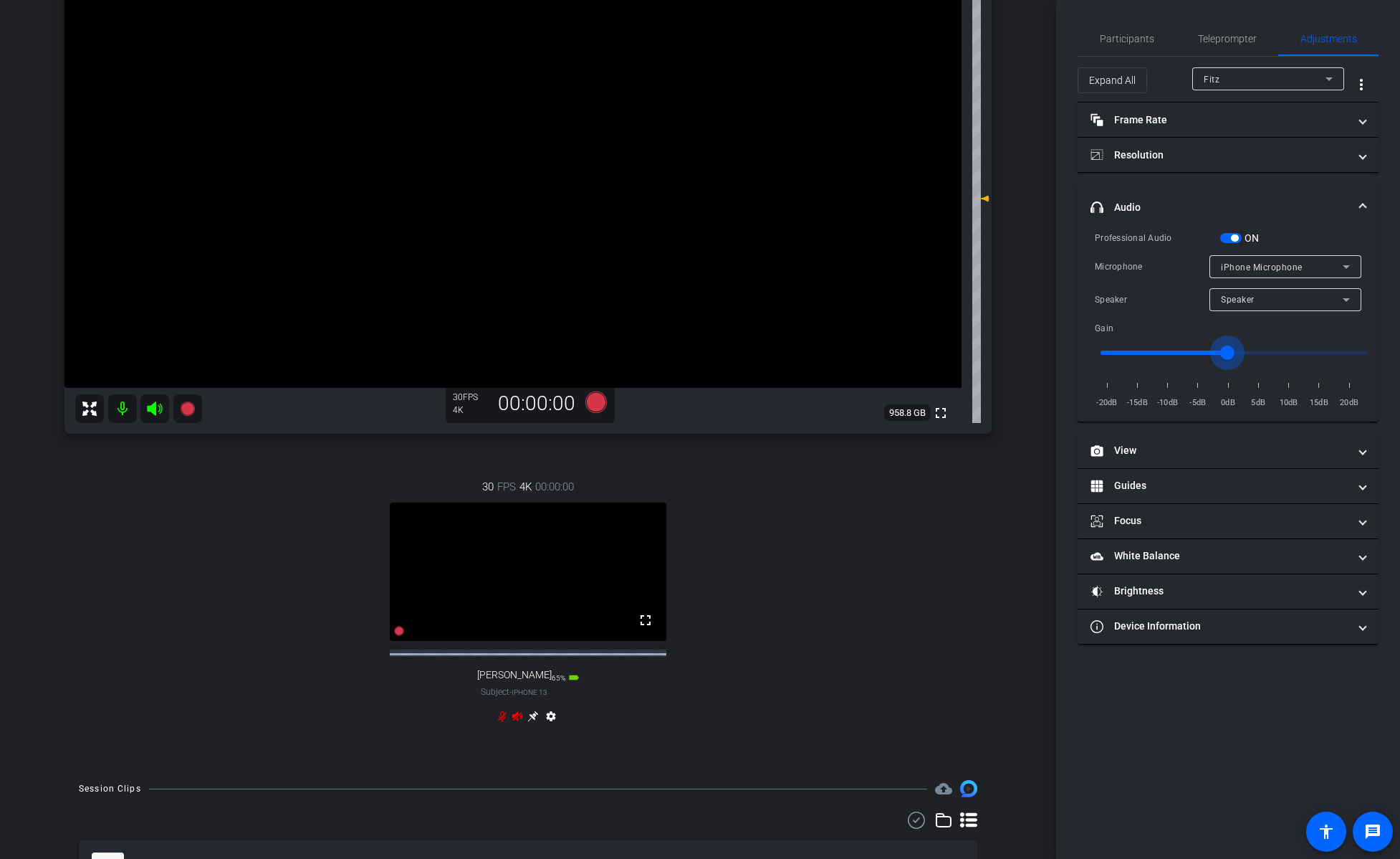
click at [859, 350] on input "range" at bounding box center [1233, 352] width 297 height 31
click at [859, 125] on mat-panel-title "Frame Rate Frame Rate" at bounding box center [1220, 120] width 258 height 15
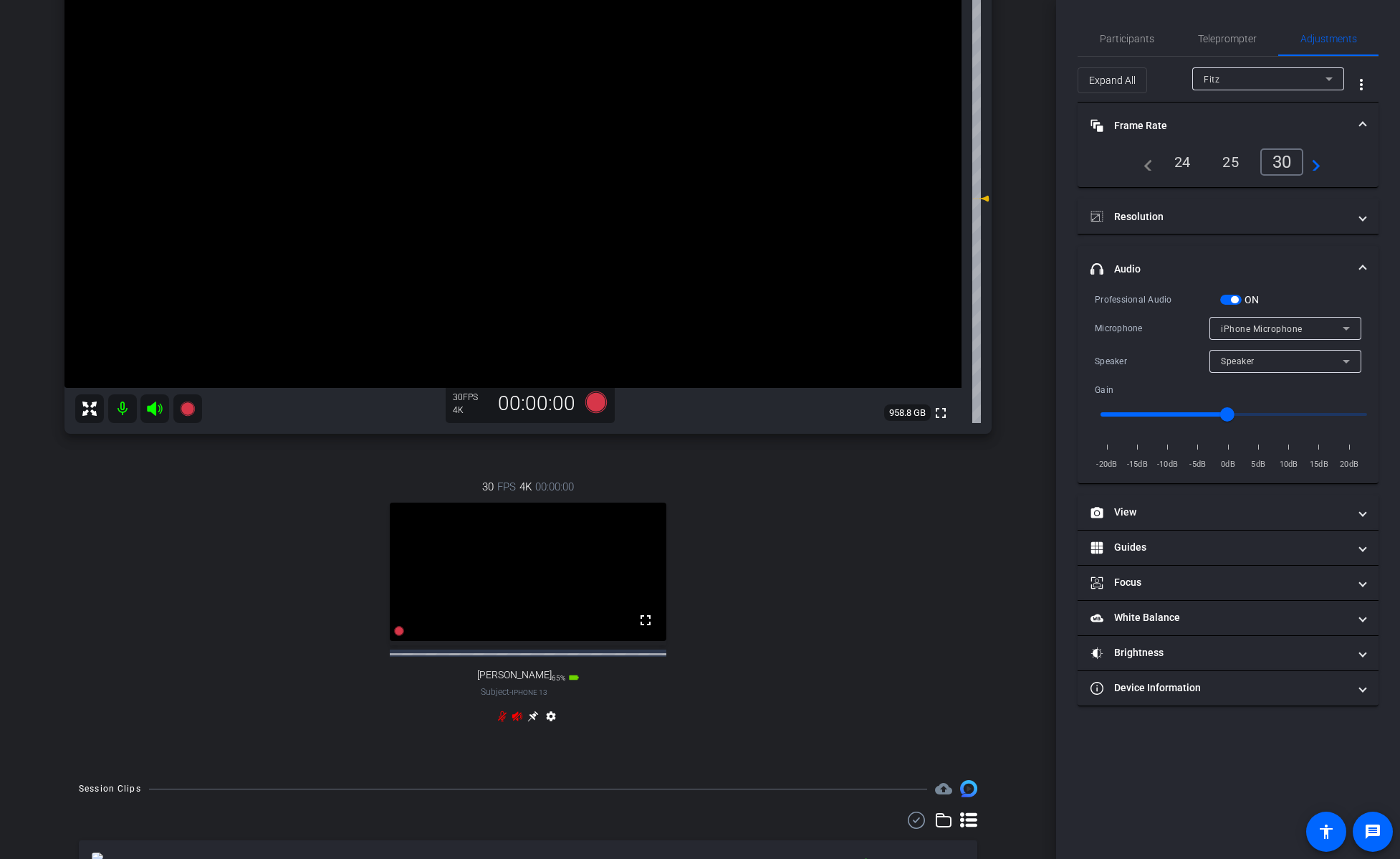
click at [859, 121] on mat-panel-title "Frame Rate Frame Rate" at bounding box center [1220, 125] width 258 height 15
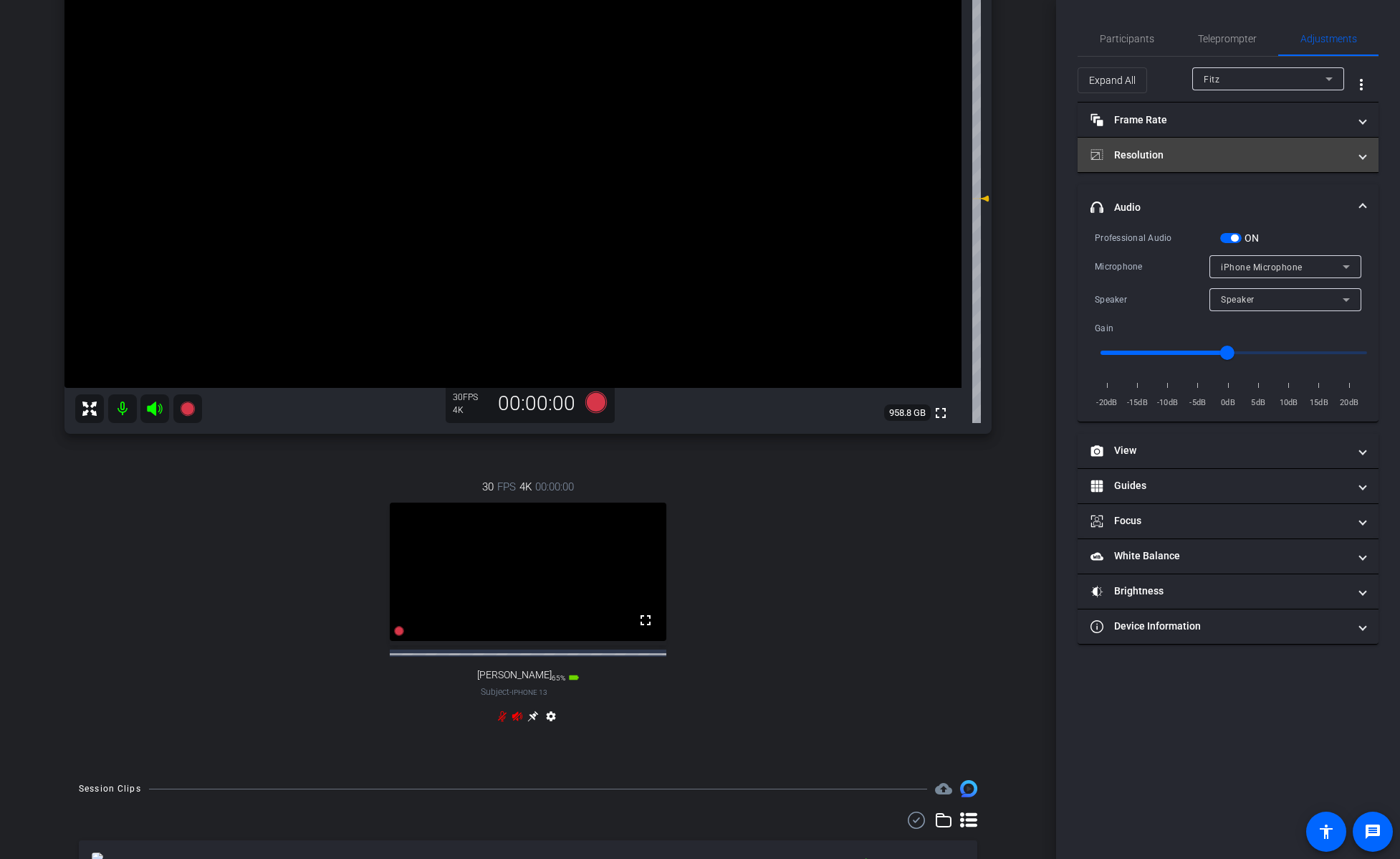
click at [859, 151] on mat-panel-title "Resolution" at bounding box center [1220, 156] width 258 height 15
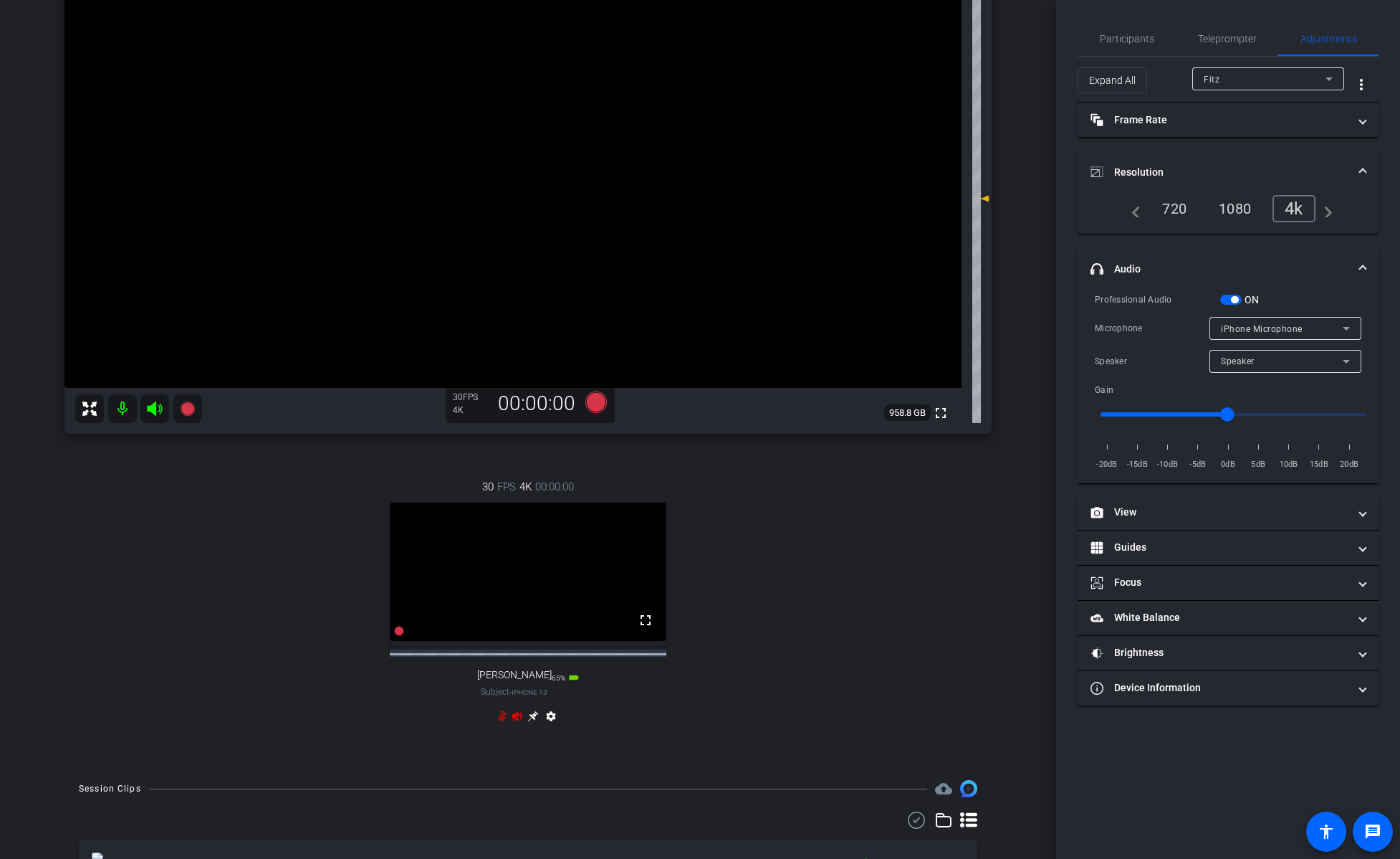
click at [859, 151] on mat-expansion-panel-header "Resolution" at bounding box center [1227, 172] width 301 height 46
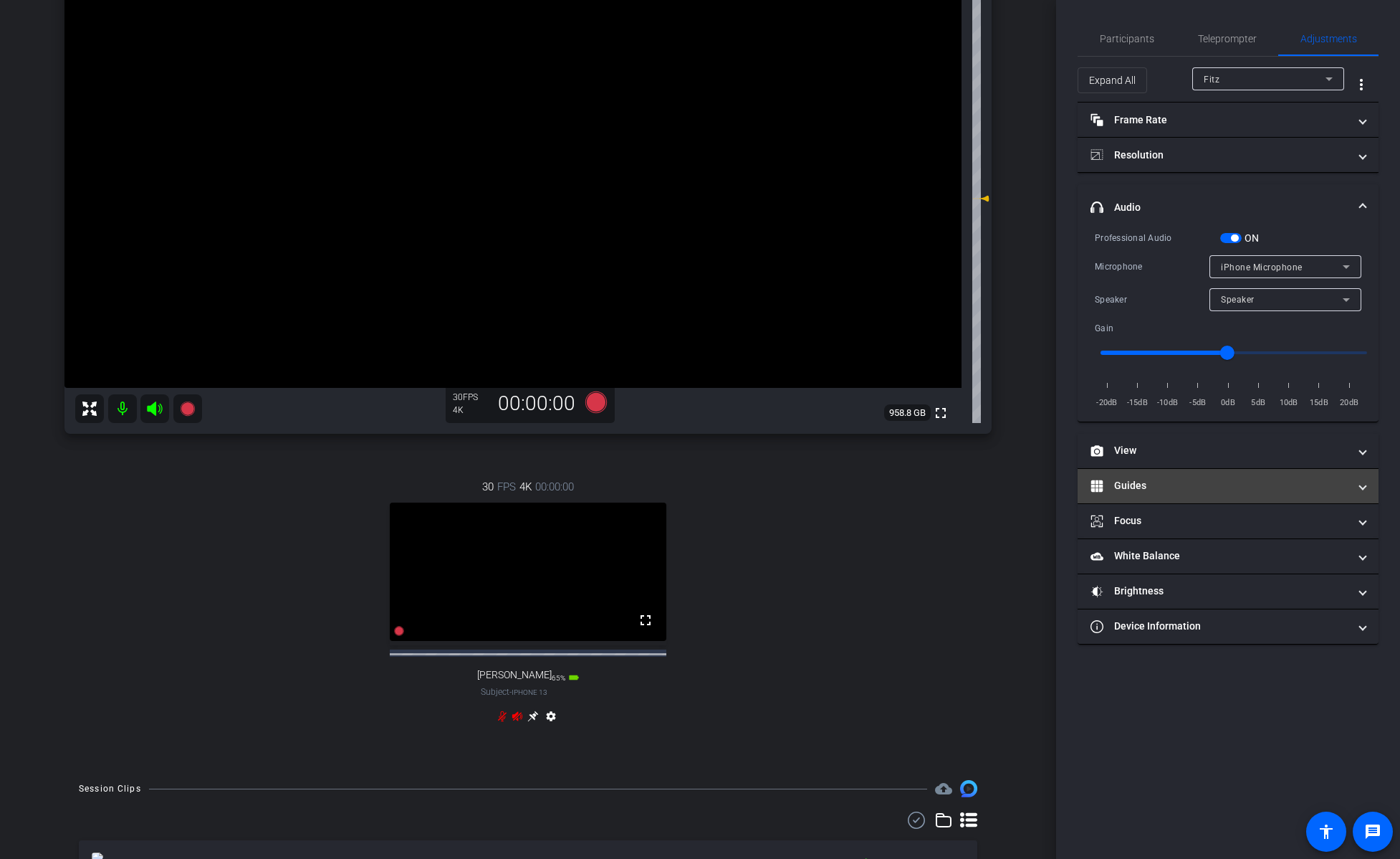
click at [859, 481] on mat-panel-title "Guides" at bounding box center [1220, 486] width 258 height 15
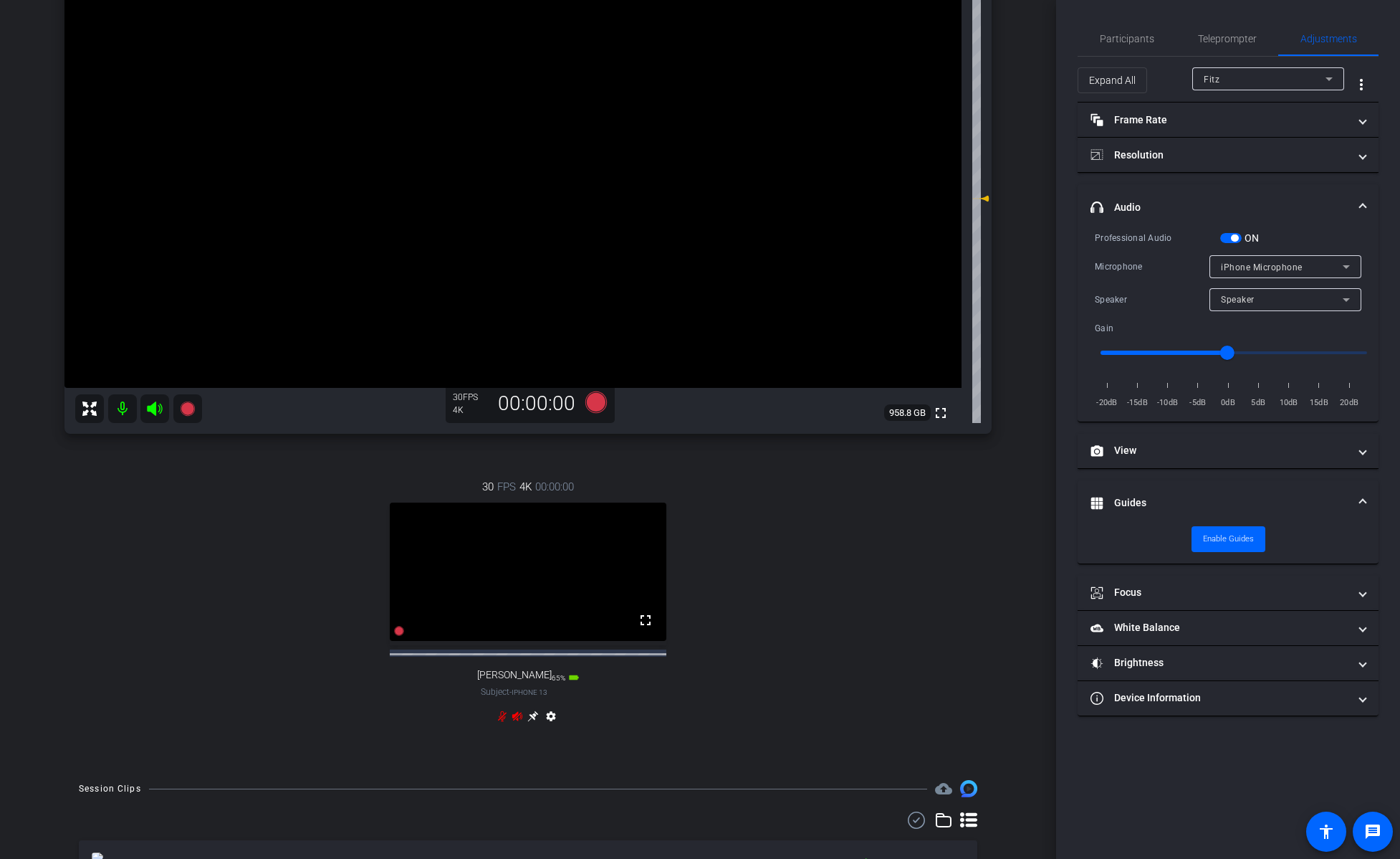
click at [859, 496] on mat-panel-title "Guides" at bounding box center [1220, 503] width 258 height 15
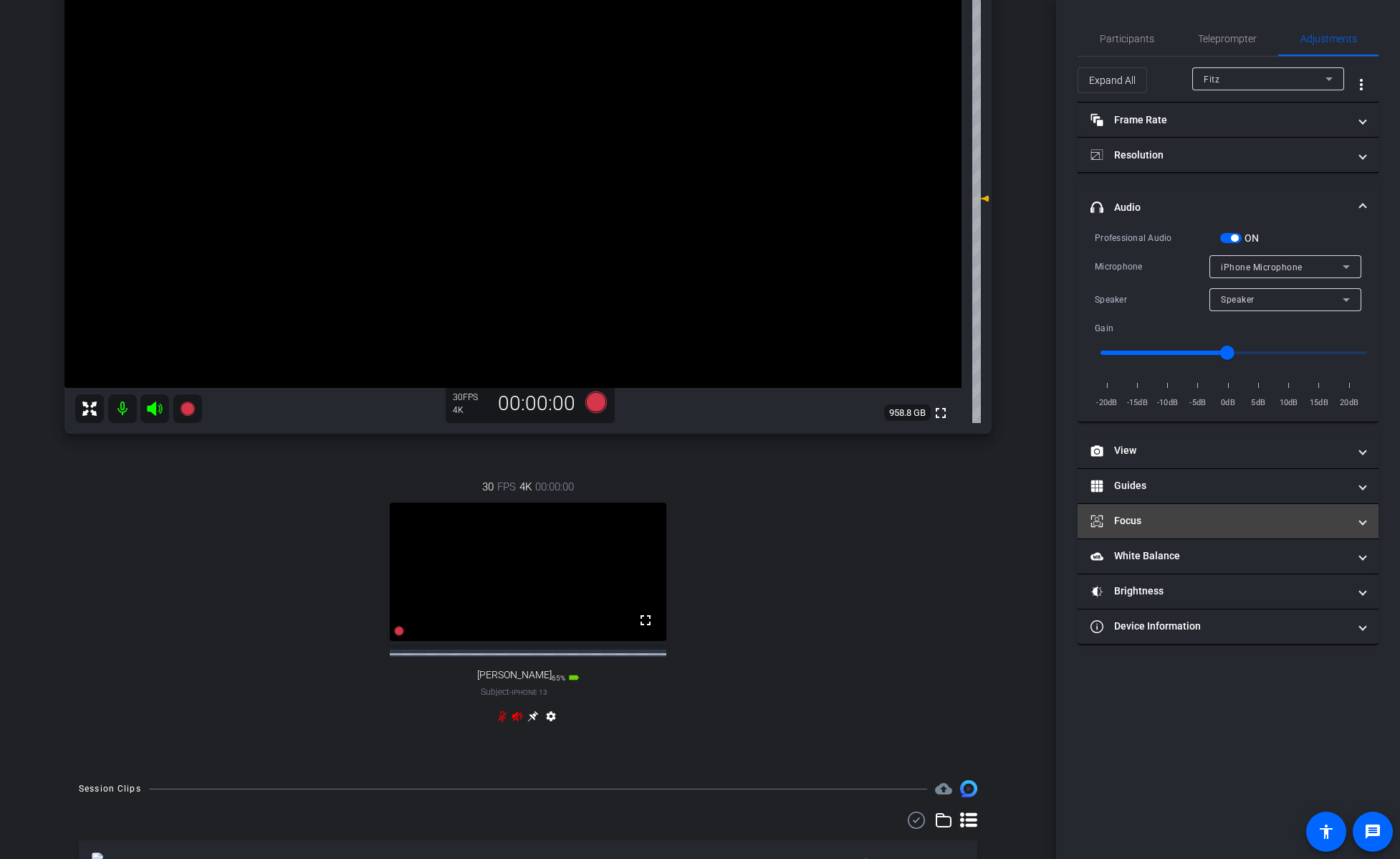
click at [859, 534] on mat-expansion-panel-header "Focus" at bounding box center [1227, 520] width 301 height 34
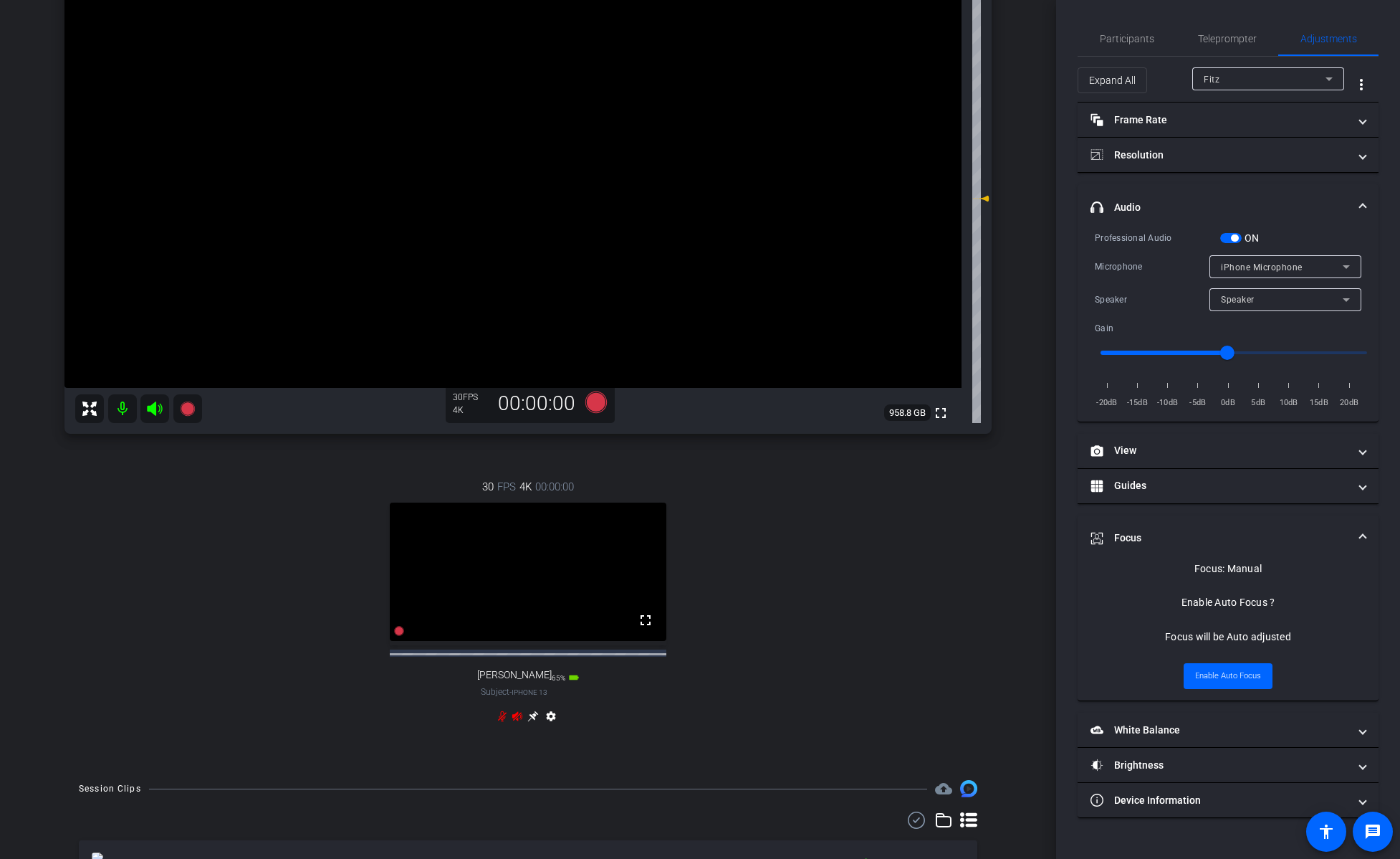
click at [859, 521] on mat-expansion-panel-header "Focus" at bounding box center [1227, 537] width 301 height 46
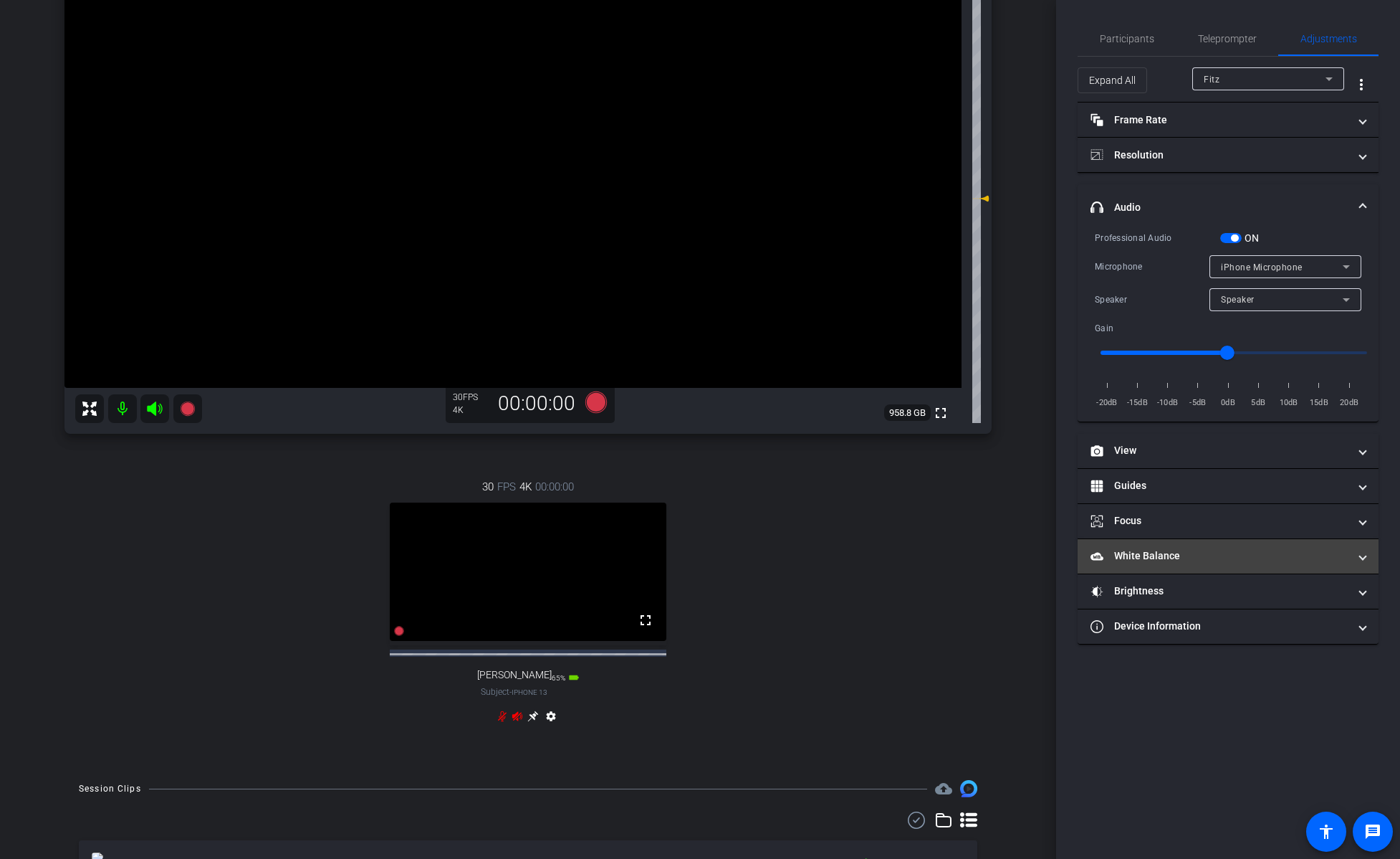
click at [859, 548] on mat-panel-title "White Balance White Balance" at bounding box center [1220, 555] width 258 height 15
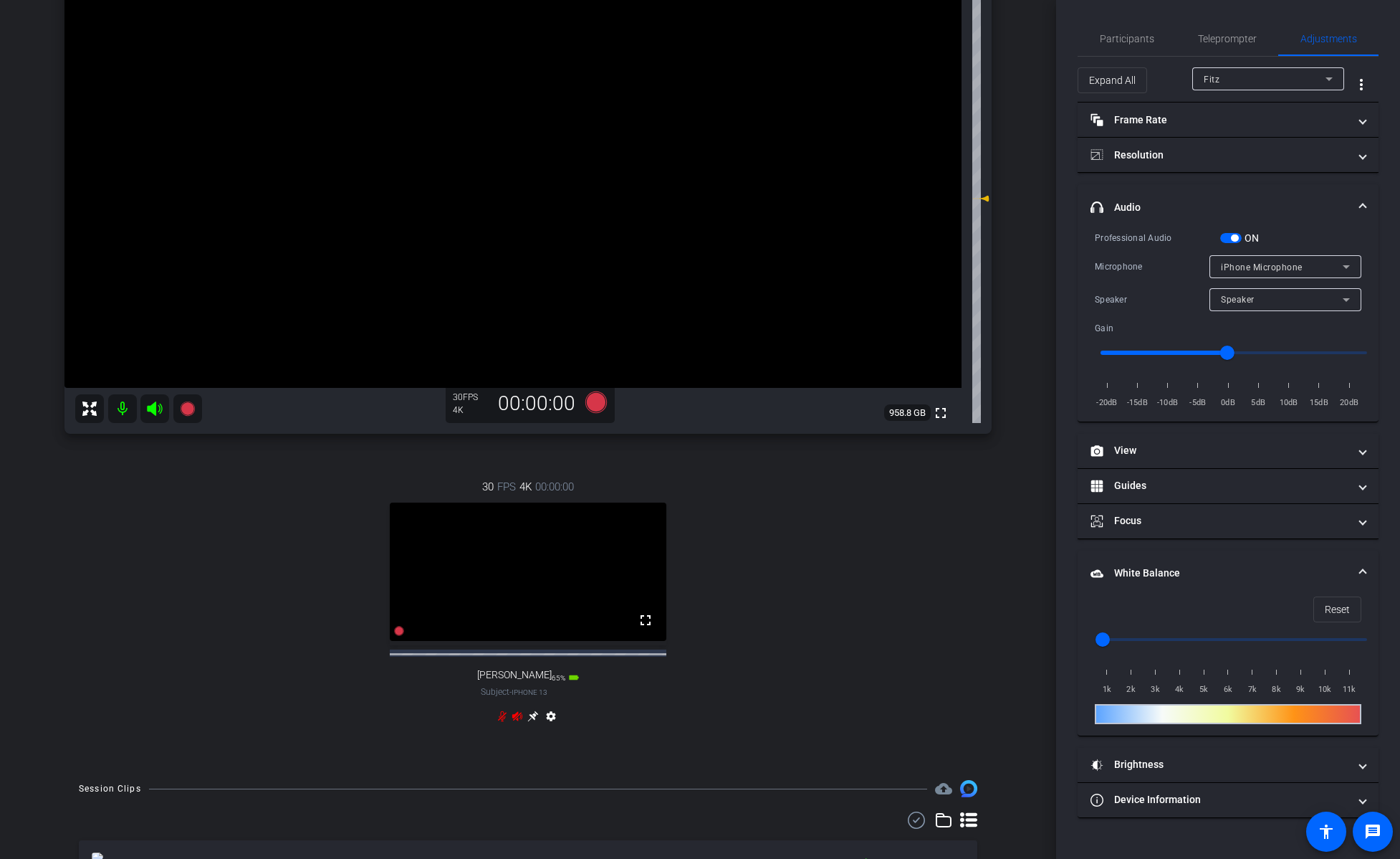
click at [859, 564] on mat-expansion-panel-header "White Balance White Balance" at bounding box center [1227, 573] width 301 height 46
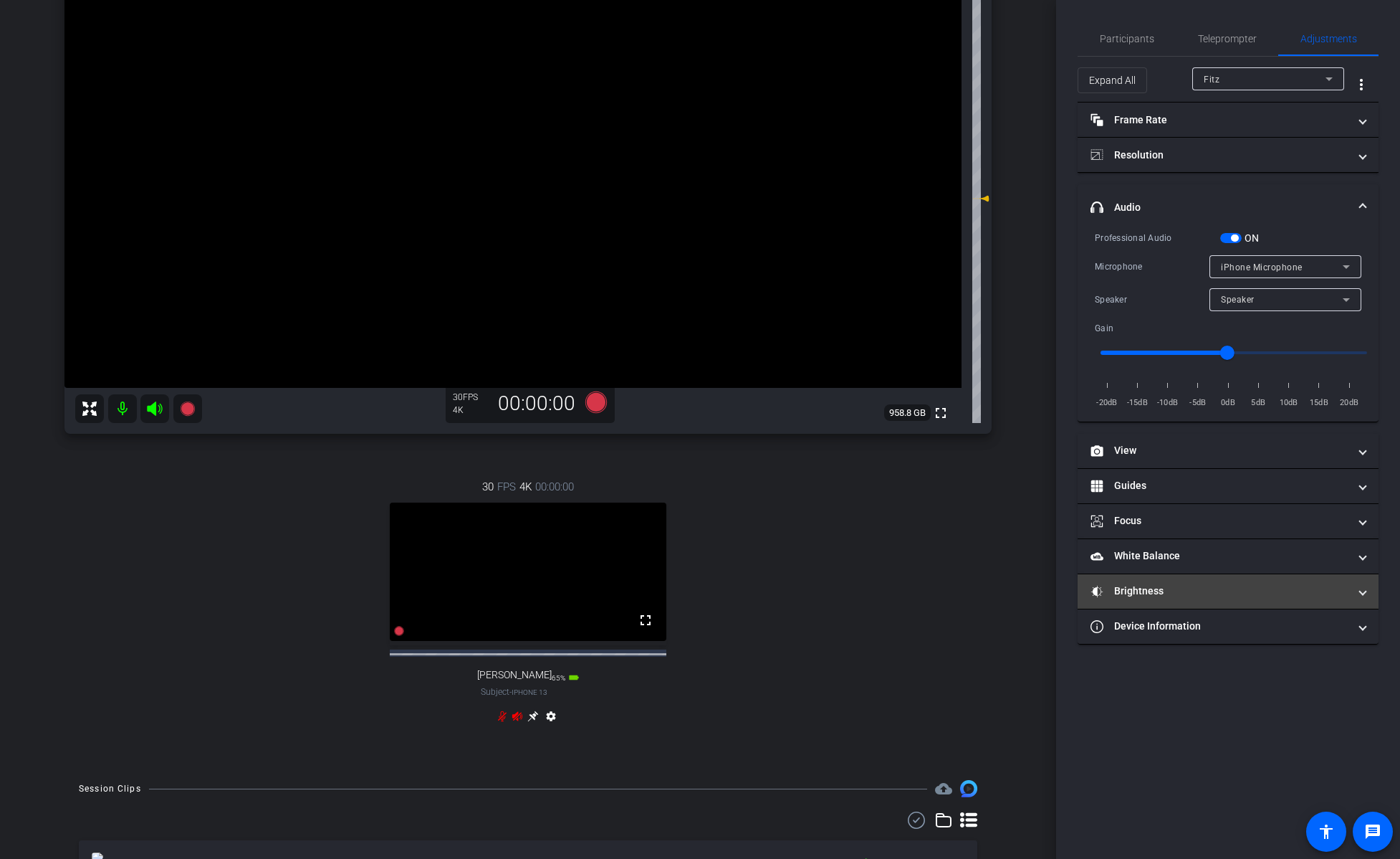
click at [859, 581] on mat-panel-title "Brightness" at bounding box center [1220, 591] width 258 height 15
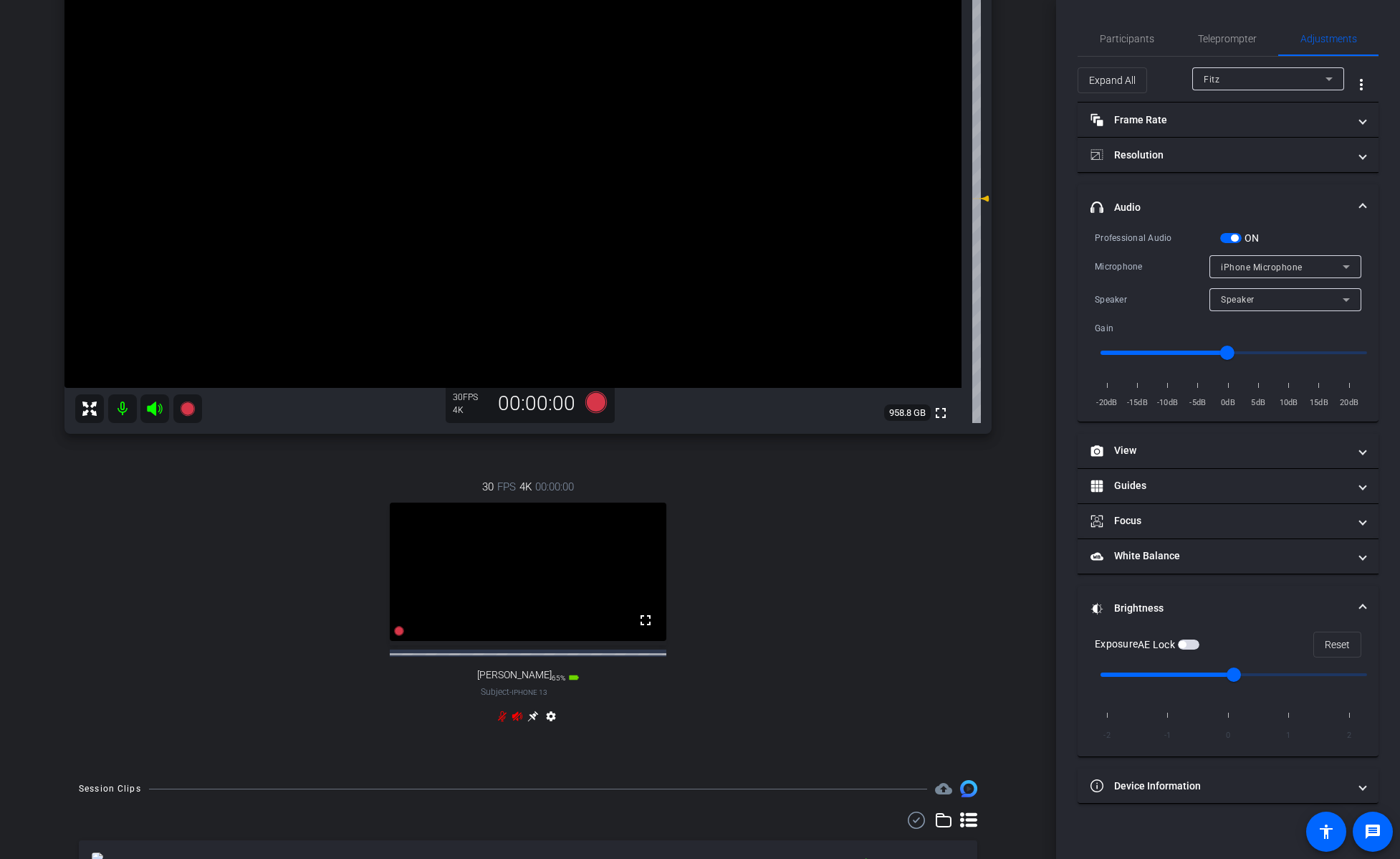
click at [859, 581] on mat-expansion-panel-header "Brightness" at bounding box center [1227, 608] width 301 height 46
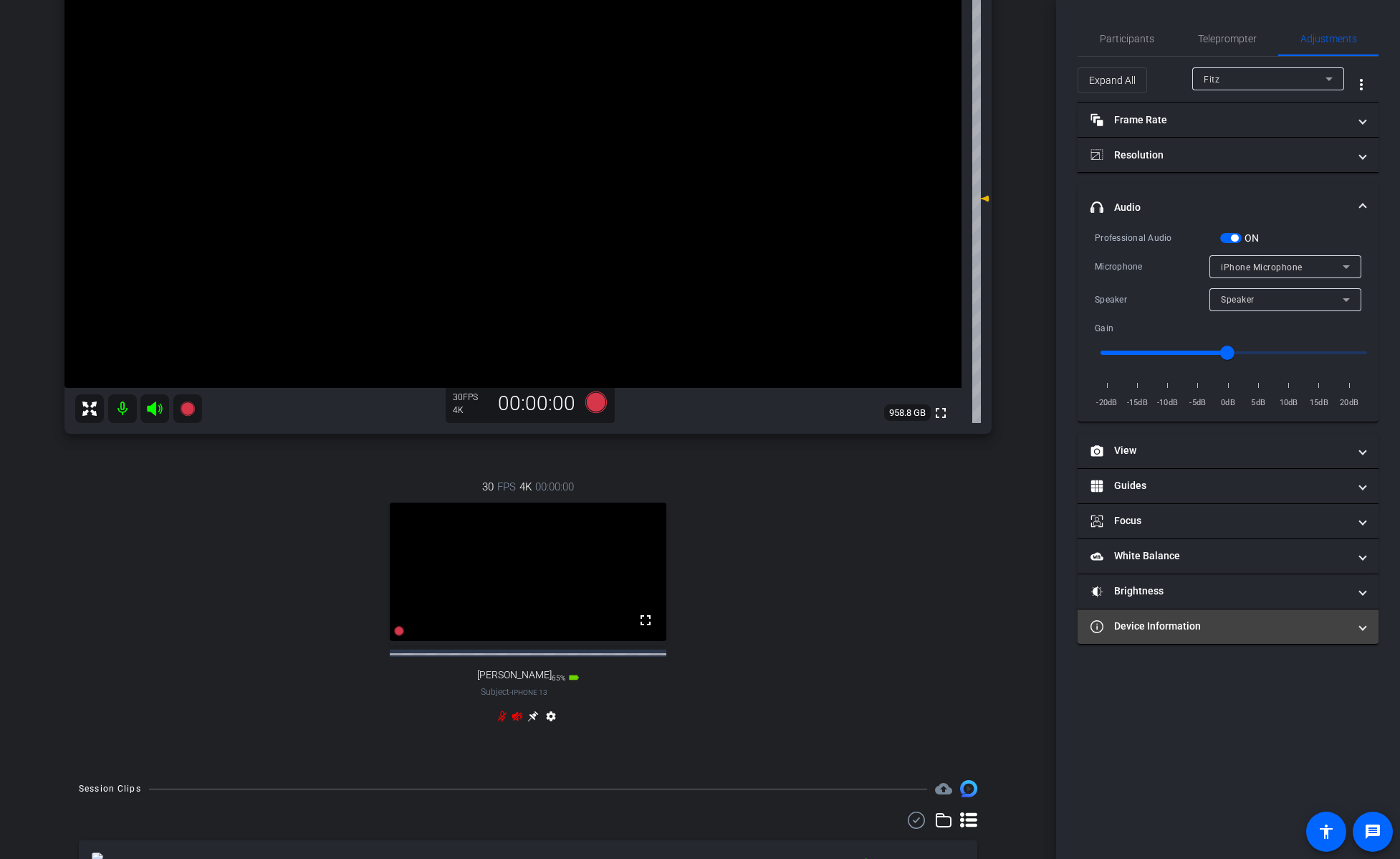
click at [859, 581] on mat-panel-title "Device Information" at bounding box center [1220, 626] width 258 height 15
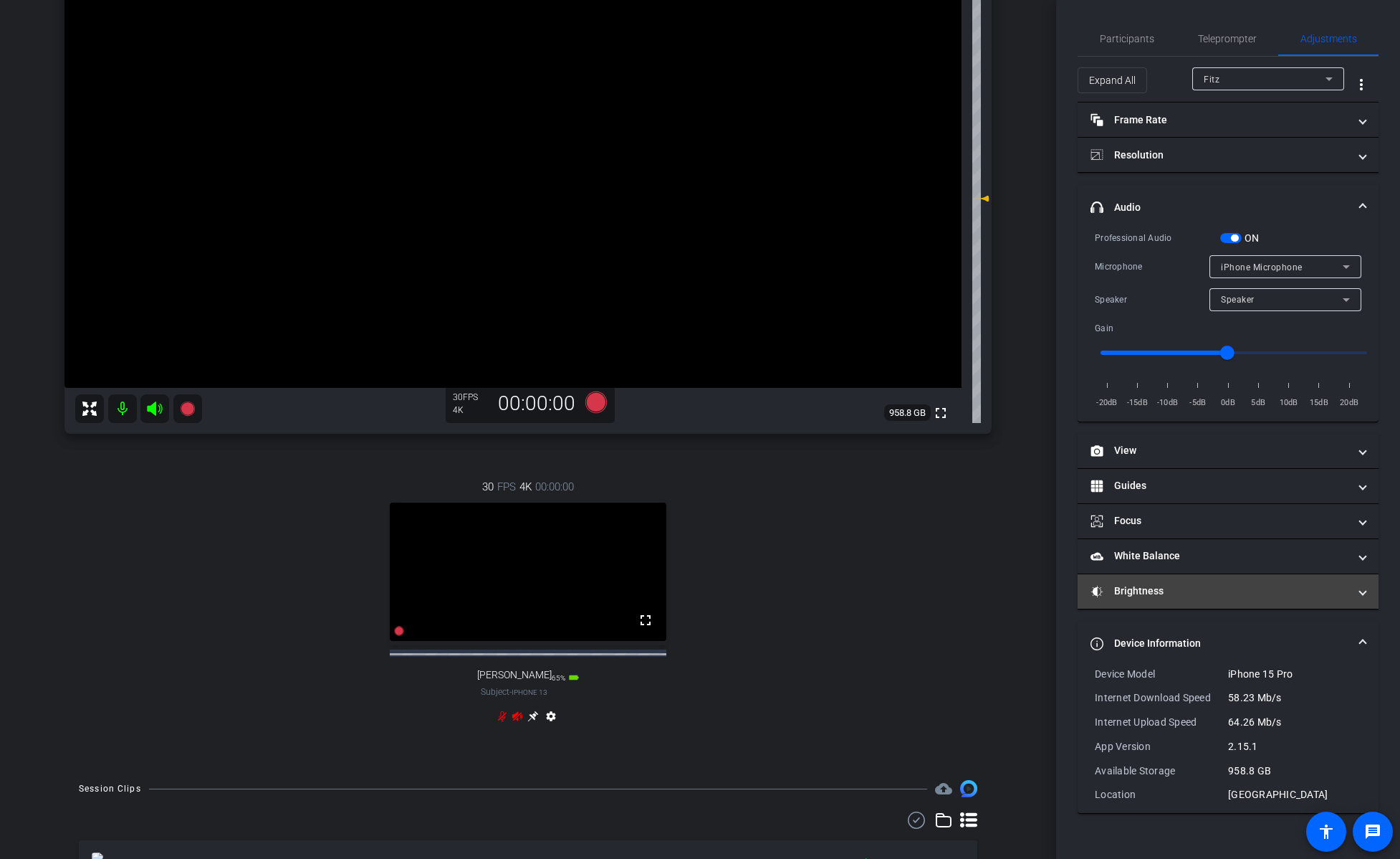
click at [859, 581] on mat-expansion-panel-header "Brightness" at bounding box center [1227, 591] width 301 height 34
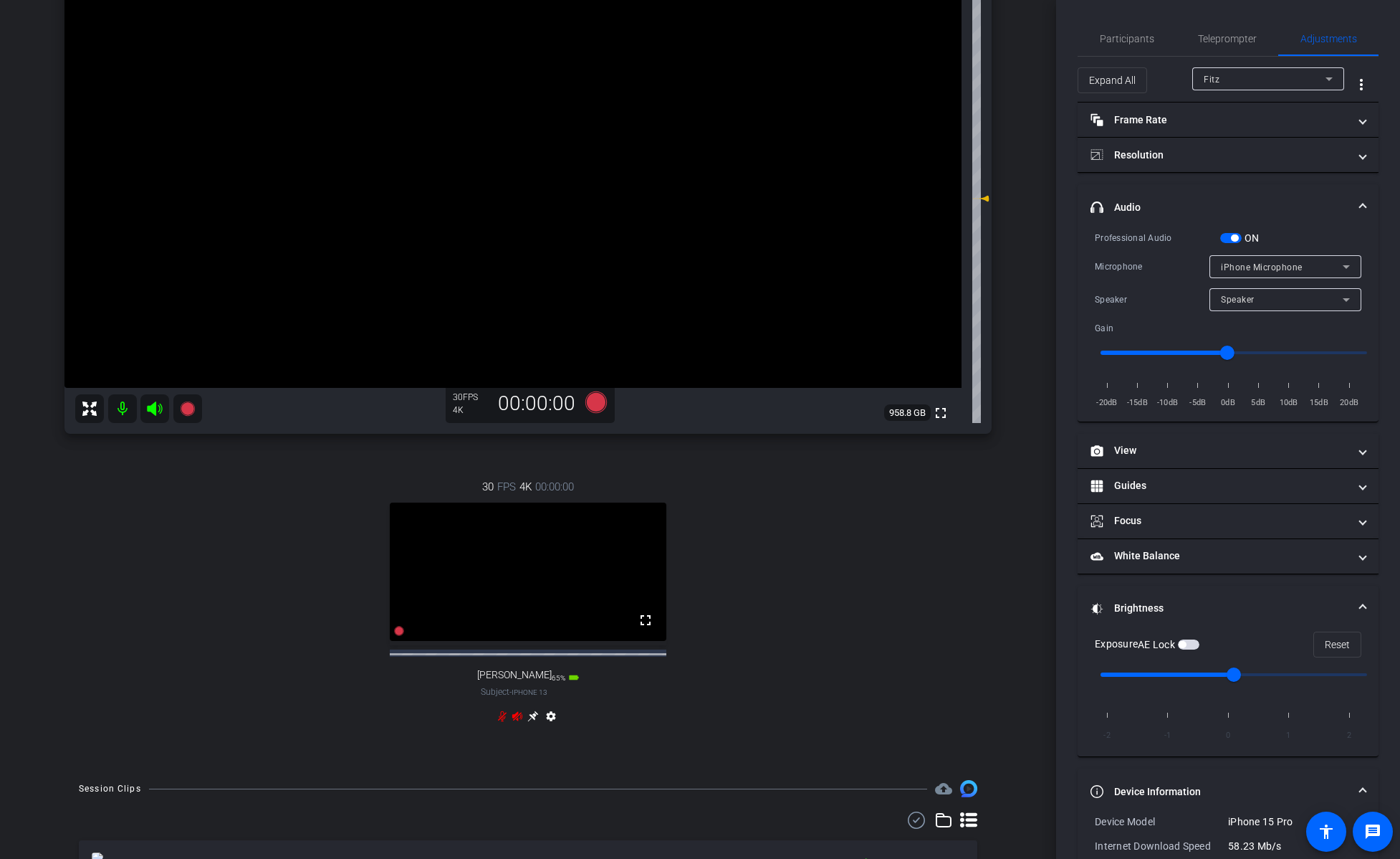
click at [859, 581] on mat-panel-title "Brightness" at bounding box center [1220, 608] width 258 height 15
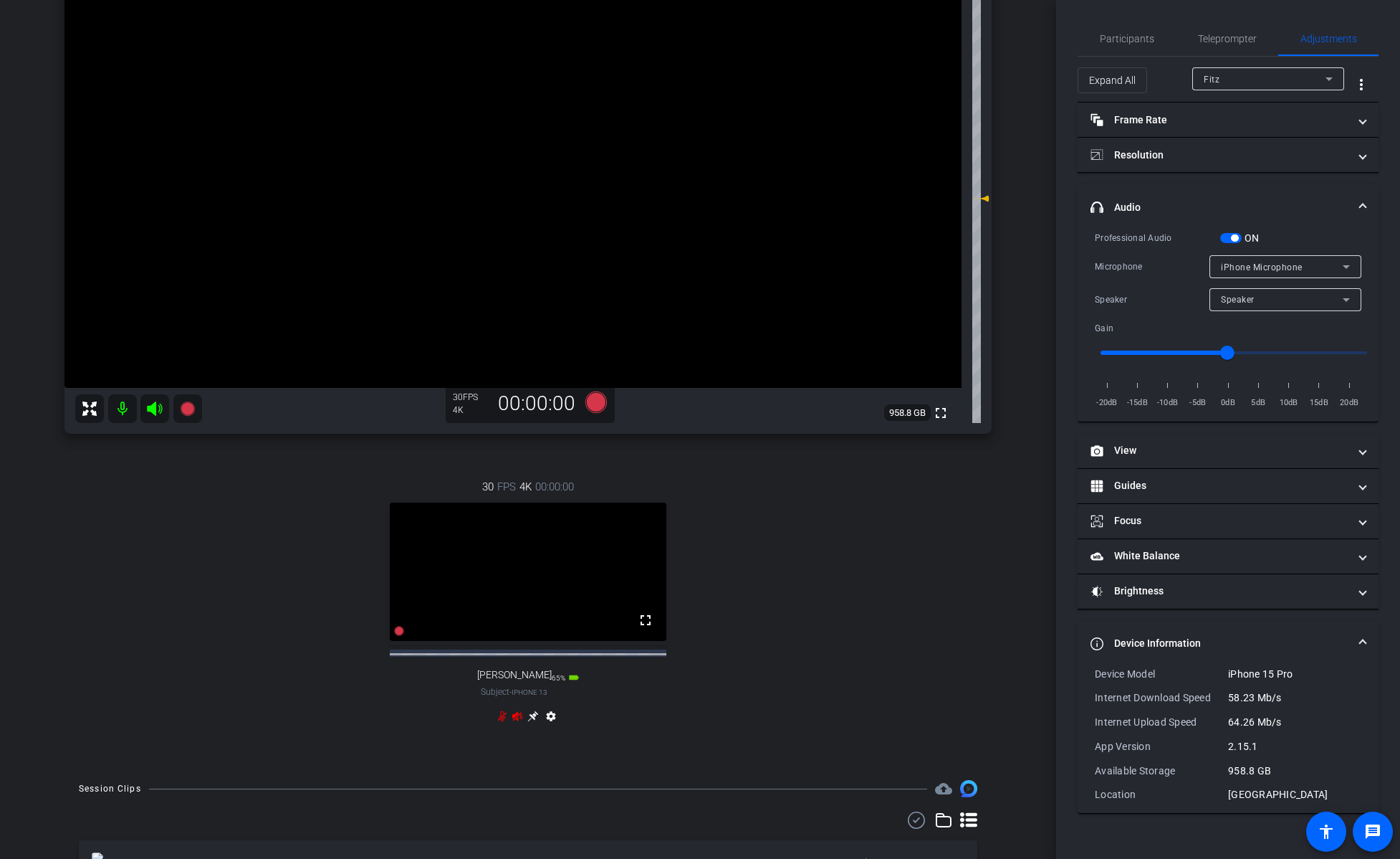
click at [859, 581] on mat-panel-title "Device Information" at bounding box center [1220, 643] width 258 height 15
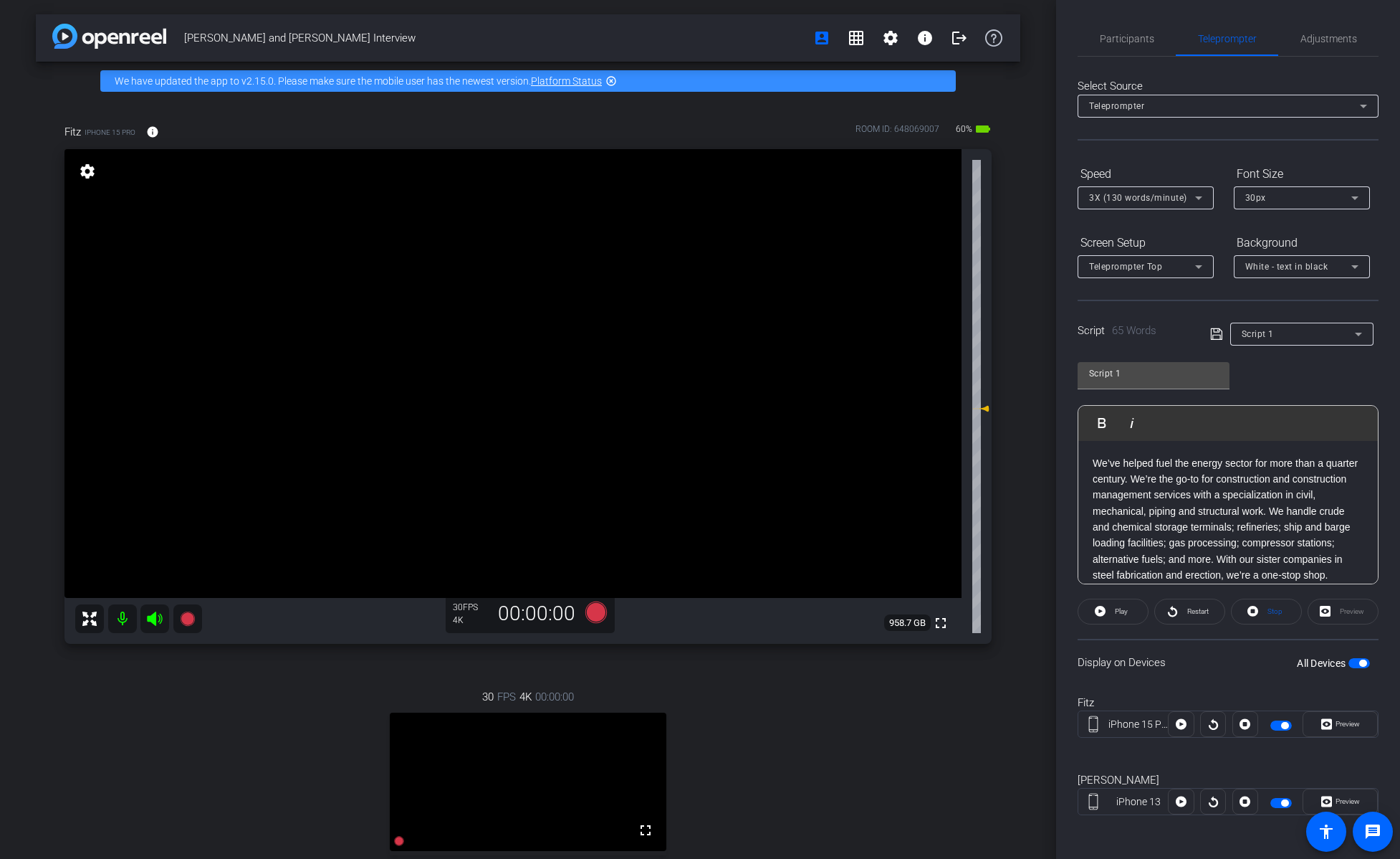
click at [87, 173] on mat-icon "settings" at bounding box center [87, 172] width 20 height 17
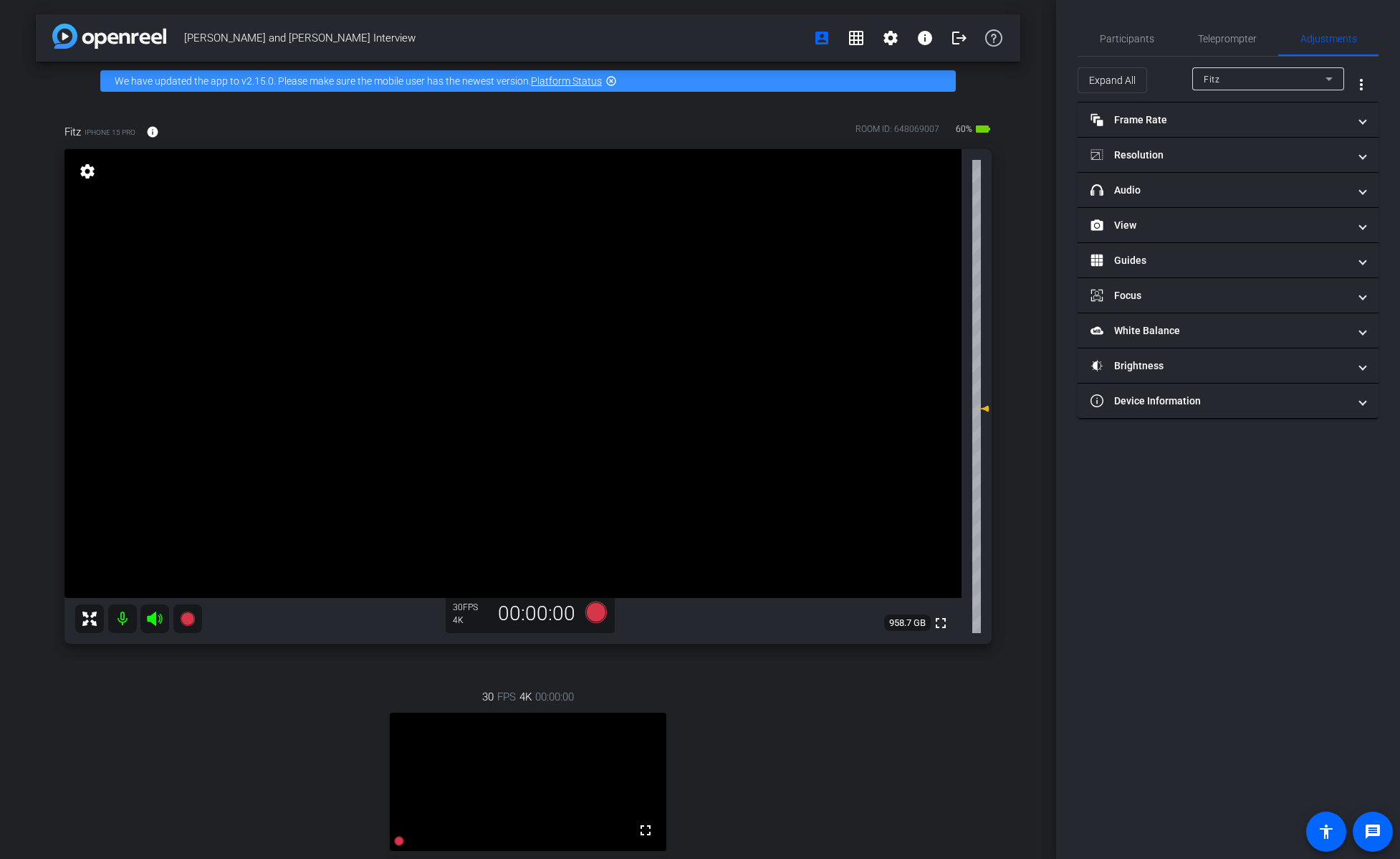
click at [87, 173] on mat-icon "settings" at bounding box center [87, 172] width 20 height 17
click at [893, 39] on mat-icon "settings" at bounding box center [891, 38] width 17 height 17
click at [905, 67] on span "Session Settings" at bounding box center [923, 68] width 75 height 17
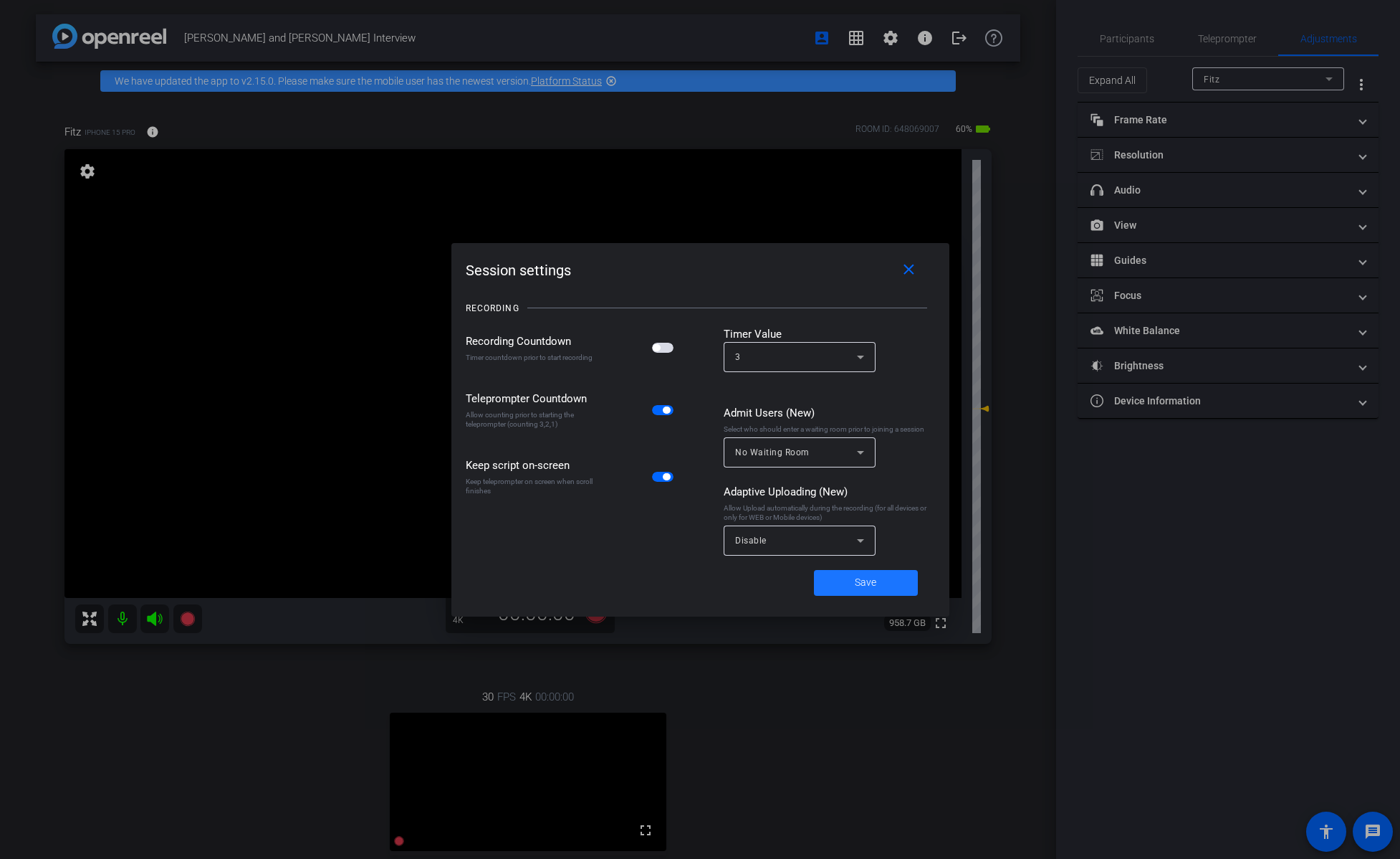
click at [869, 586] on span "Save" at bounding box center [865, 583] width 22 height 15
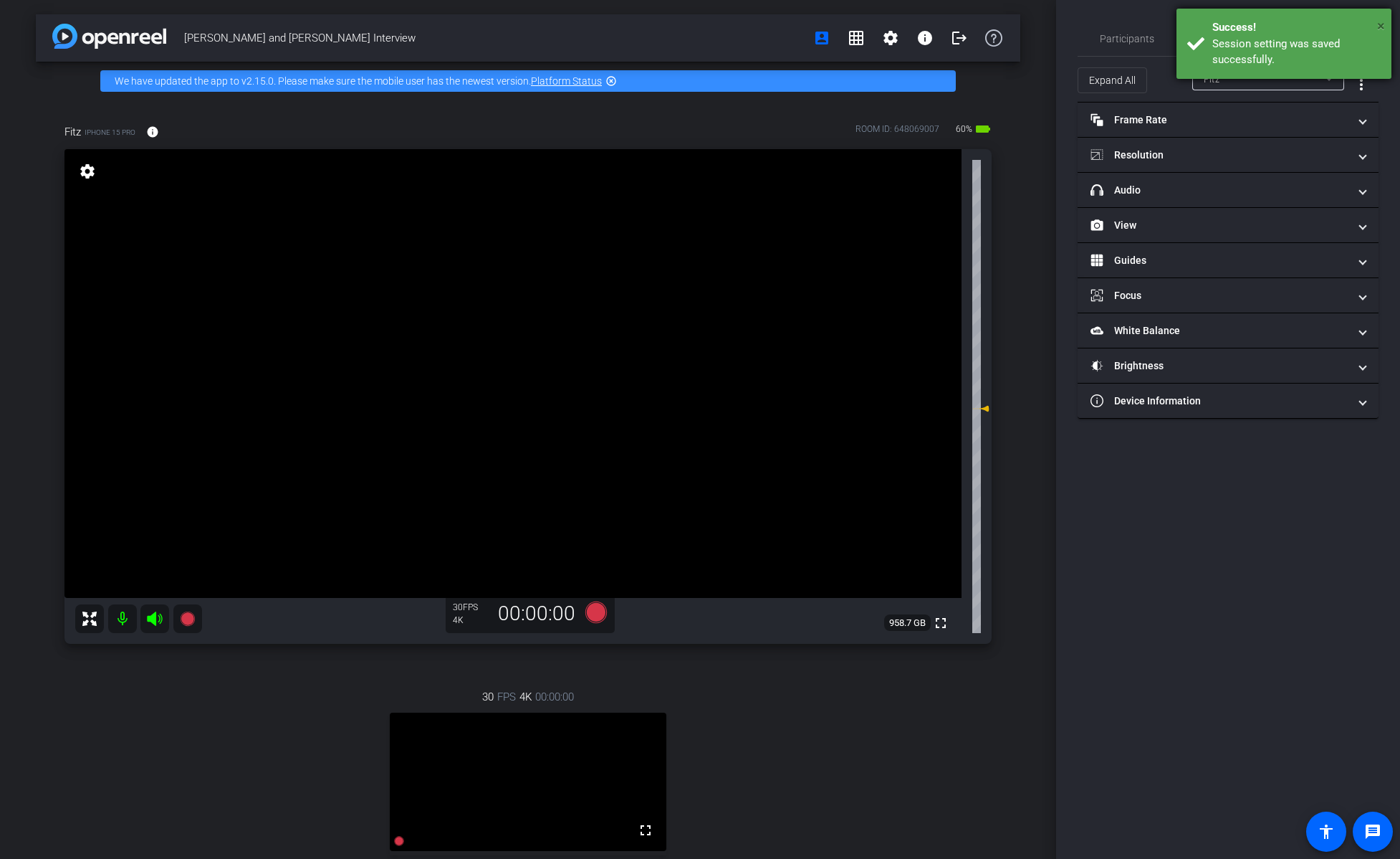
click at [1381, 25] on span "×" at bounding box center [1381, 25] width 8 height 17
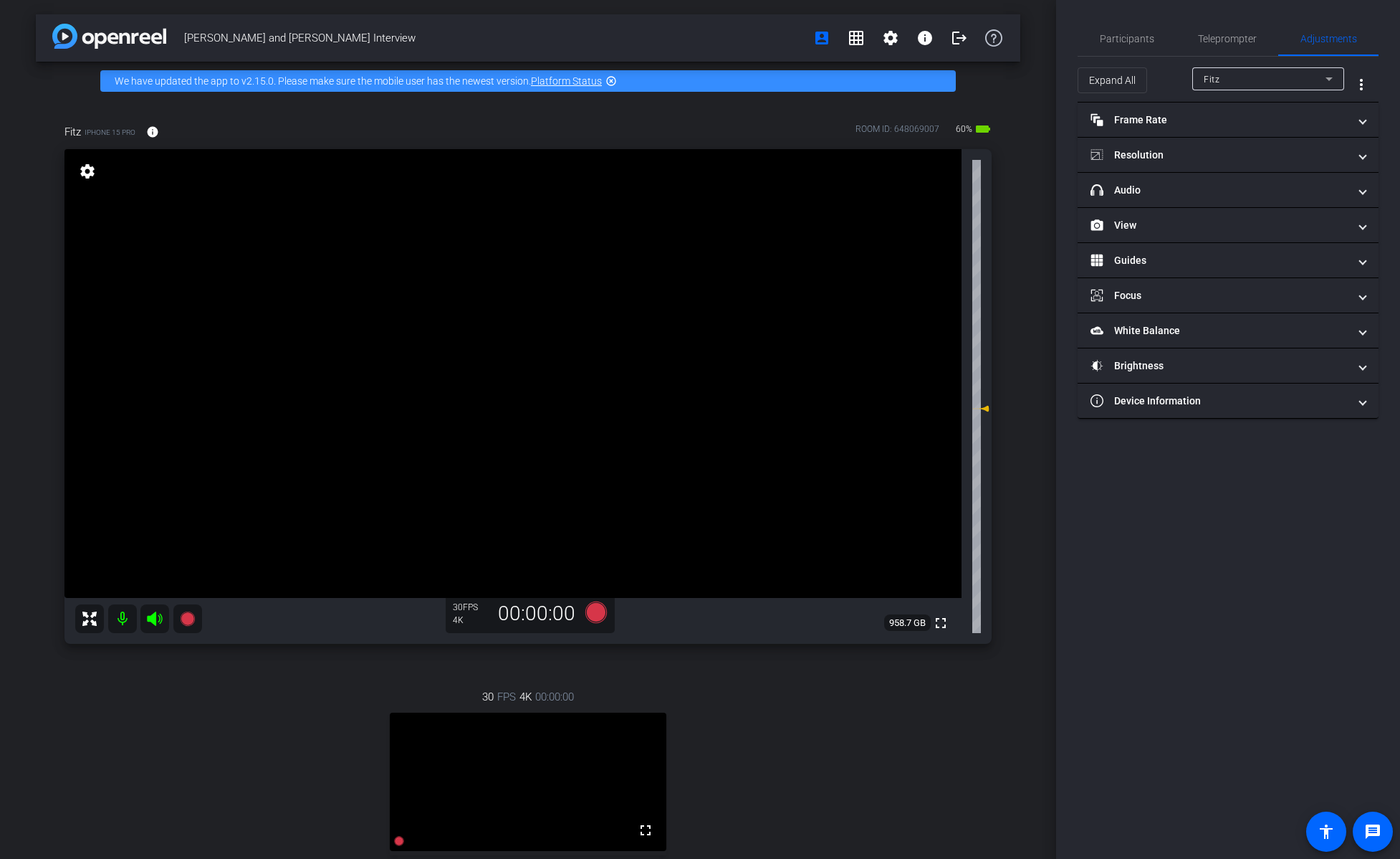
click at [120, 619] on mat-icon at bounding box center [123, 619] width 28 height 28
click at [125, 619] on mat-icon at bounding box center [123, 619] width 28 height 28
